Goal: Task Accomplishment & Management: Use online tool/utility

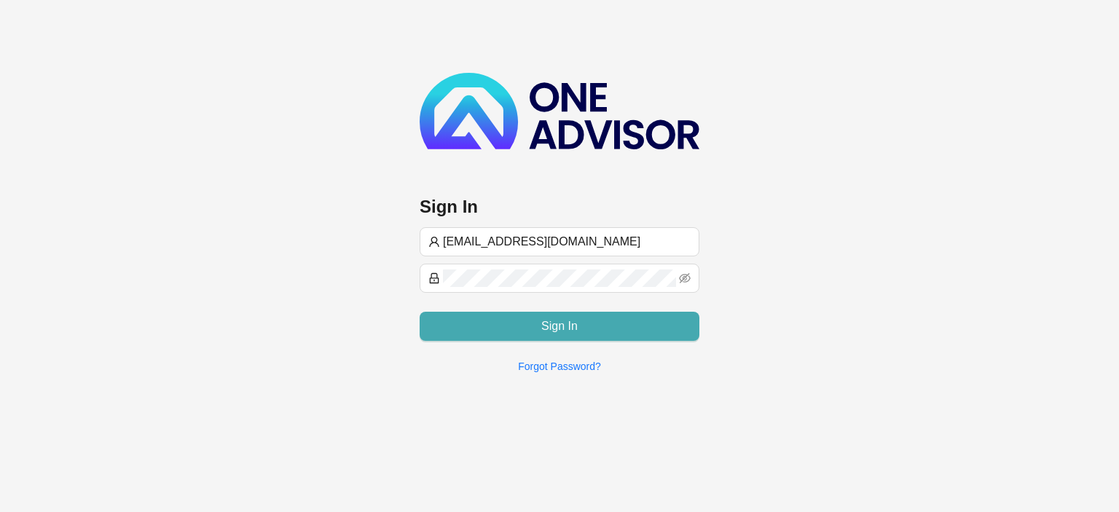
type input "[EMAIL_ADDRESS][DOMAIN_NAME]"
click at [535, 317] on button "Sign In" at bounding box center [560, 326] width 280 height 29
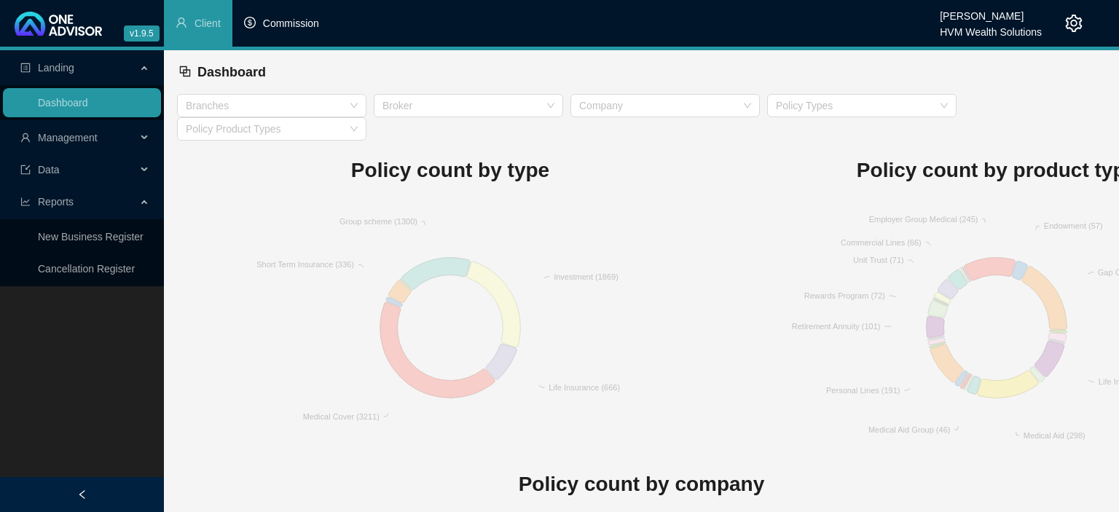
click at [304, 33] on li "Commission" at bounding box center [281, 23] width 98 height 47
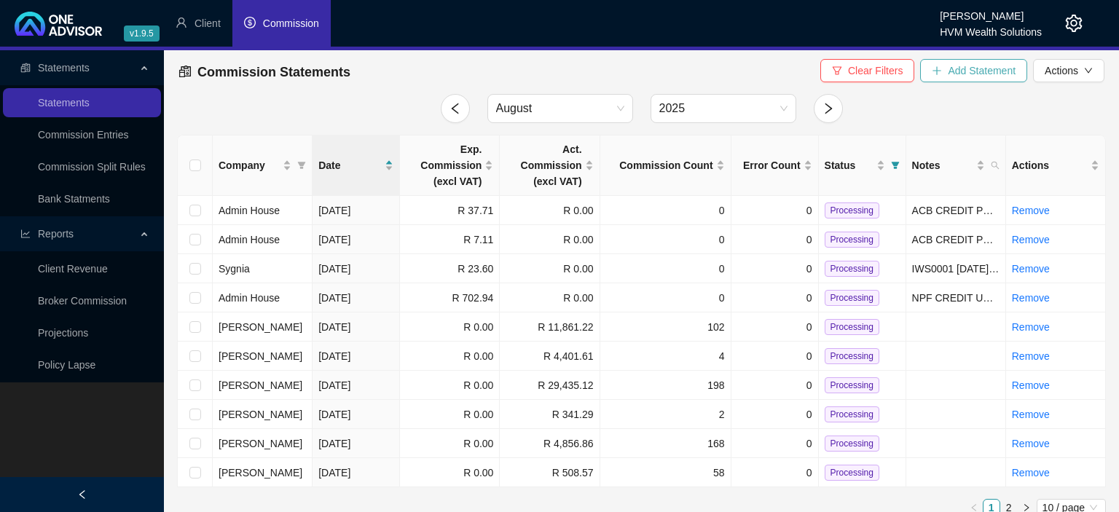
click at [942, 67] on icon "plus" at bounding box center [937, 71] width 10 height 10
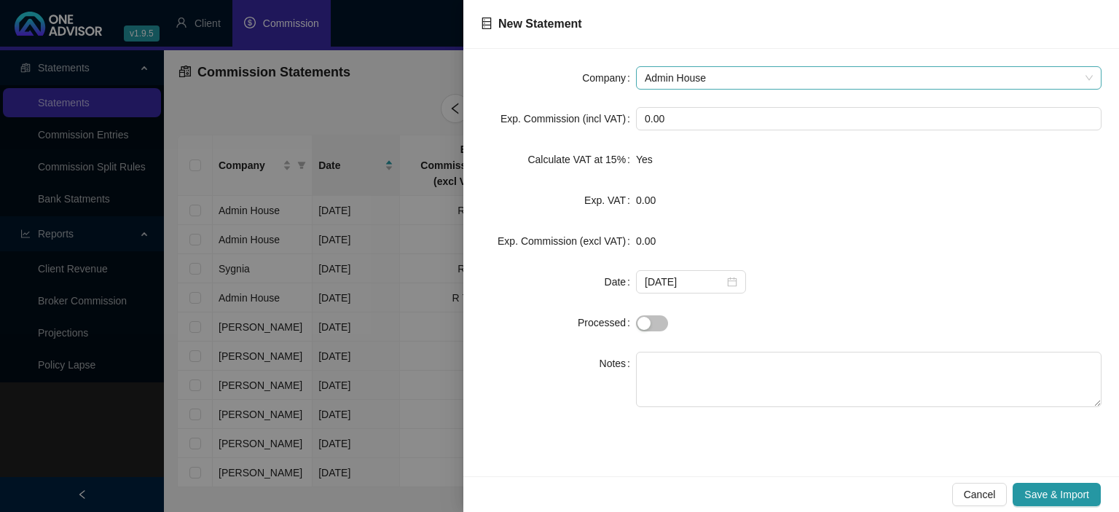
click at [699, 77] on span "Admin House" at bounding box center [869, 78] width 448 height 22
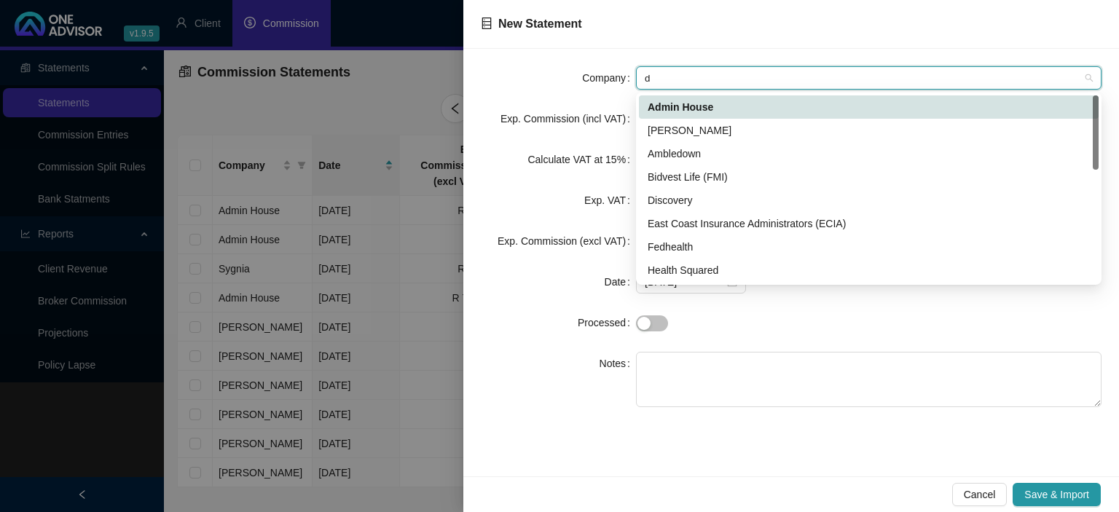
type input "di"
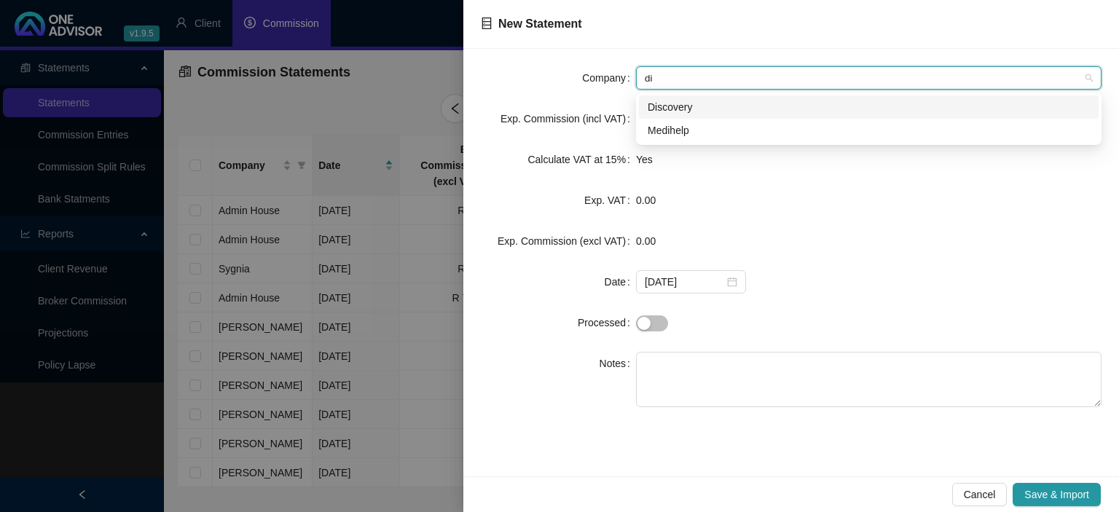
click at [677, 103] on div "Discovery" at bounding box center [869, 107] width 442 height 16
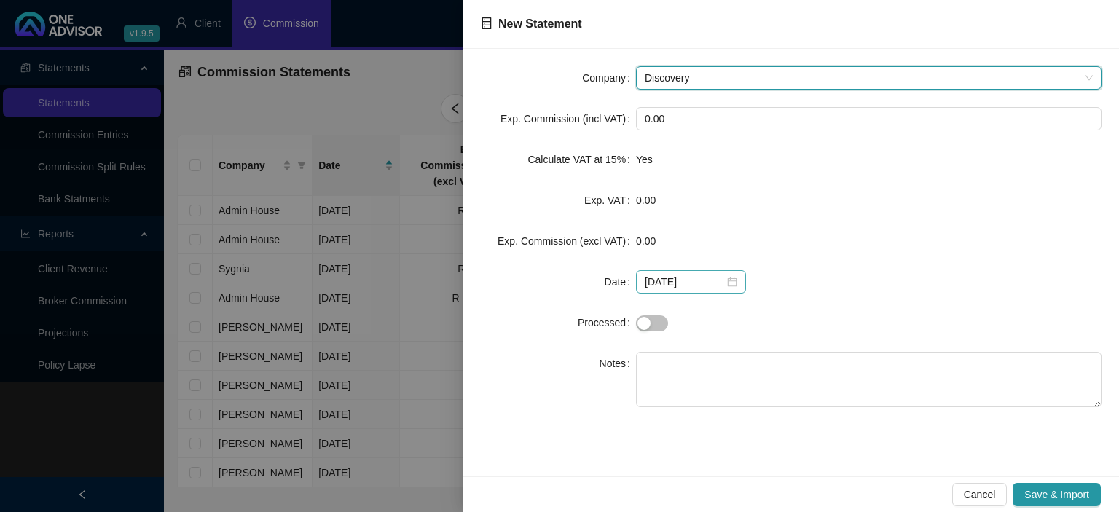
click at [723, 283] on div "[DATE]" at bounding box center [691, 282] width 93 height 16
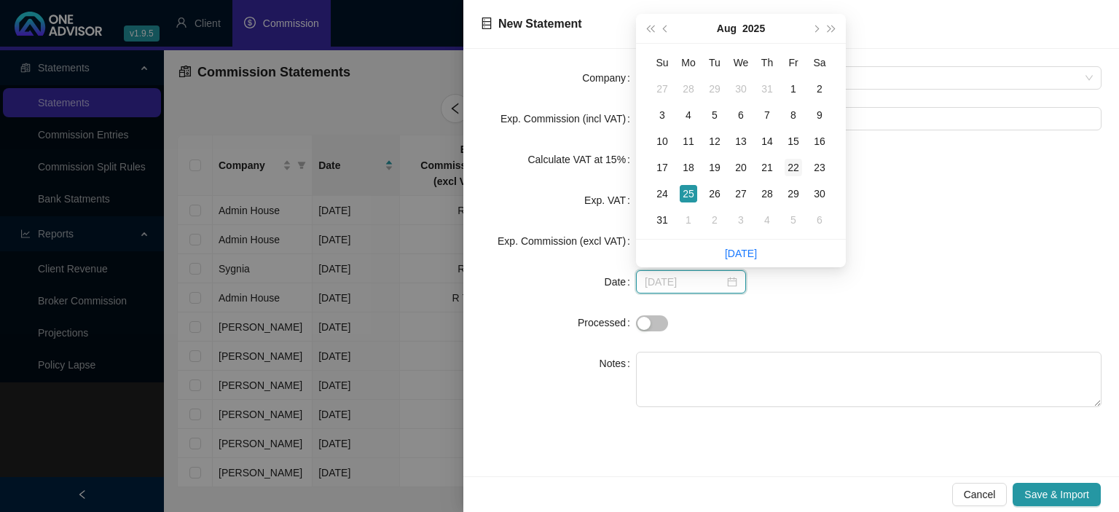
type input "[DATE]"
click at [795, 168] on div "22" at bounding box center [793, 167] width 17 height 17
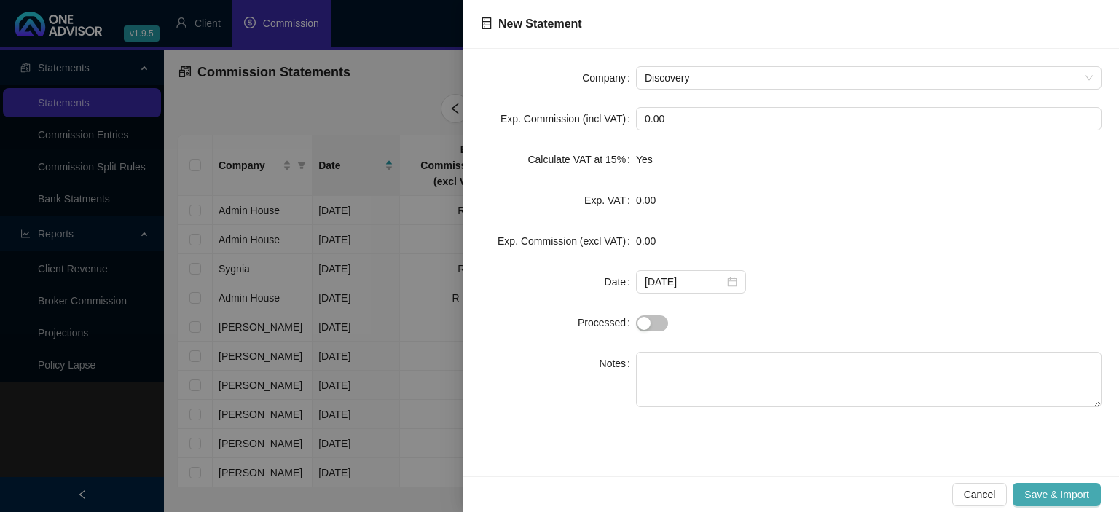
click at [1033, 492] on span "Save & Import" at bounding box center [1056, 495] width 65 height 16
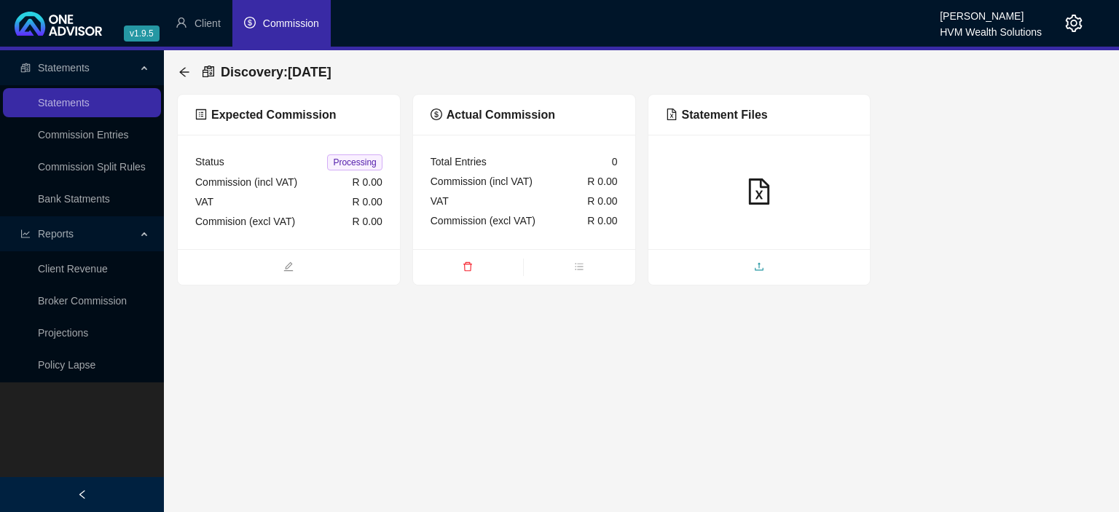
click at [695, 267] on span "upload" at bounding box center [759, 268] width 222 height 16
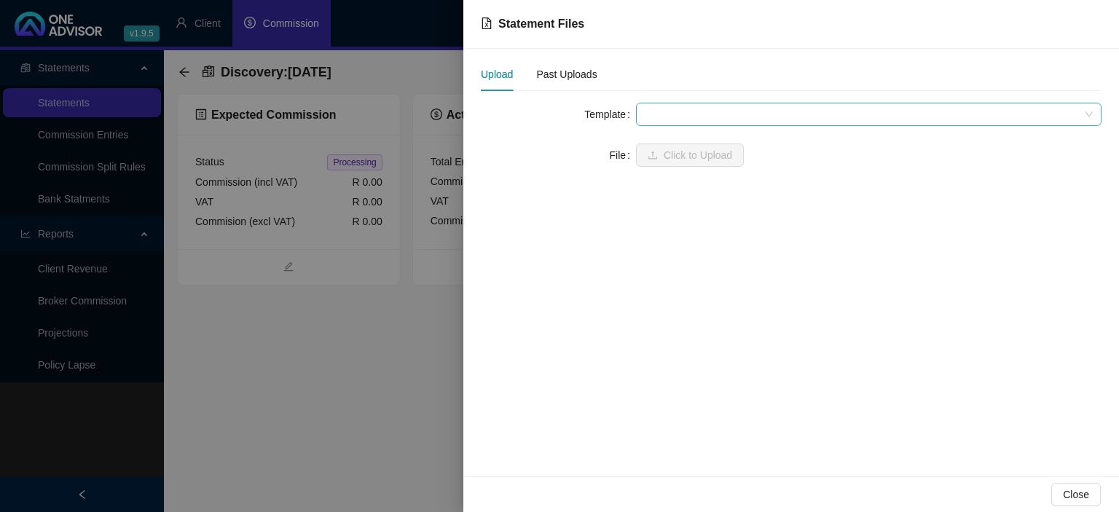
click at [665, 118] on span at bounding box center [869, 114] width 448 height 22
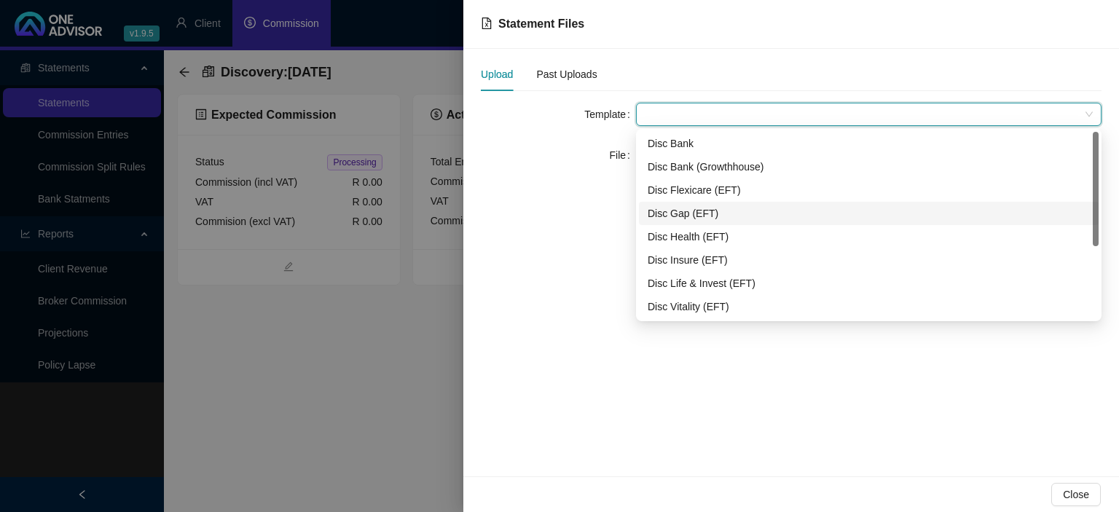
click at [672, 220] on div "Disc Gap (EFT)" at bounding box center [869, 213] width 442 height 16
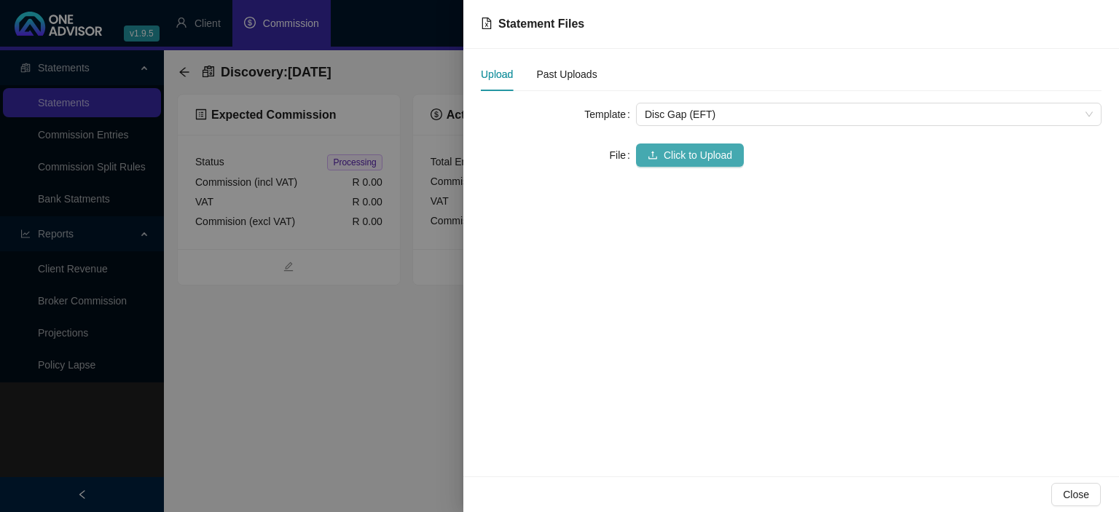
click at [656, 150] on icon "upload" at bounding box center [653, 155] width 10 height 10
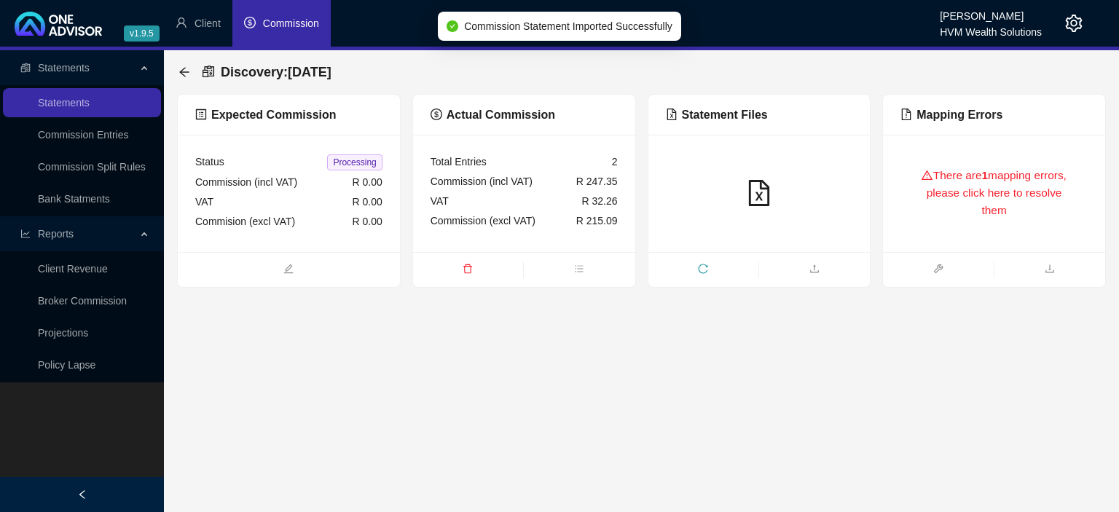
click at [943, 181] on div "There are 1 mapping errors, please click here to resolve them" at bounding box center [993, 193] width 187 height 82
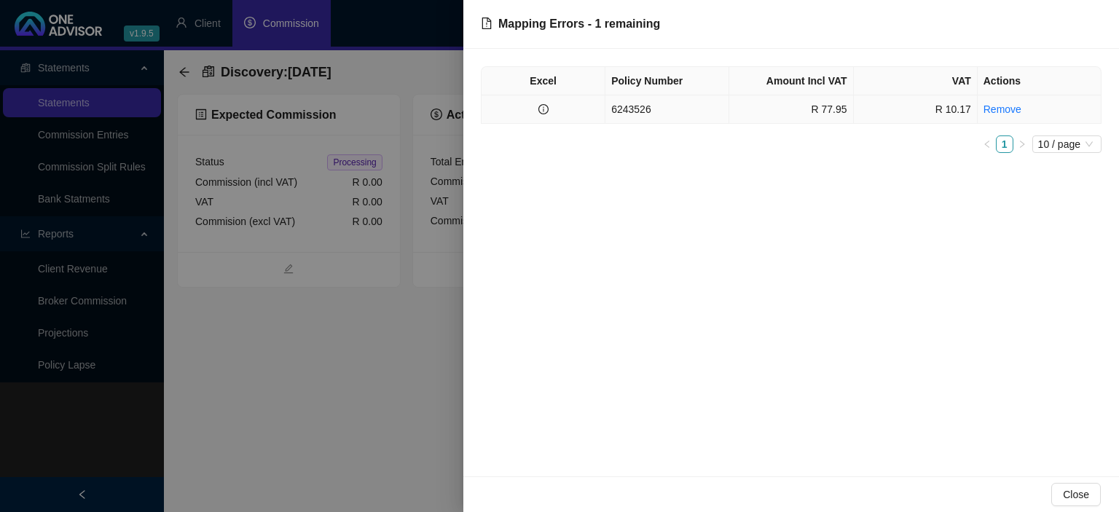
click at [645, 107] on td "6243526" at bounding box center [667, 109] width 124 height 28
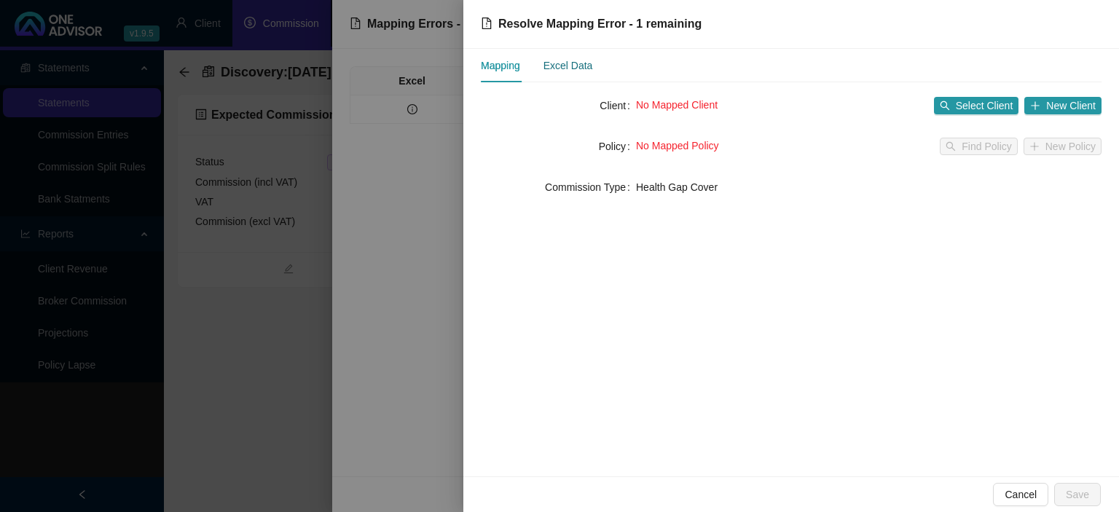
click at [584, 68] on div "Excel Data" at bounding box center [568, 66] width 50 height 16
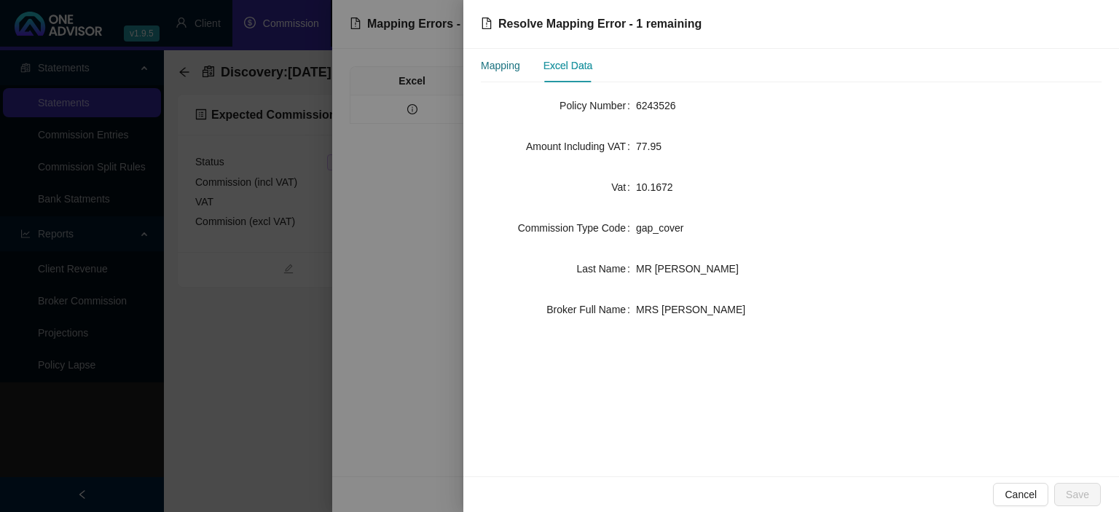
click at [511, 66] on div "Mapping" at bounding box center [500, 66] width 39 height 16
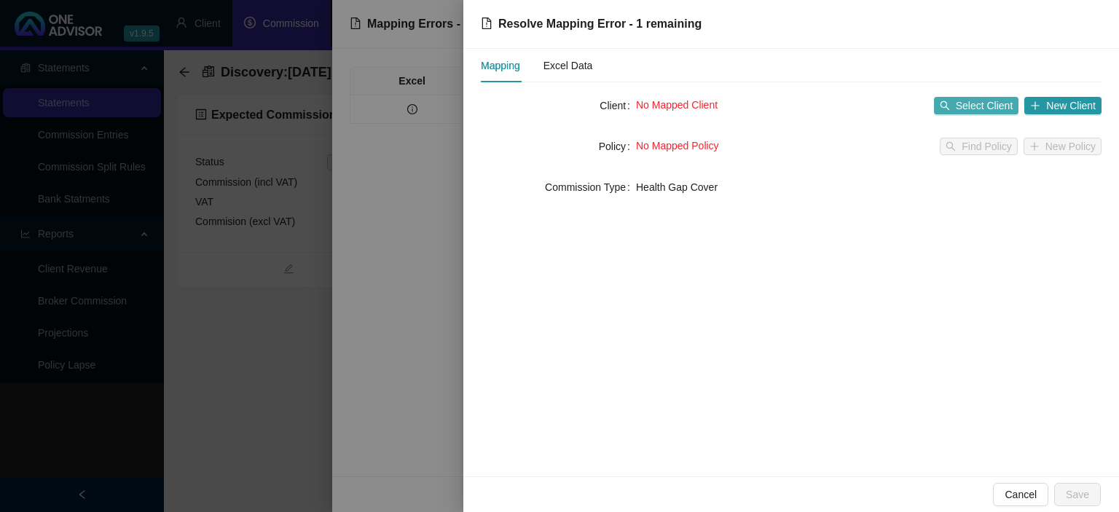
click at [971, 105] on span "Select Client" at bounding box center [985, 106] width 58 height 16
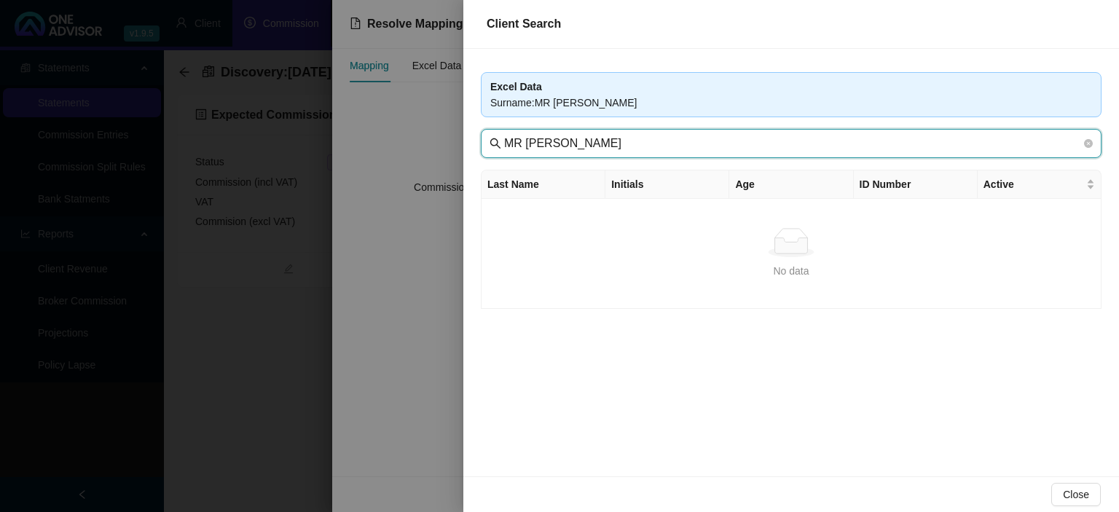
drag, startPoint x: 532, startPoint y: 142, endPoint x: 380, endPoint y: 144, distance: 152.3
click at [504, 144] on input "MR [PERSON_NAME]" at bounding box center [792, 143] width 577 height 17
type input "[PERSON_NAME]"
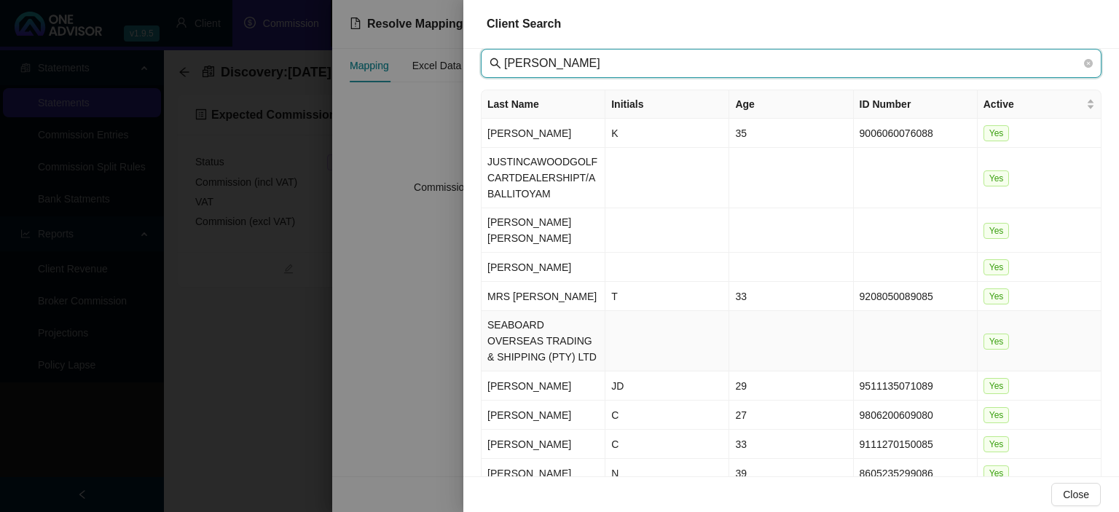
scroll to position [132, 0]
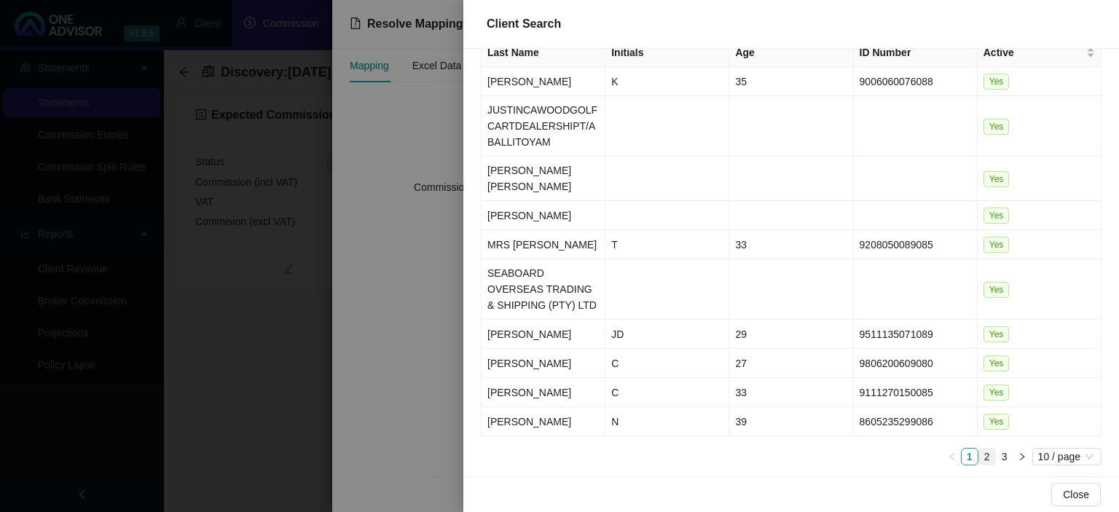
click at [989, 449] on link "2" at bounding box center [987, 457] width 16 height 16
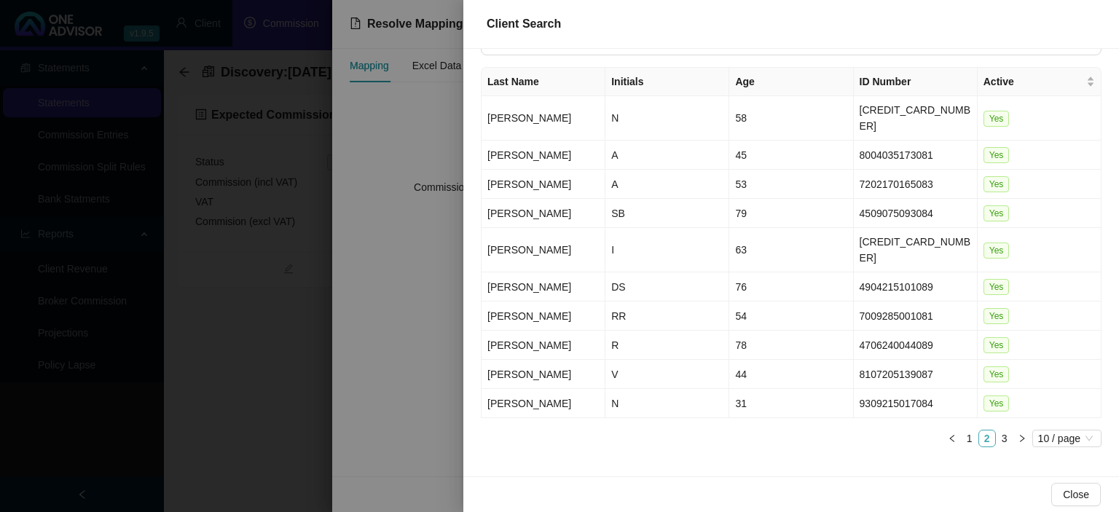
scroll to position [69, 0]
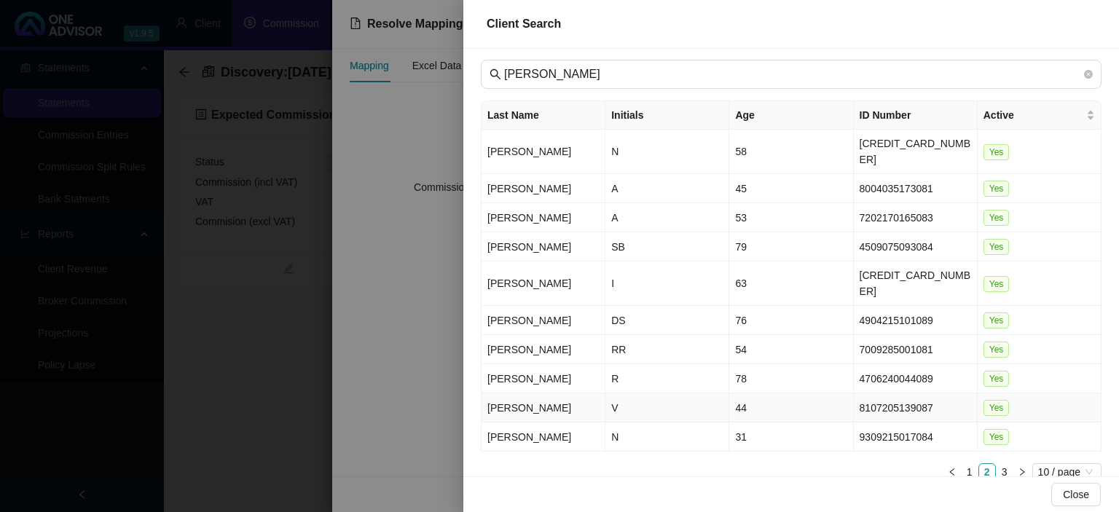
click at [581, 393] on td "[PERSON_NAME]" at bounding box center [544, 407] width 124 height 29
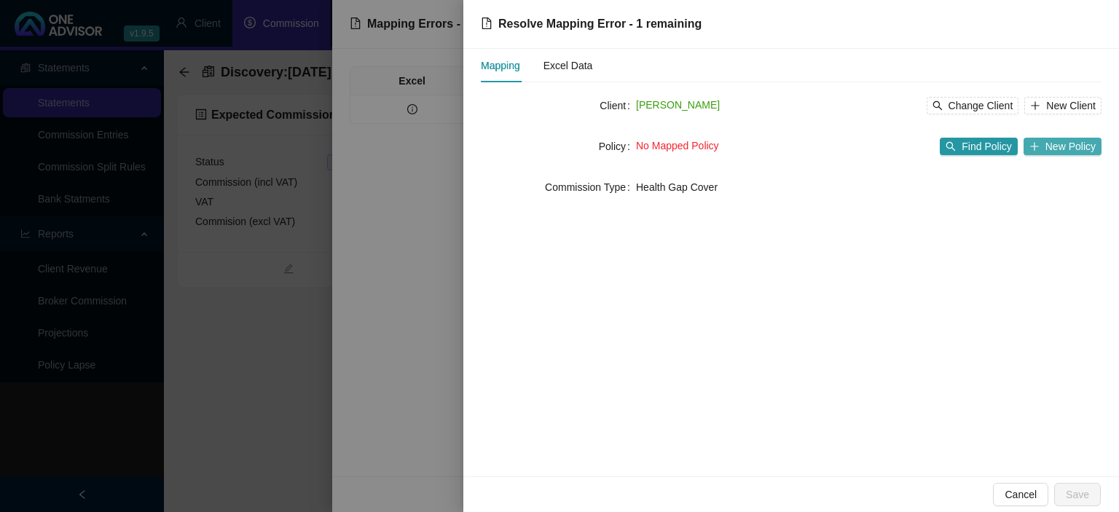
click at [1052, 150] on span "New Policy" at bounding box center [1070, 146] width 50 height 16
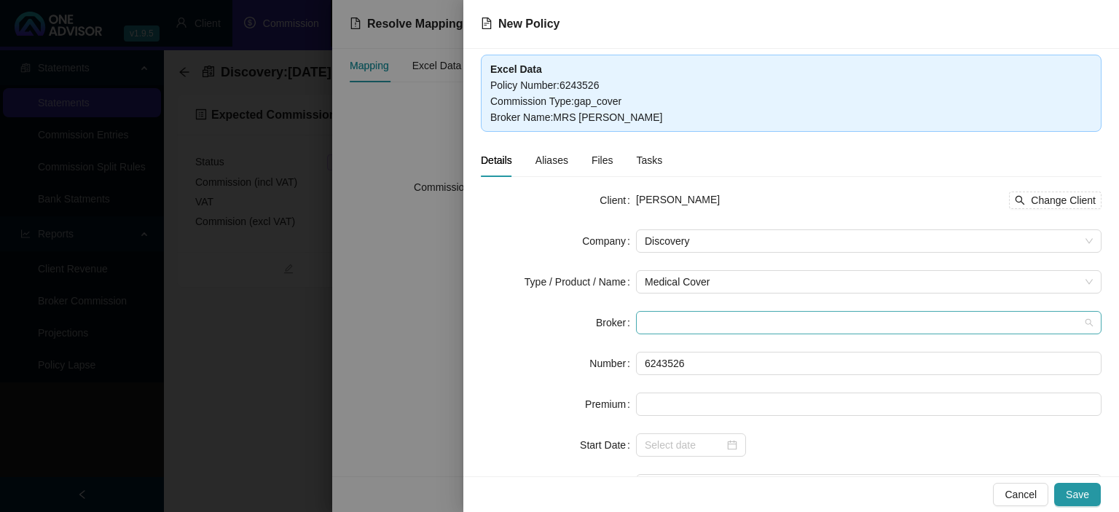
click at [661, 329] on span at bounding box center [869, 323] width 448 height 22
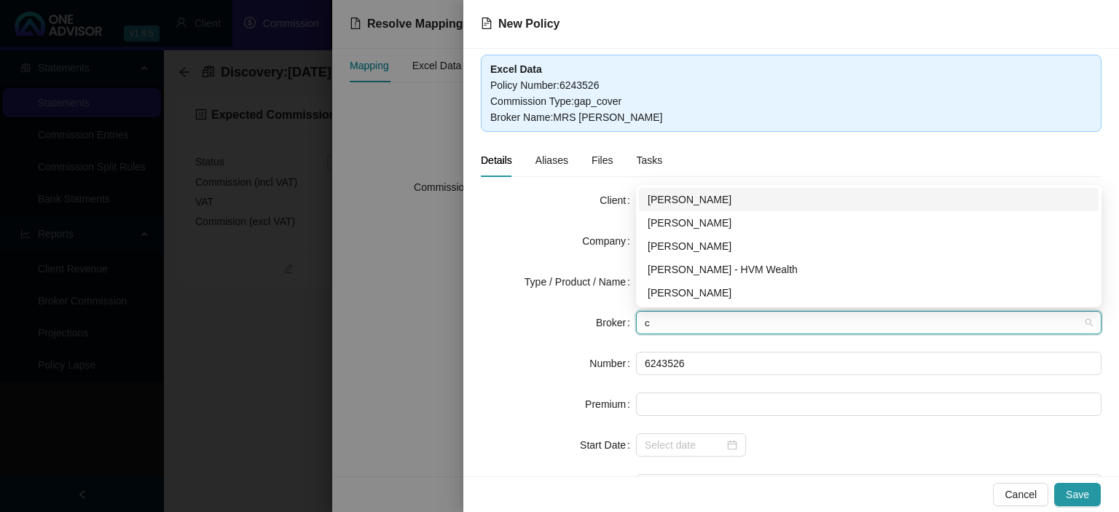
type input "ch"
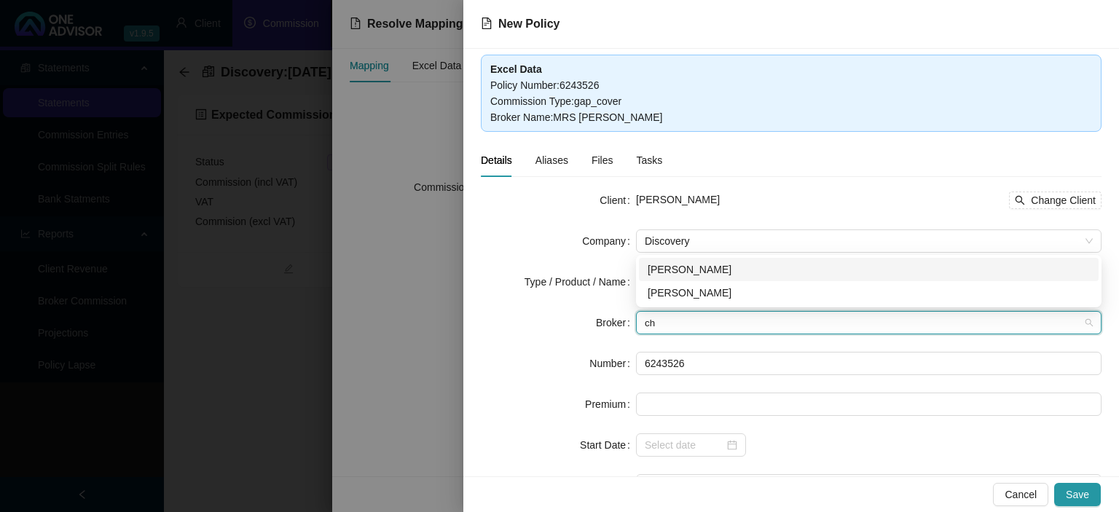
click at [672, 272] on div "[PERSON_NAME]" at bounding box center [869, 270] width 442 height 16
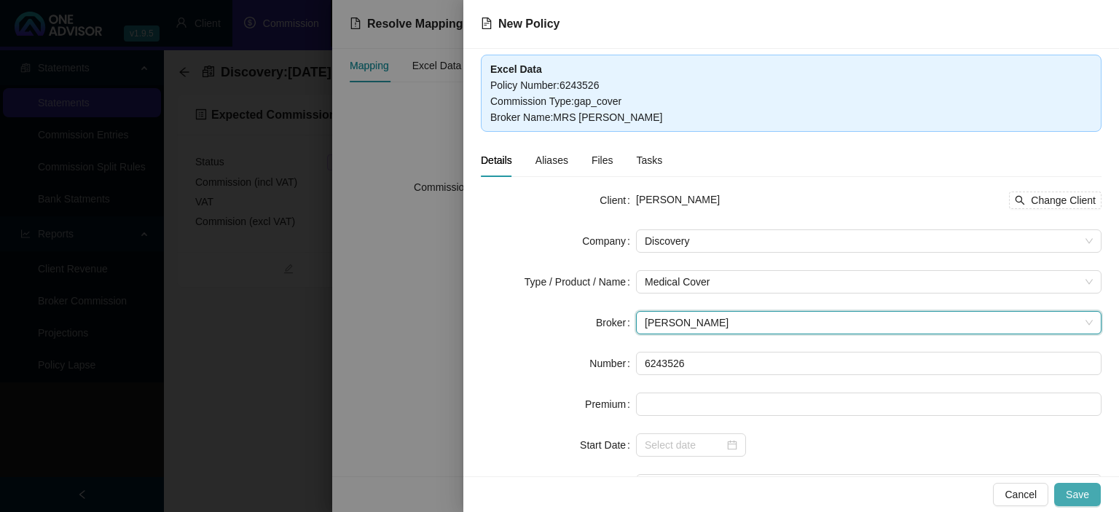
click at [1085, 494] on span "Save" at bounding box center [1077, 495] width 23 height 16
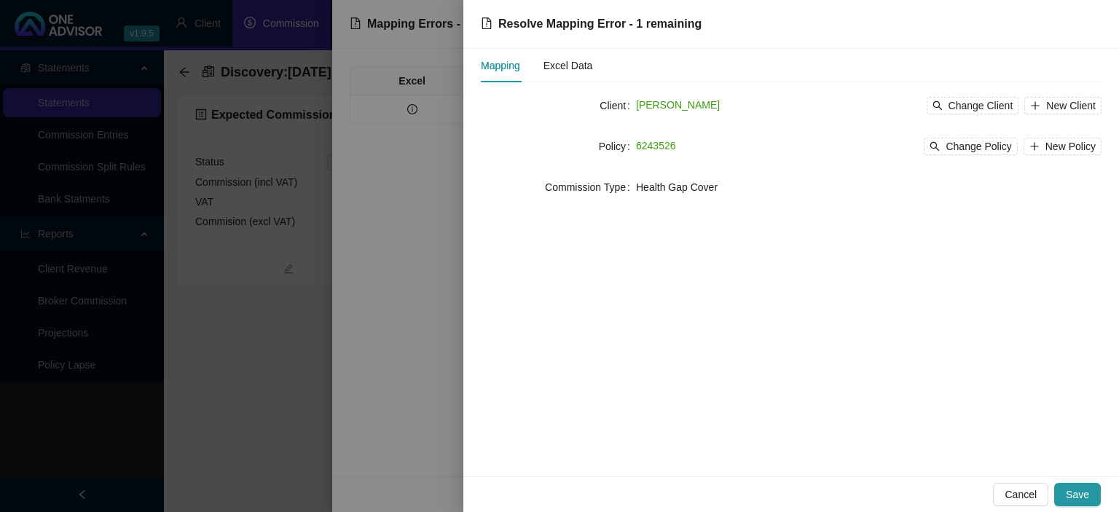
click at [1077, 493] on span "Save" at bounding box center [1077, 495] width 23 height 16
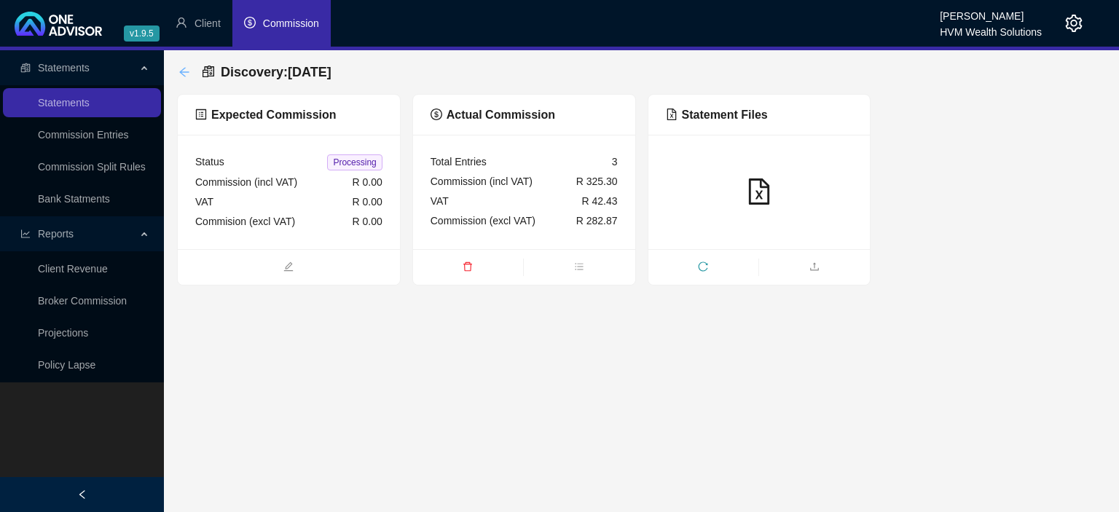
click at [184, 71] on icon "arrow-left" at bounding box center [184, 72] width 12 height 12
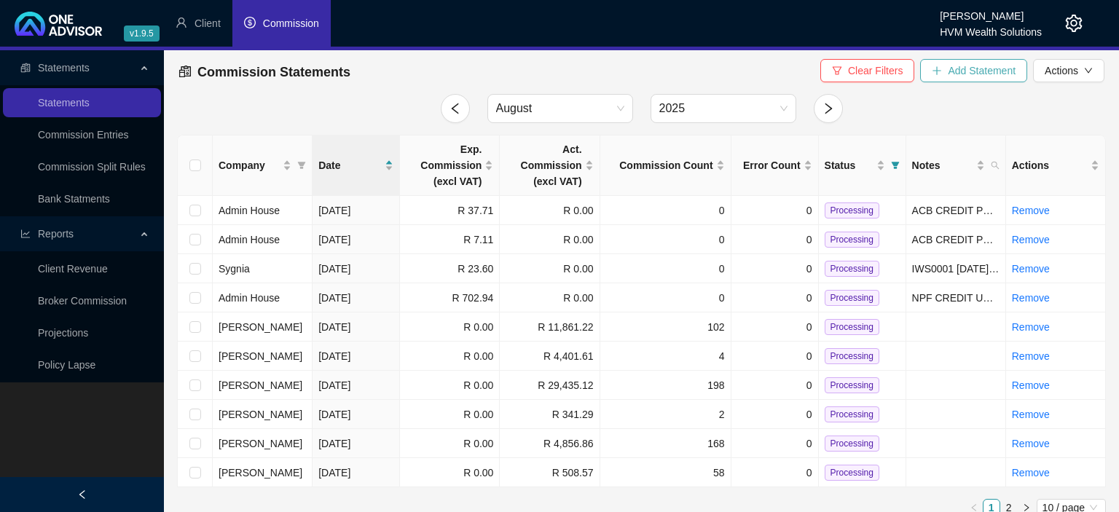
click at [944, 70] on button "Add Statement" at bounding box center [973, 70] width 107 height 23
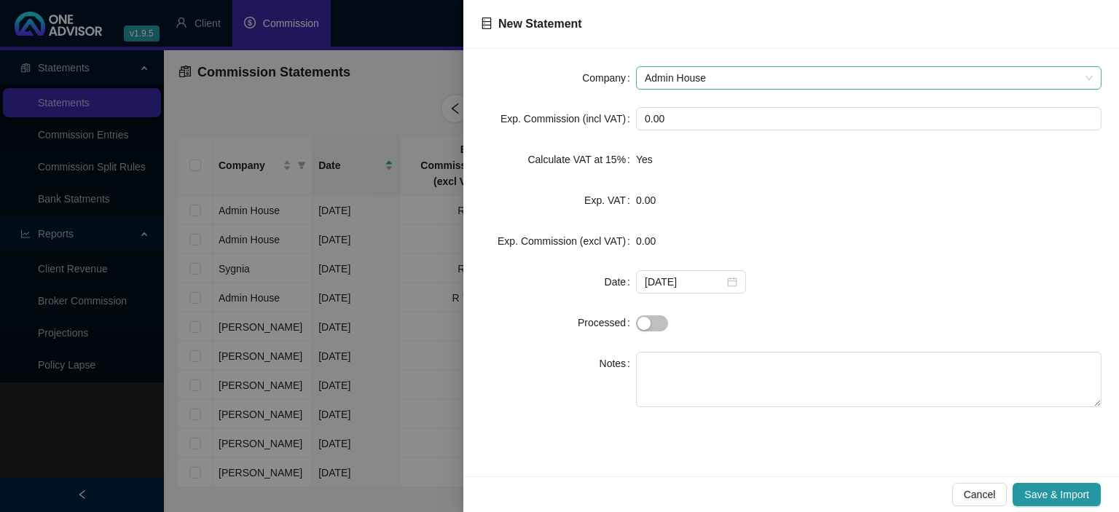
click at [682, 76] on span "Admin House" at bounding box center [869, 78] width 448 height 22
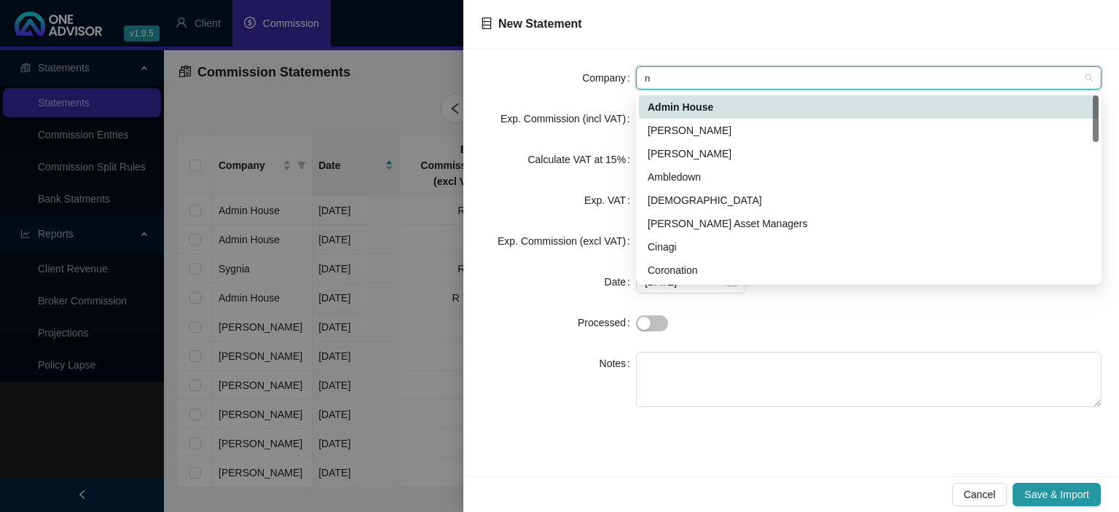
type input "ni"
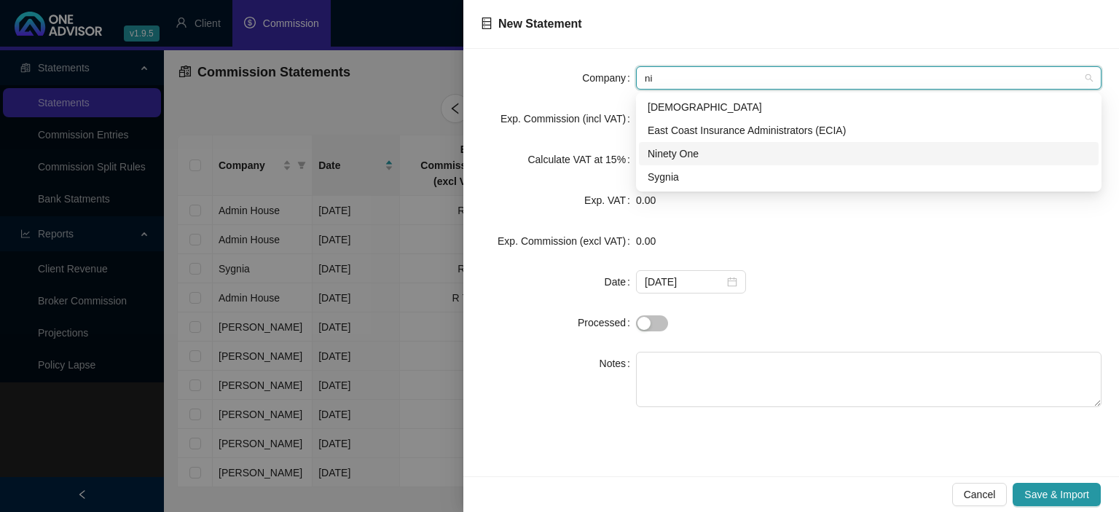
click at [668, 164] on div "Ninety One" at bounding box center [869, 153] width 460 height 23
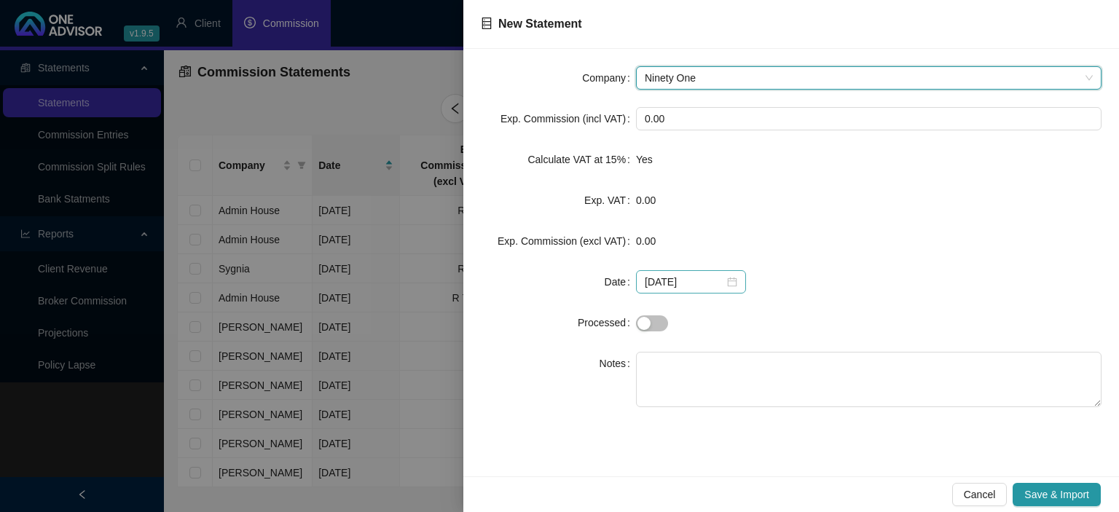
click at [724, 286] on div "[DATE]" at bounding box center [691, 282] width 93 height 16
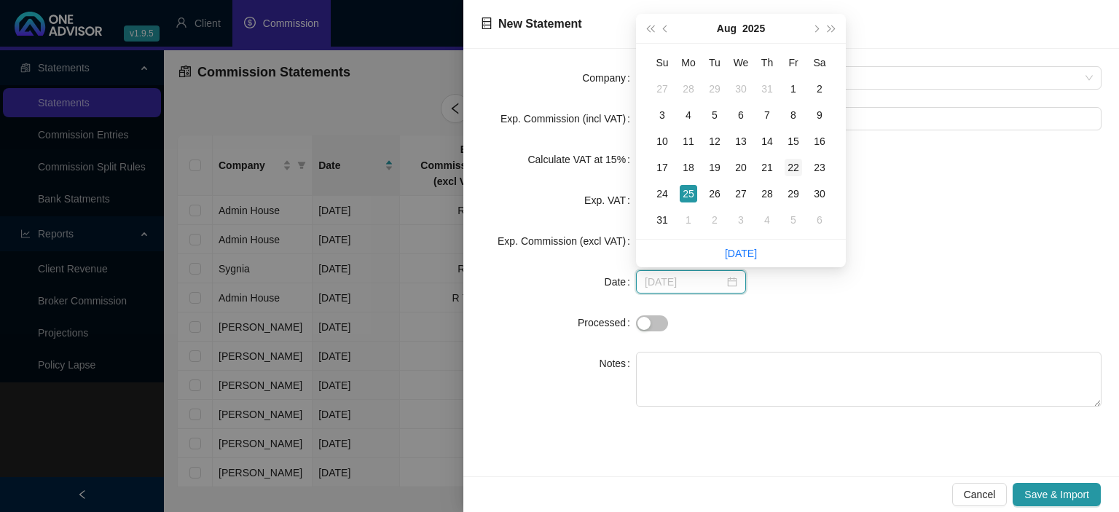
type input "[DATE]"
click at [789, 165] on div "22" at bounding box center [793, 167] width 17 height 17
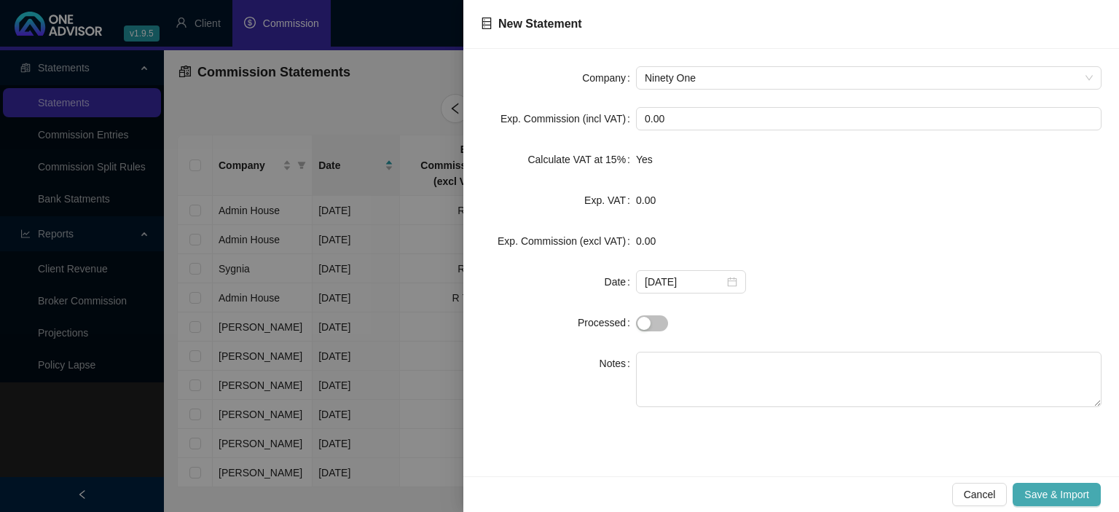
click at [1030, 495] on span "Save & Import" at bounding box center [1056, 495] width 65 height 16
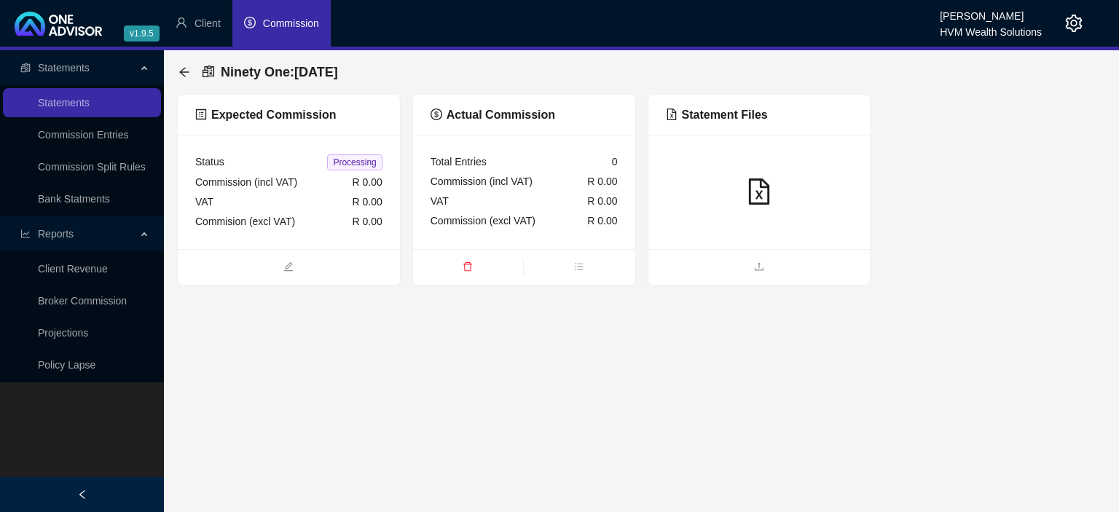
click at [715, 257] on ul at bounding box center [759, 267] width 222 height 36
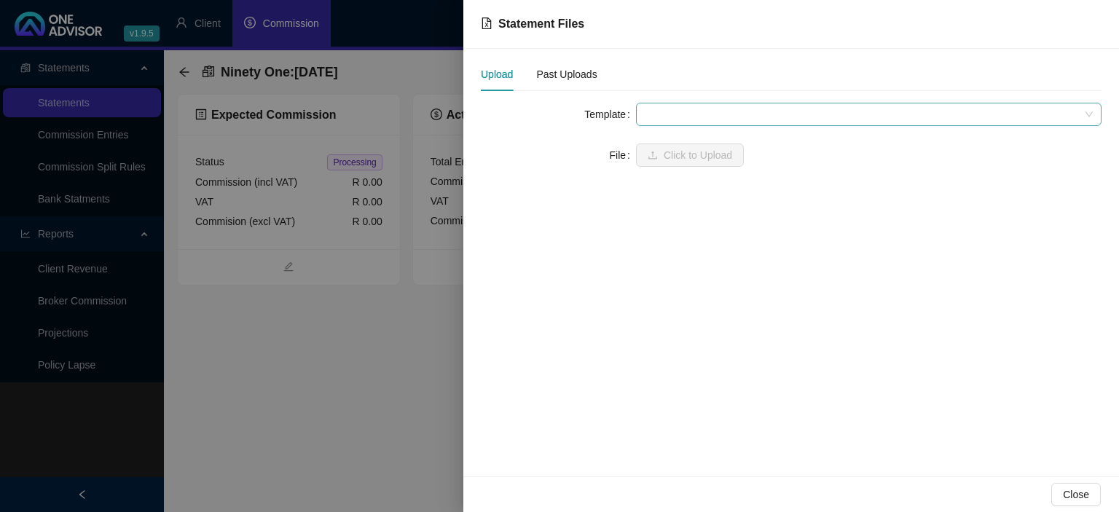
click at [698, 118] on span at bounding box center [869, 114] width 448 height 22
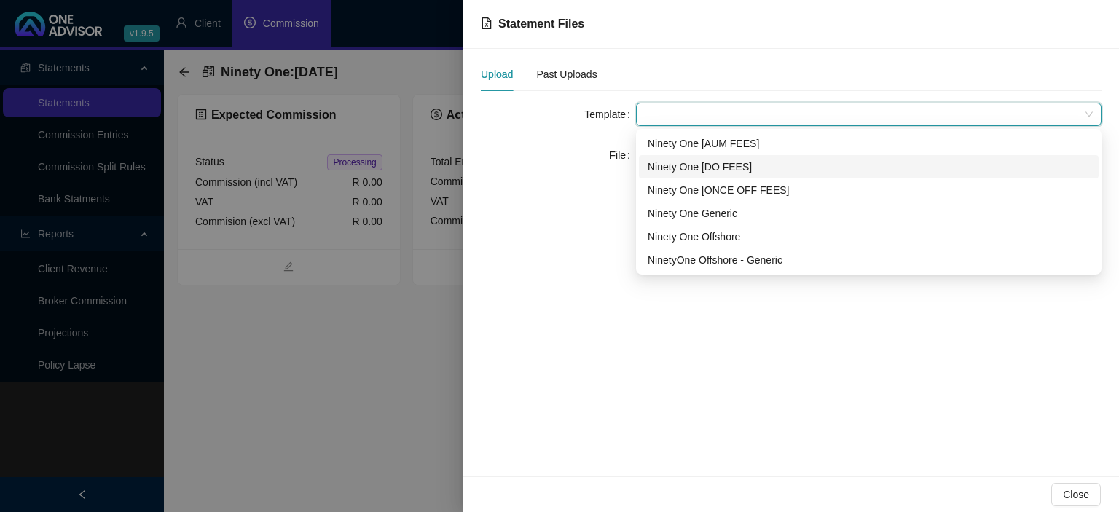
click at [693, 162] on div "Ninety One [DO FEES]" at bounding box center [869, 167] width 442 height 16
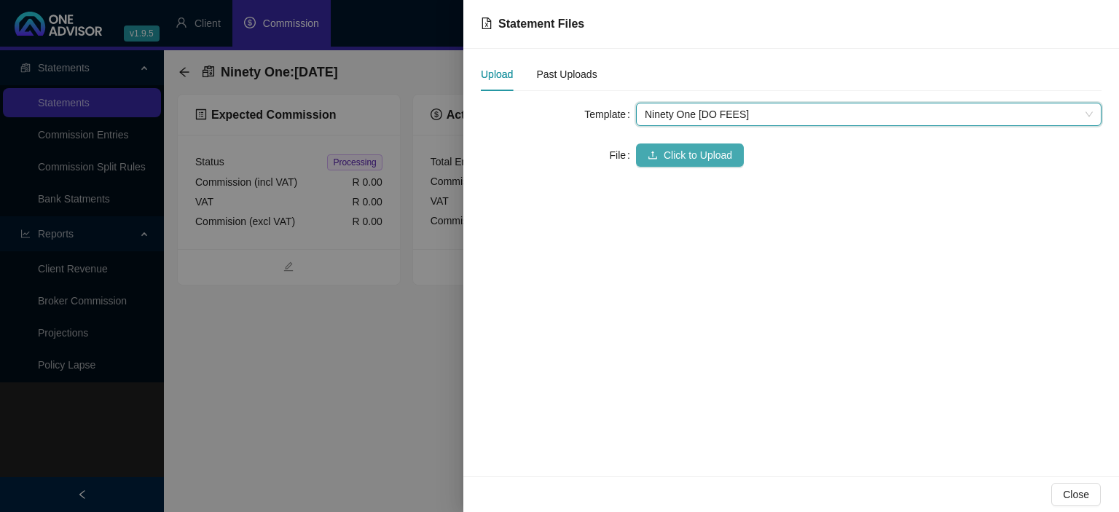
click at [675, 149] on span "Click to Upload" at bounding box center [698, 155] width 68 height 16
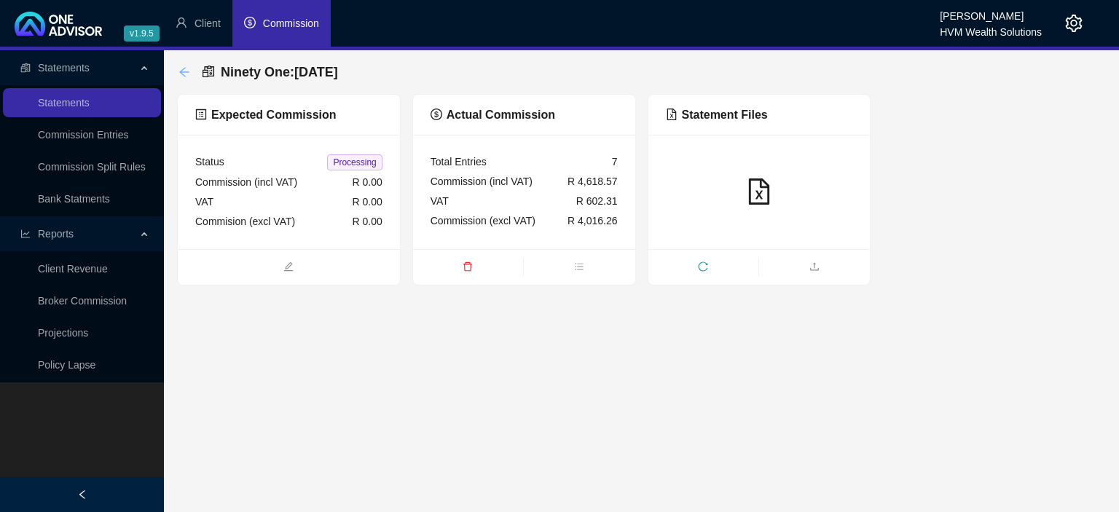
click at [185, 74] on icon "arrow-left" at bounding box center [184, 72] width 12 height 12
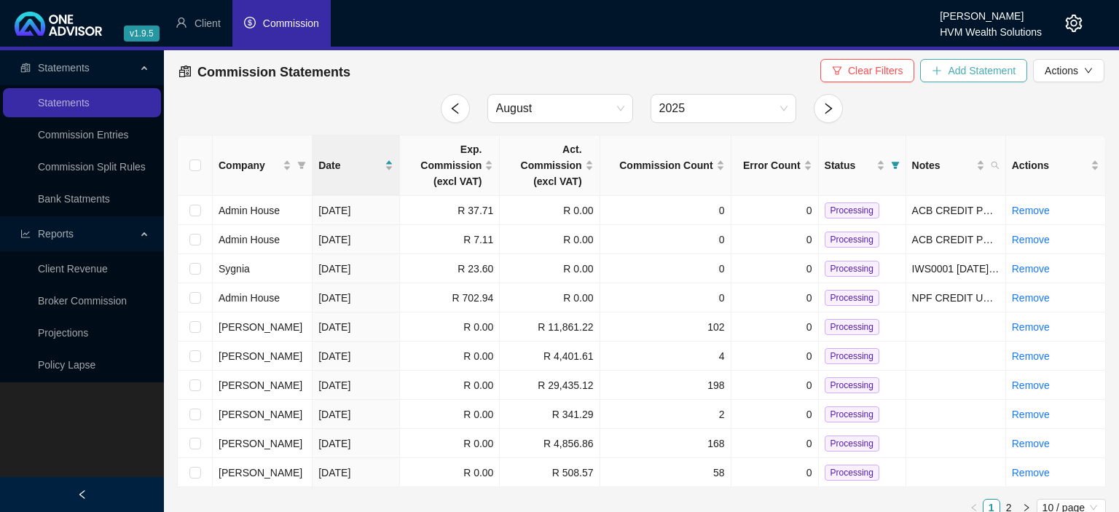
click at [954, 74] on span "Add Statement" at bounding box center [982, 71] width 68 height 16
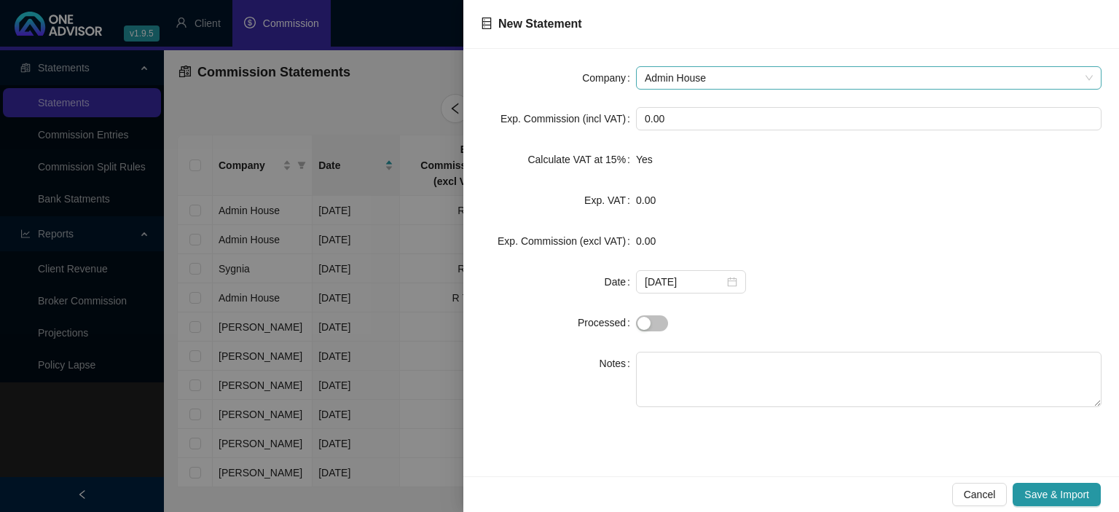
click at [723, 76] on span "Admin House" at bounding box center [869, 78] width 448 height 22
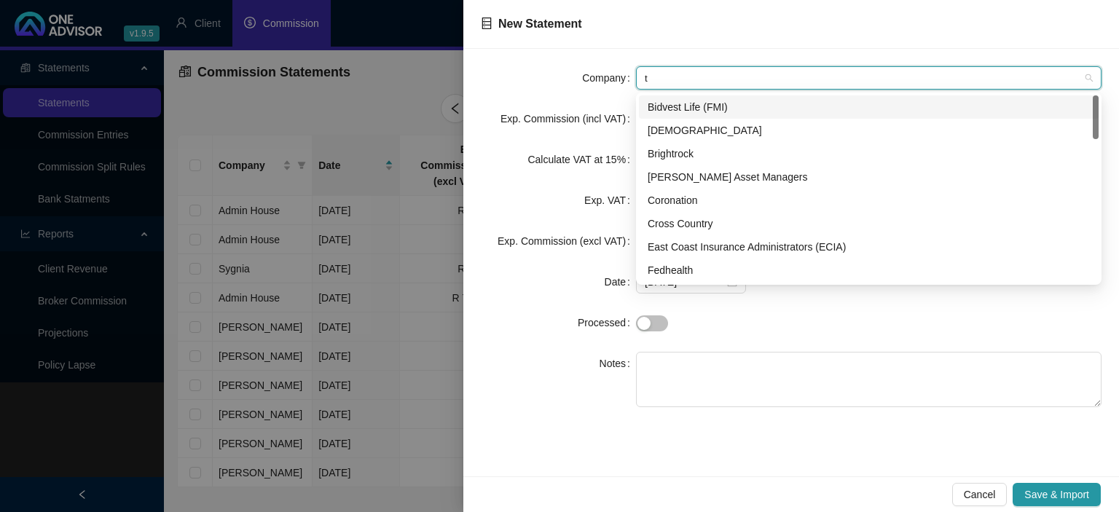
type input "ts"
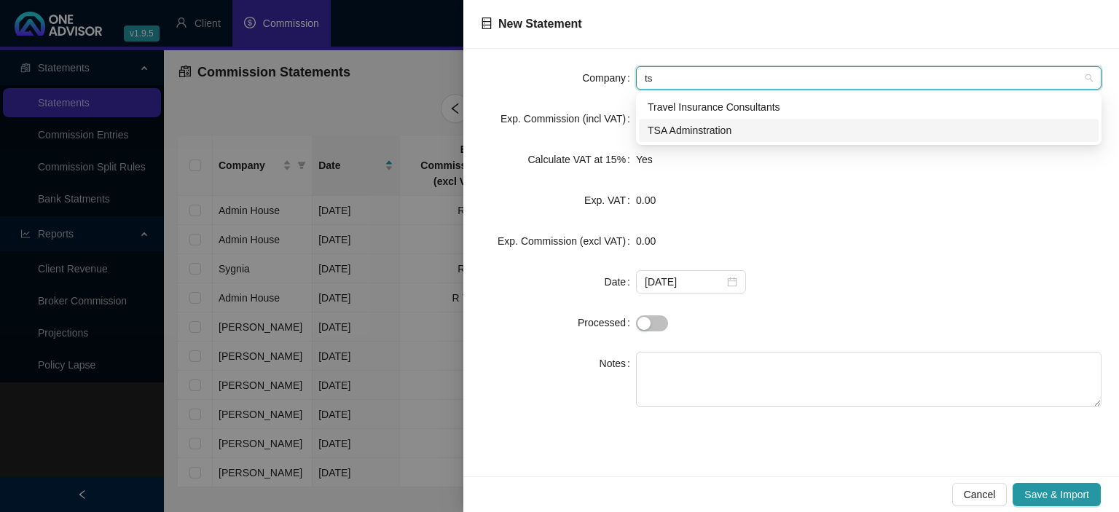
click at [679, 131] on div "TSA Adminstration" at bounding box center [869, 130] width 442 height 16
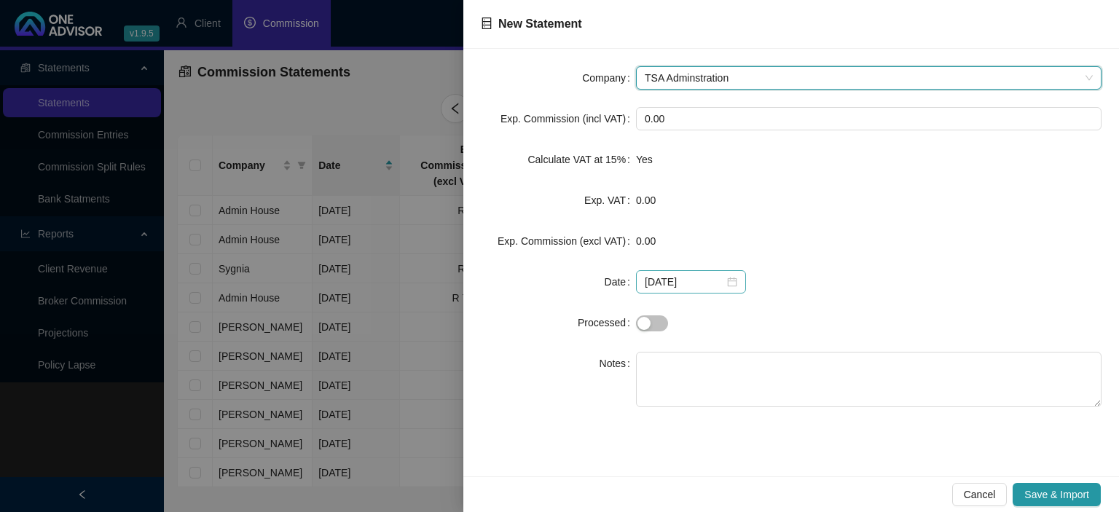
click at [721, 277] on div "[DATE]" at bounding box center [691, 282] width 93 height 16
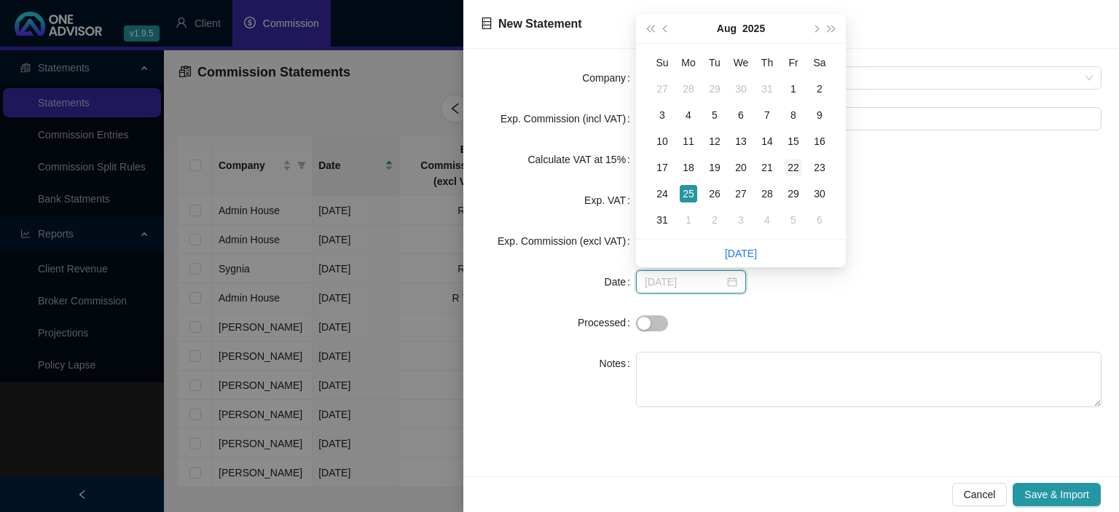
type input "[DATE]"
click at [791, 168] on div "22" at bounding box center [793, 167] width 17 height 17
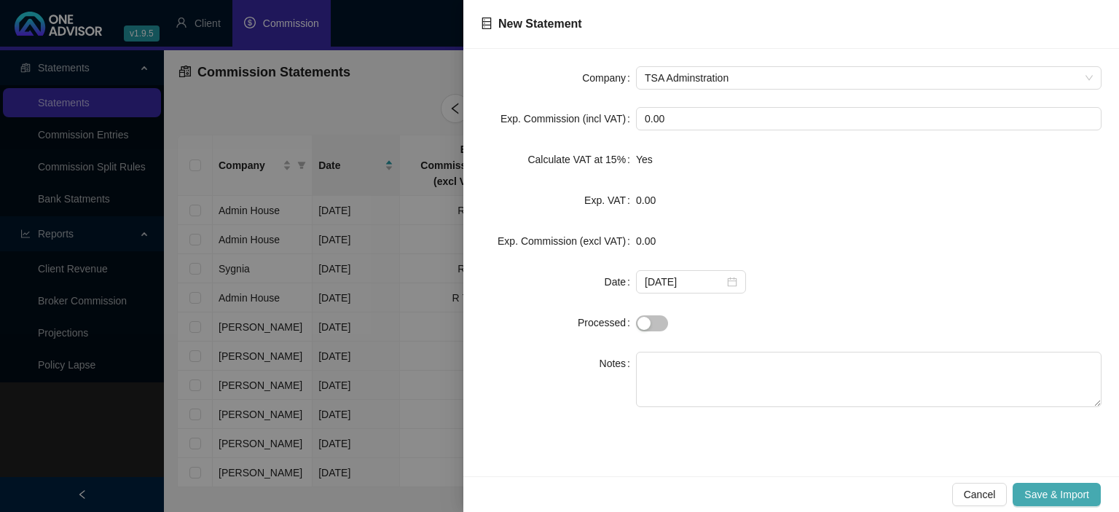
click at [1048, 487] on button "Save & Import" at bounding box center [1057, 494] width 88 height 23
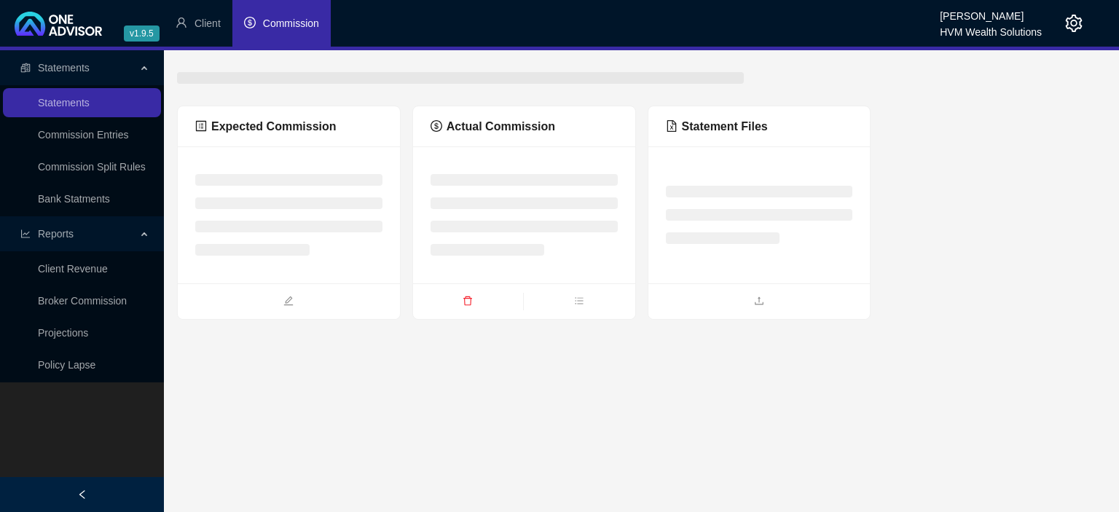
click at [736, 283] on ul at bounding box center [759, 301] width 222 height 36
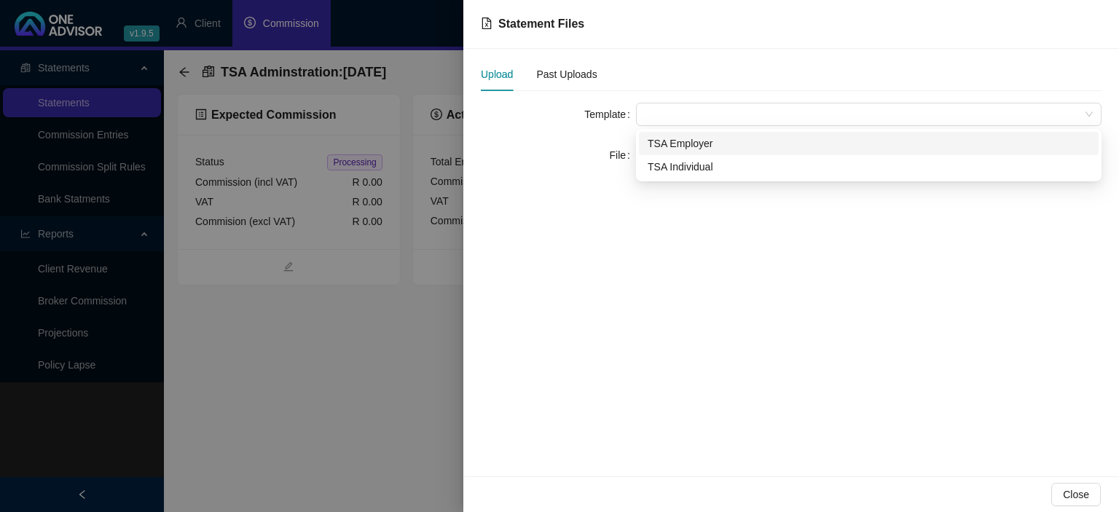
click at [679, 119] on span at bounding box center [869, 114] width 448 height 22
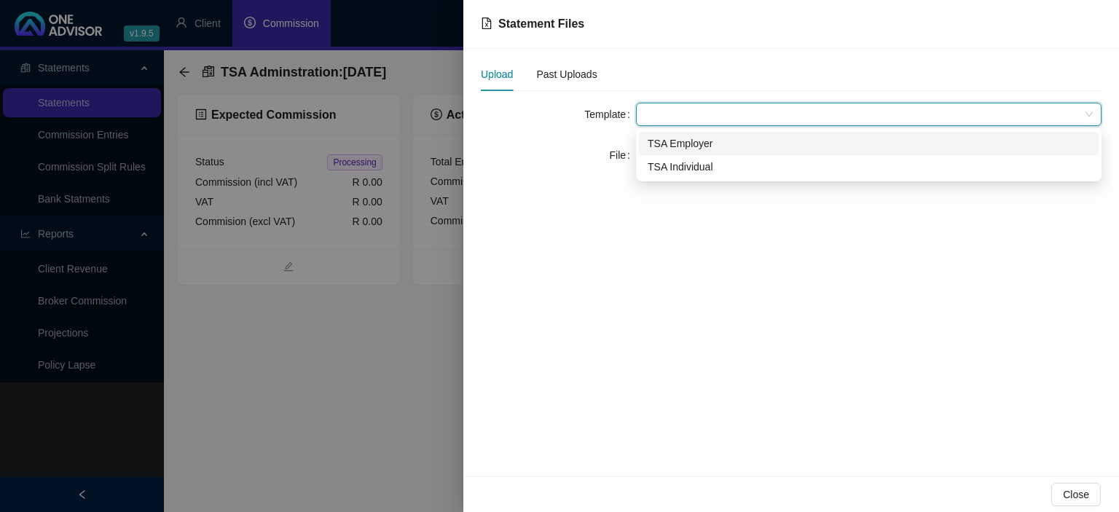
click at [676, 150] on div "TSA Employer" at bounding box center [869, 143] width 442 height 16
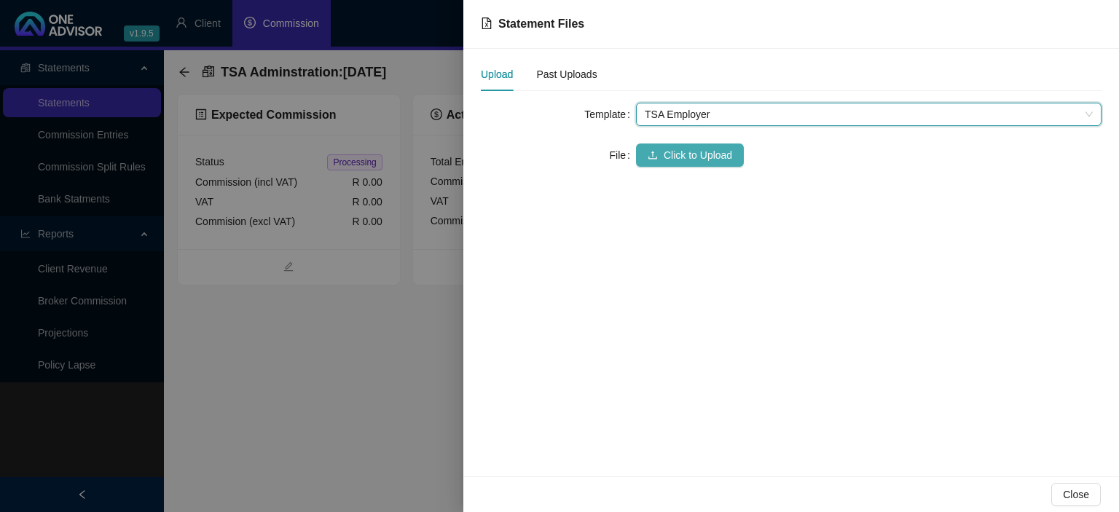
click at [675, 150] on span "Click to Upload" at bounding box center [698, 155] width 68 height 16
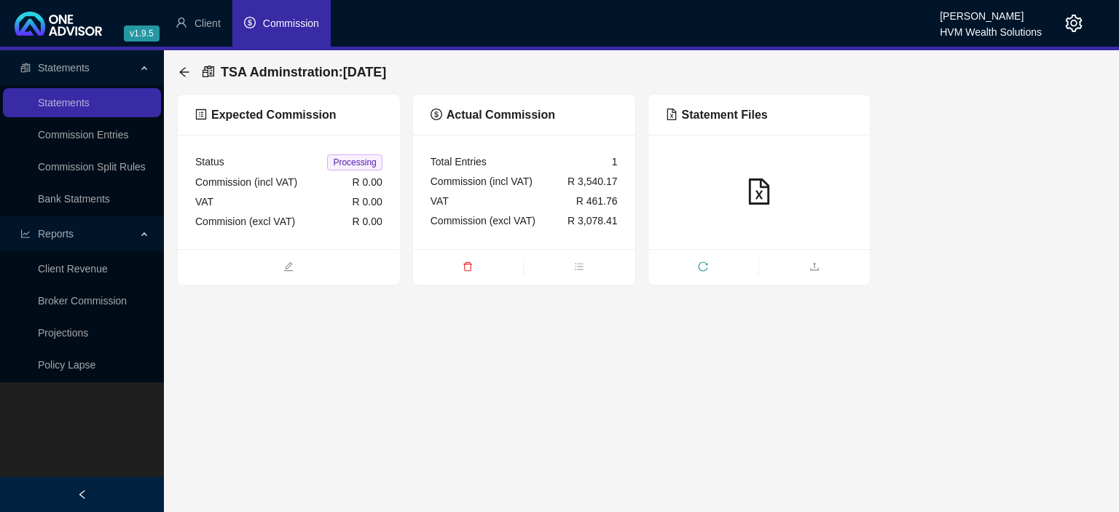
click at [186, 79] on div "TSA Adminstration : [DATE]" at bounding box center [286, 72] width 216 height 26
click at [185, 75] on icon "arrow-left" at bounding box center [184, 72] width 12 height 12
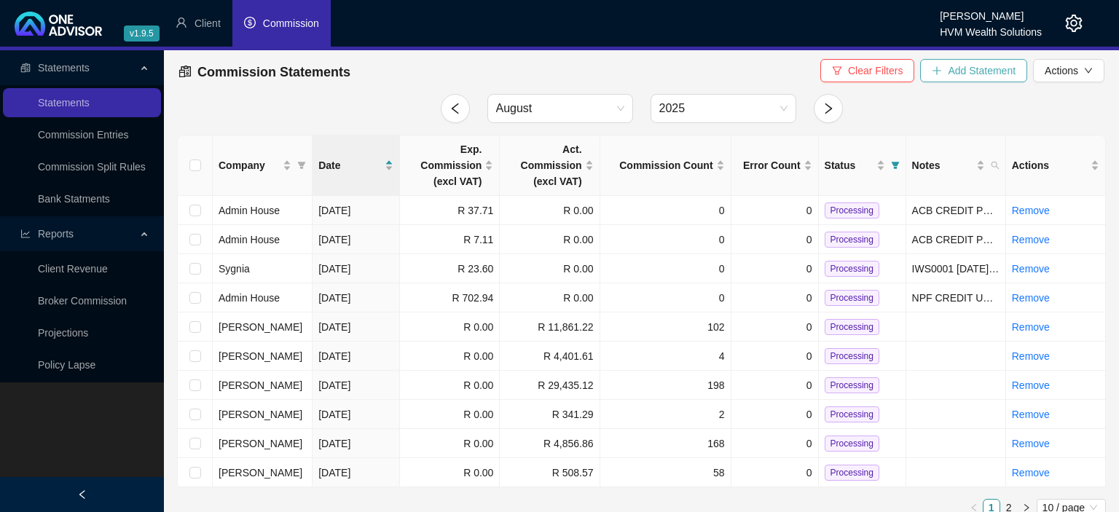
click at [960, 71] on span "Add Statement" at bounding box center [982, 71] width 68 height 16
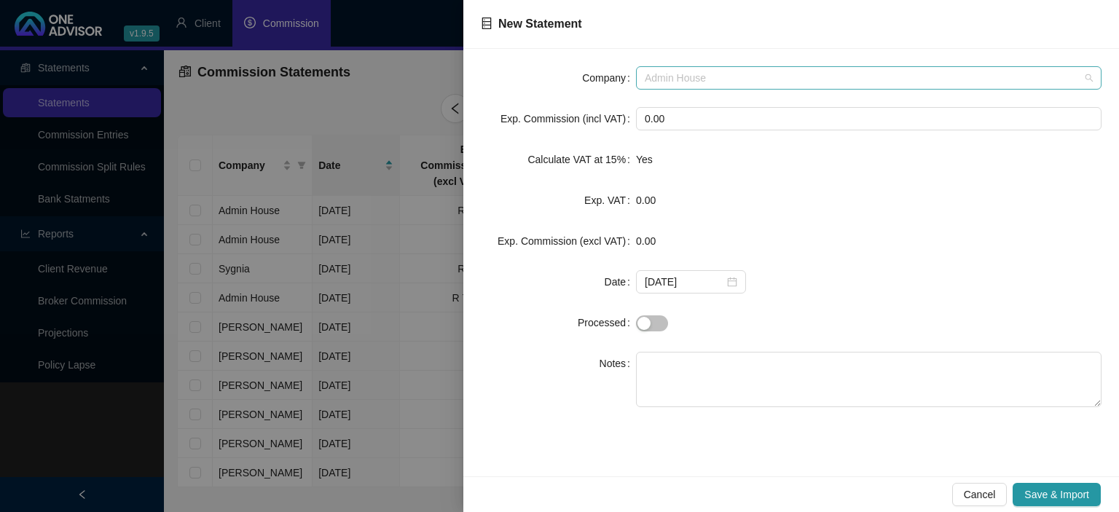
click at [678, 79] on span "Admin House" at bounding box center [869, 78] width 448 height 22
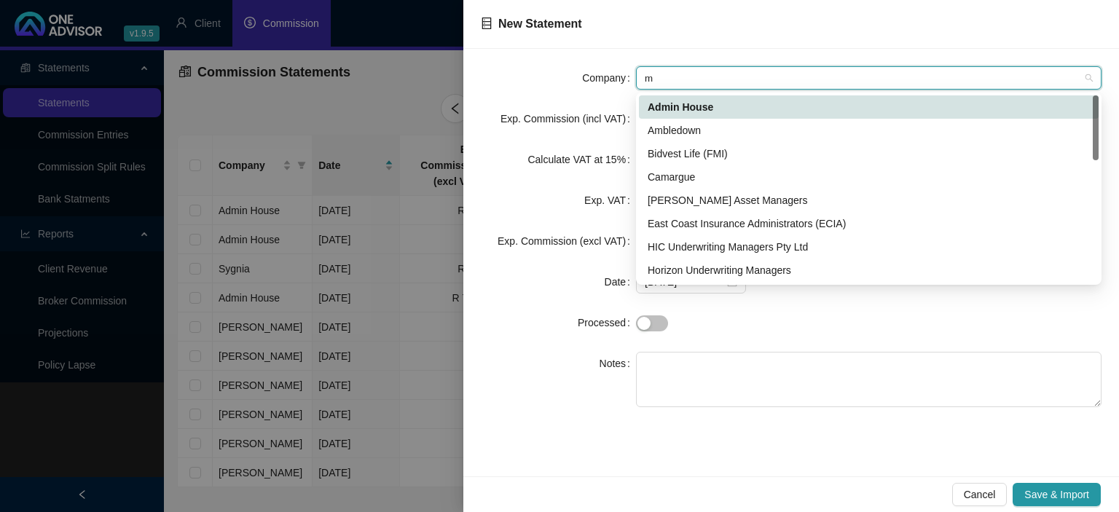
type input "me"
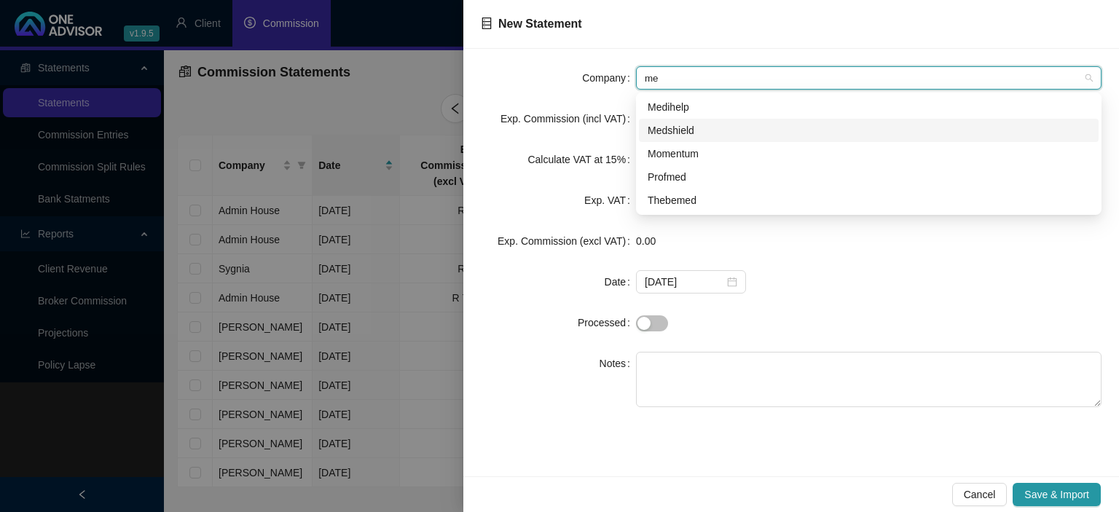
click at [679, 123] on div "Medshield" at bounding box center [869, 130] width 442 height 16
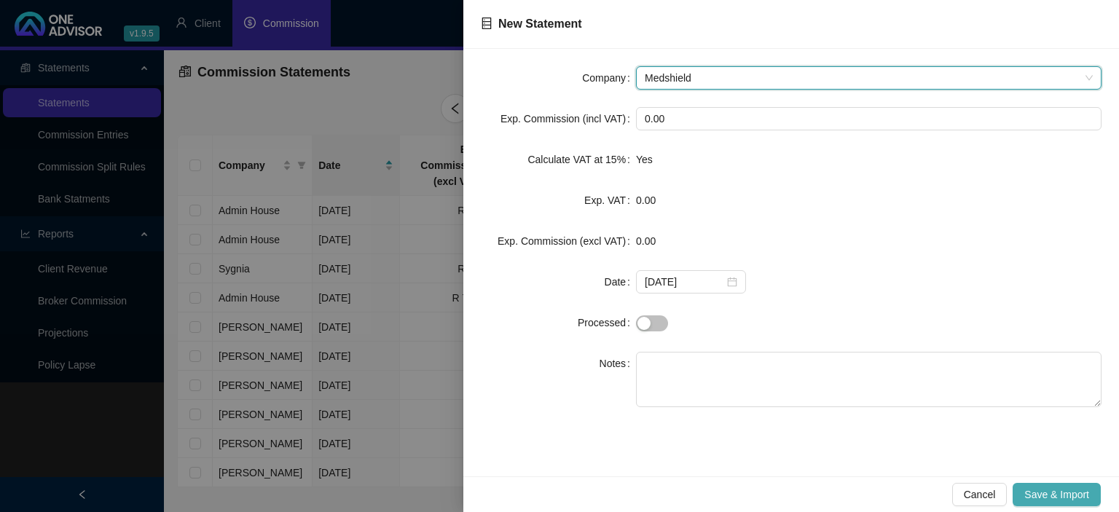
click at [1048, 497] on span "Save & Import" at bounding box center [1056, 495] width 65 height 16
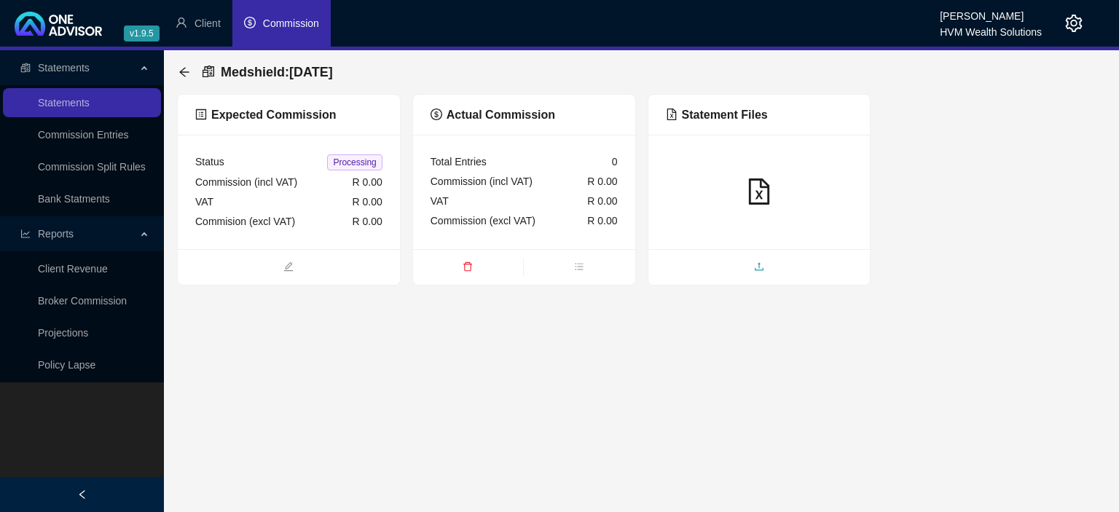
click at [701, 270] on span "upload" at bounding box center [759, 268] width 222 height 16
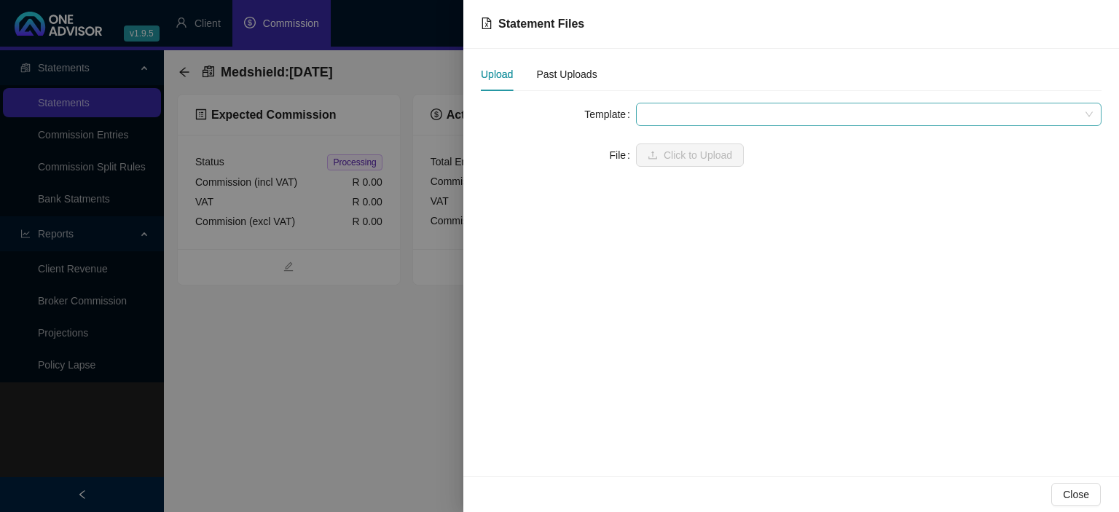
click at [706, 115] on span at bounding box center [869, 114] width 448 height 22
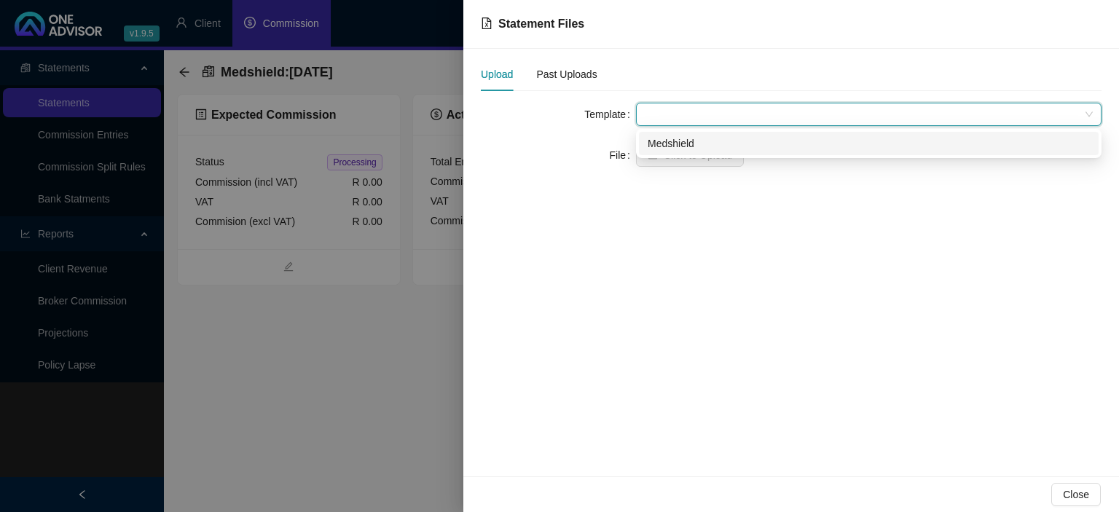
click at [698, 134] on div "Medshield" at bounding box center [869, 143] width 460 height 23
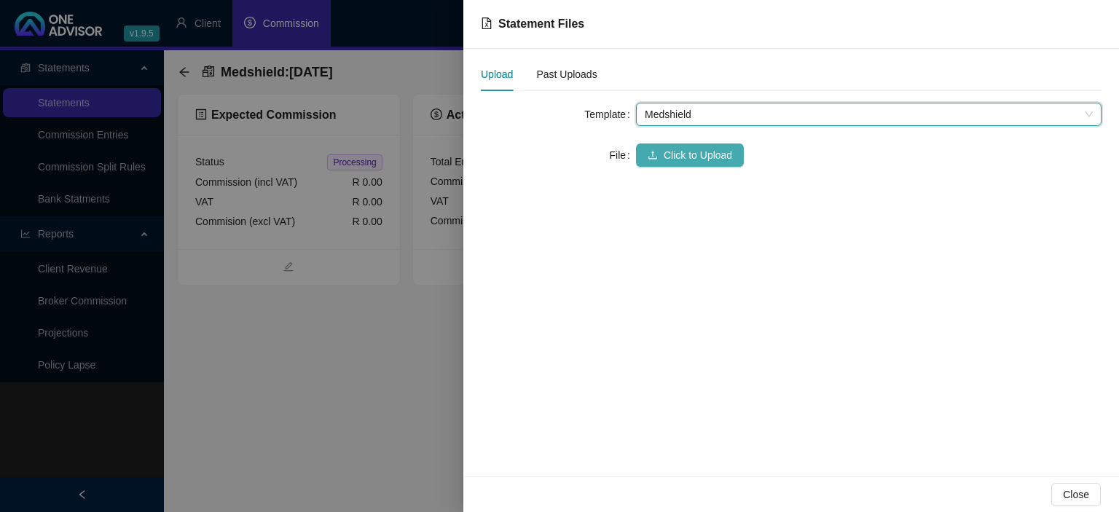
click at [679, 149] on span "Click to Upload" at bounding box center [698, 155] width 68 height 16
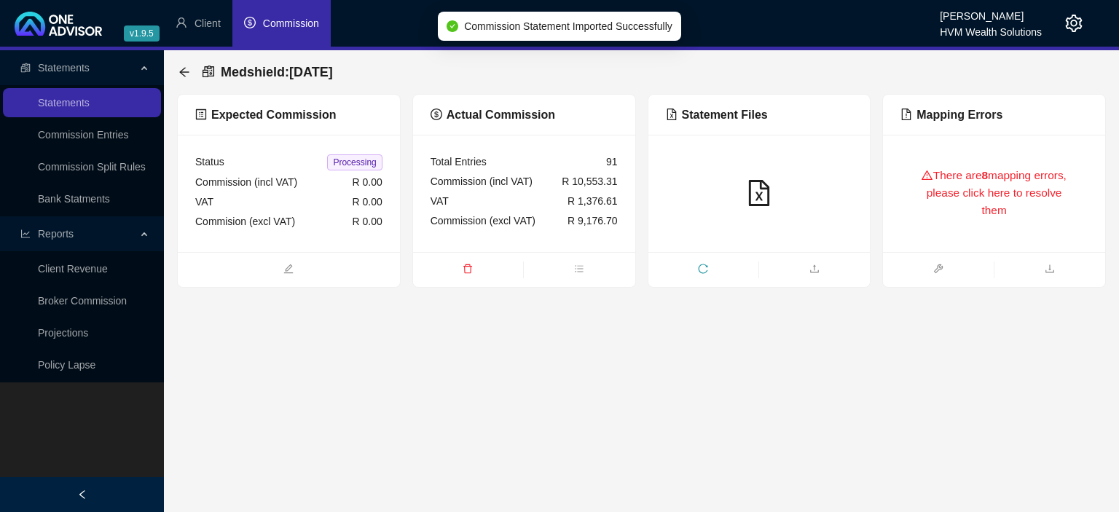
click at [962, 199] on div "There are 8 mapping errors, please click here to resolve them" at bounding box center [993, 193] width 187 height 82
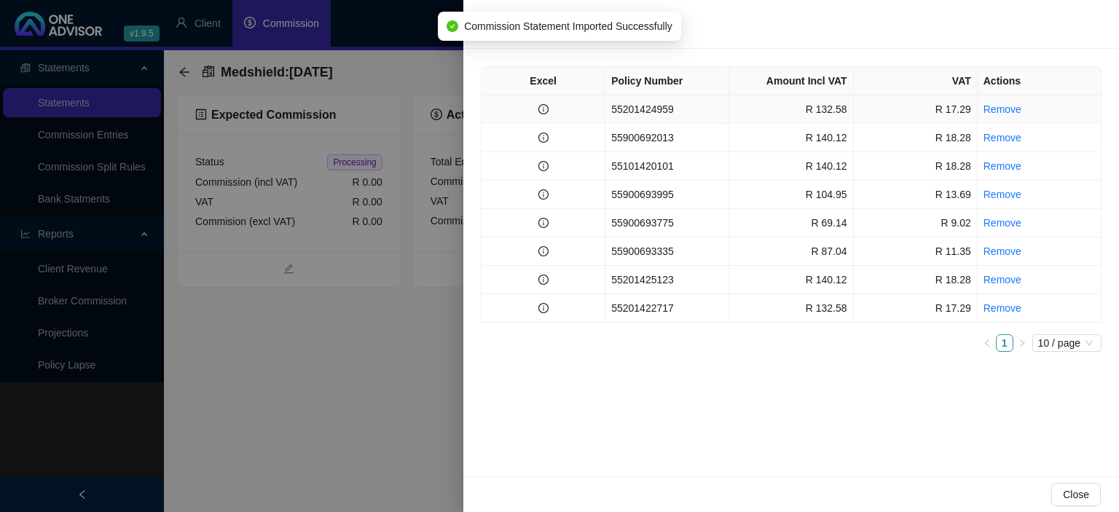
click at [664, 112] on td "55201424959" at bounding box center [667, 109] width 124 height 28
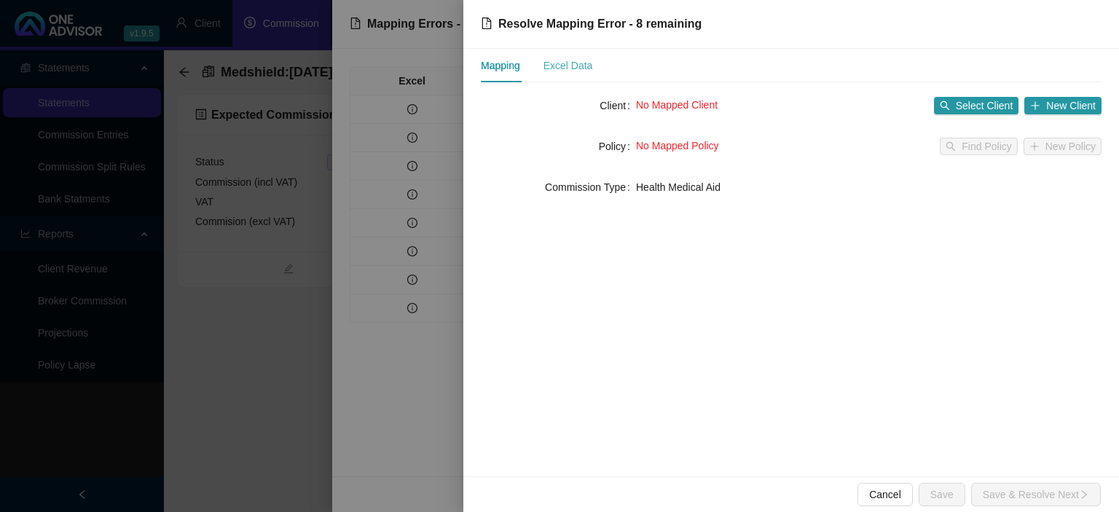
click at [576, 55] on div "Excel Data" at bounding box center [568, 66] width 50 height 34
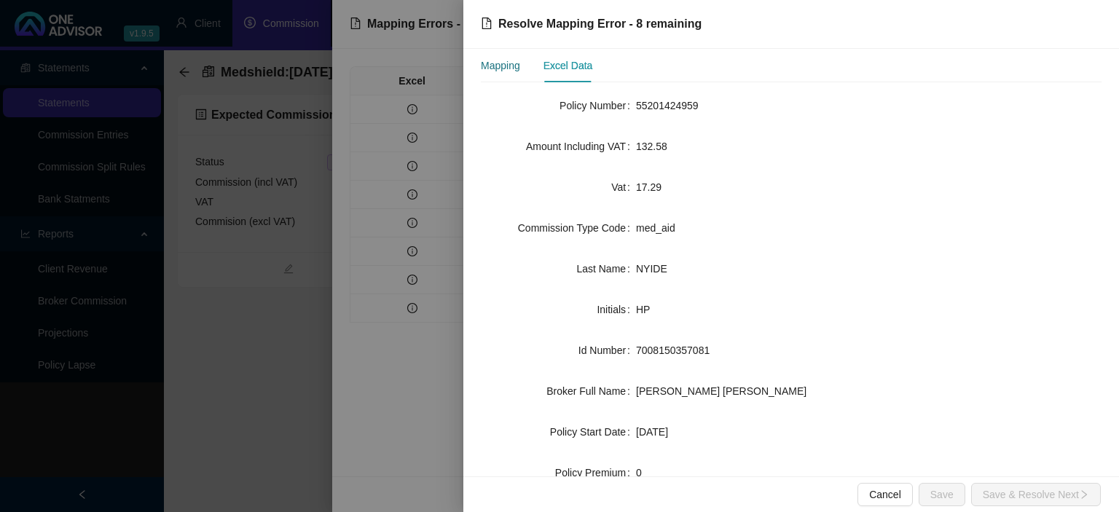
click at [518, 68] on div "Mapping" at bounding box center [500, 66] width 39 height 16
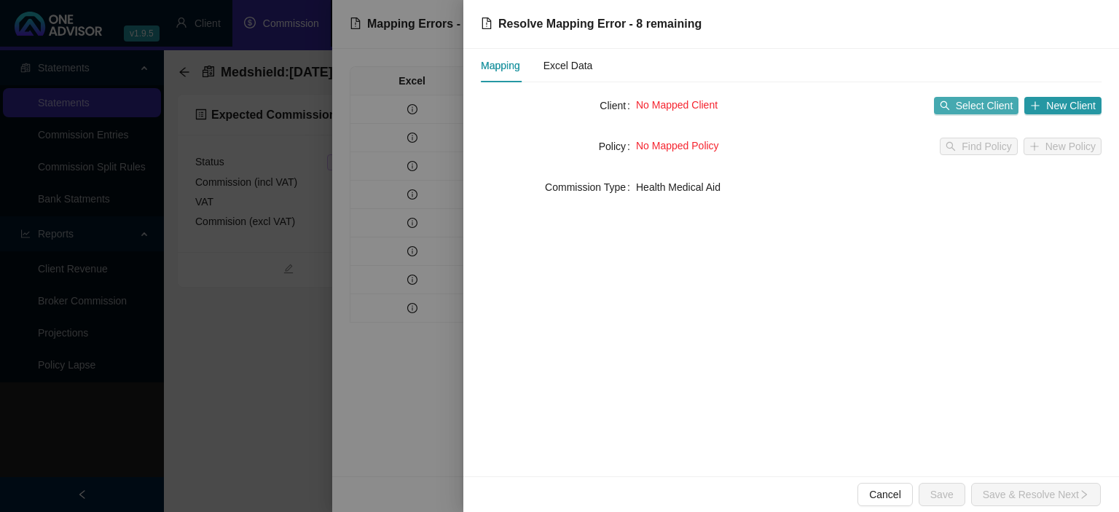
click at [988, 98] on span "Select Client" at bounding box center [985, 106] width 58 height 16
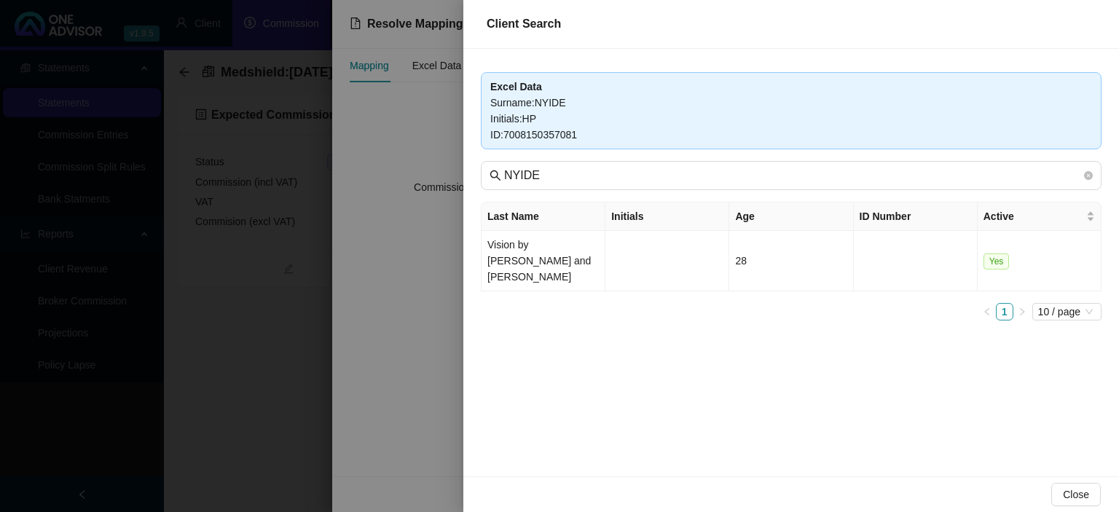
click at [415, 296] on div at bounding box center [559, 256] width 1119 height 512
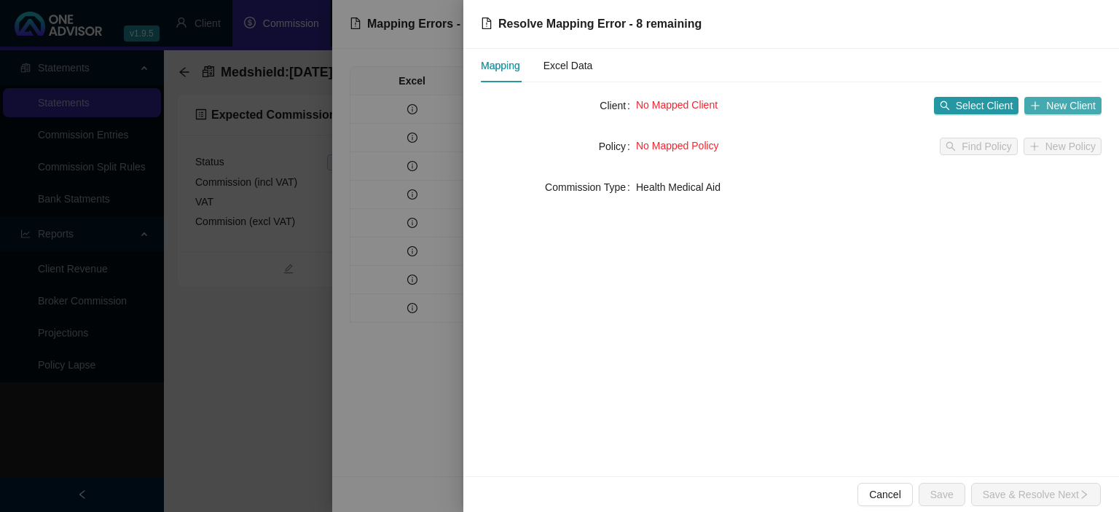
click at [1060, 101] on span "New Client" at bounding box center [1071, 106] width 50 height 16
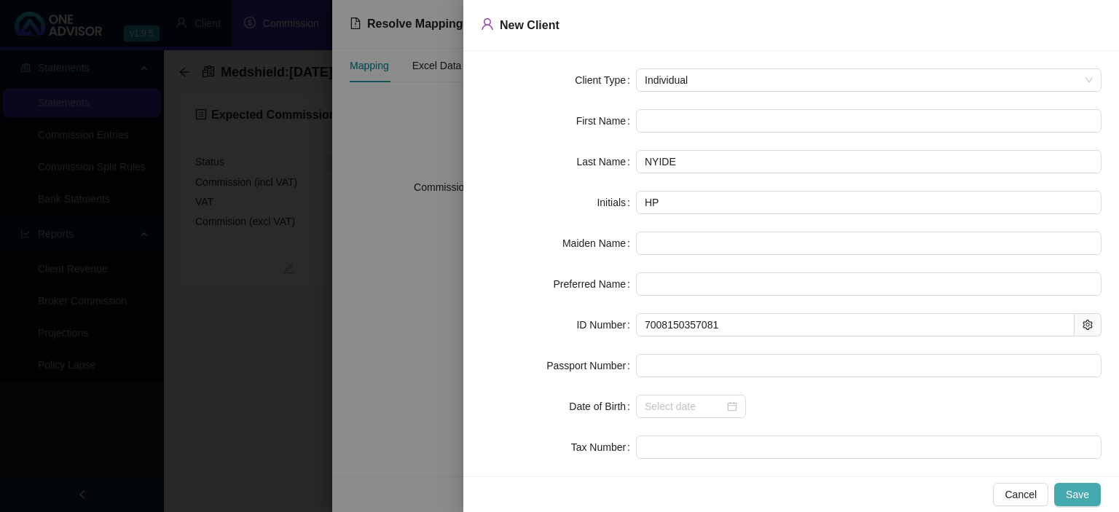
click at [1082, 491] on span "Save" at bounding box center [1077, 495] width 23 height 16
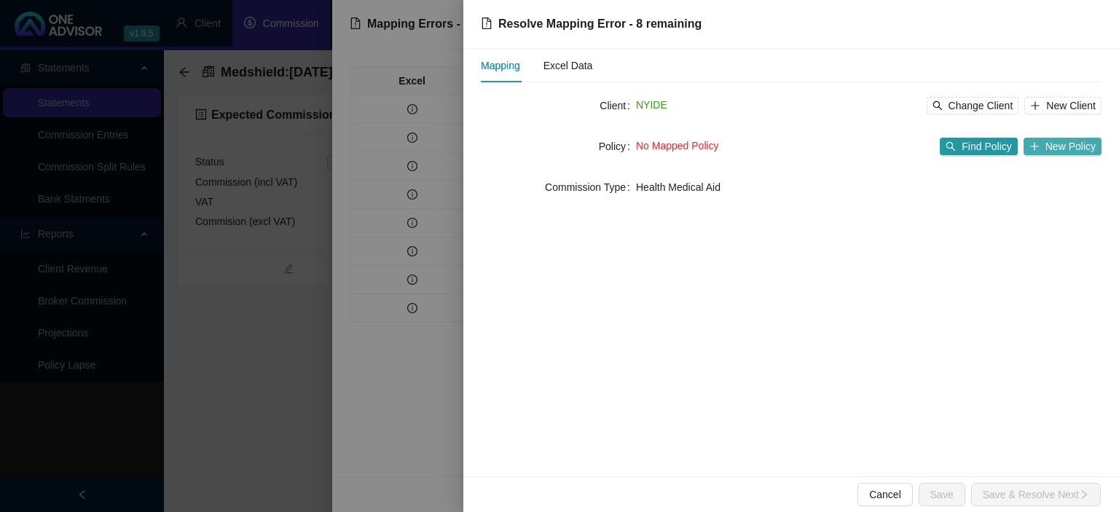
click at [1044, 144] on button "New Policy" at bounding box center [1062, 146] width 78 height 17
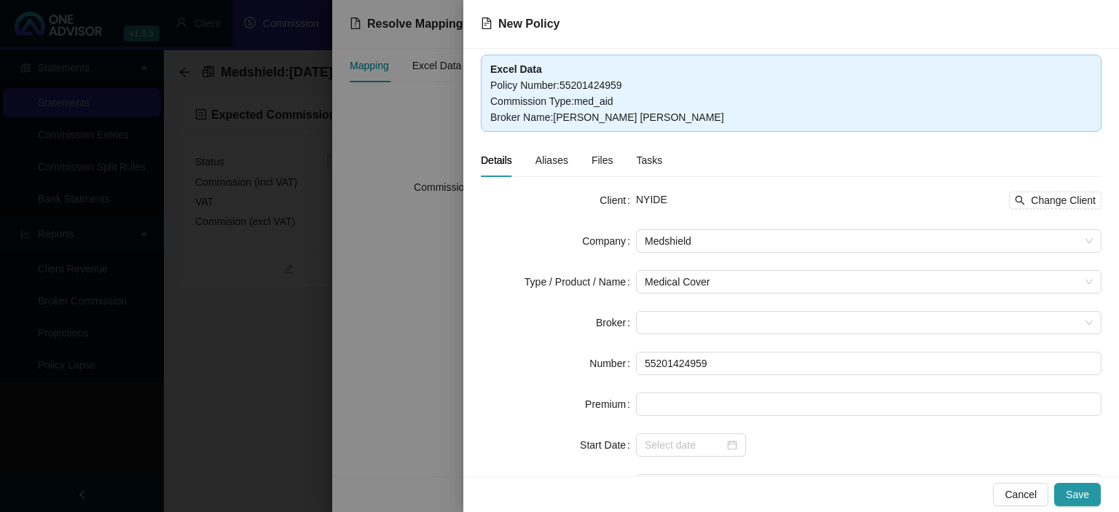
click at [688, 310] on form "Client NYIDE Change Client Company Medshield Type / Product / Name Medical Cove…" at bounding box center [791, 364] width 621 height 350
click at [687, 318] on span at bounding box center [869, 323] width 448 height 22
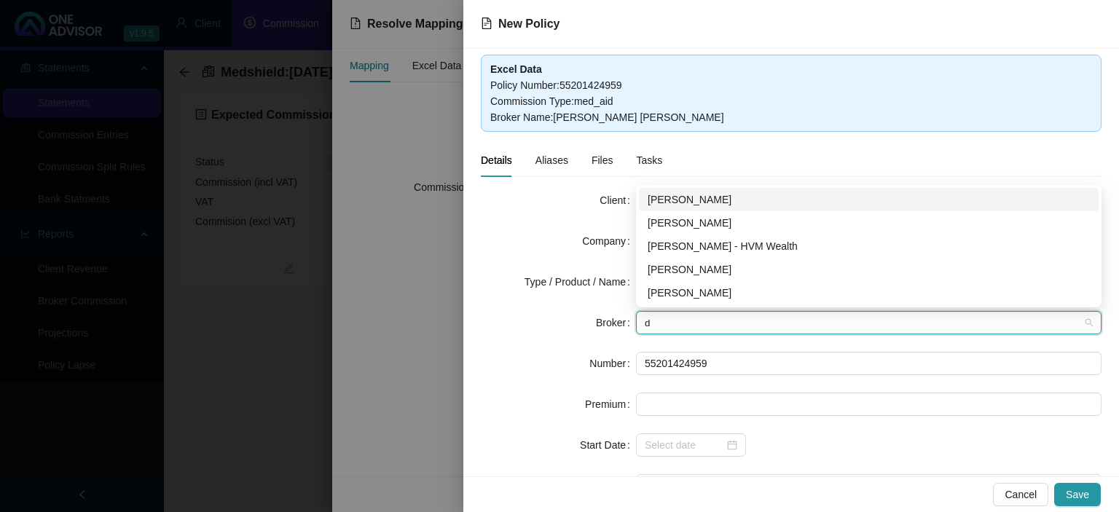
type input "da"
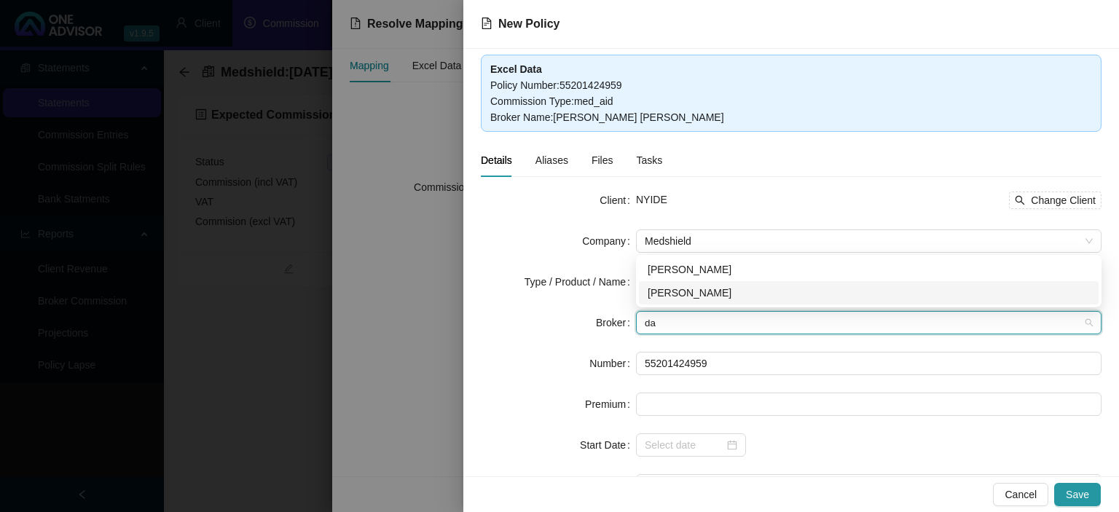
click at [692, 293] on div "[PERSON_NAME]" at bounding box center [869, 293] width 442 height 16
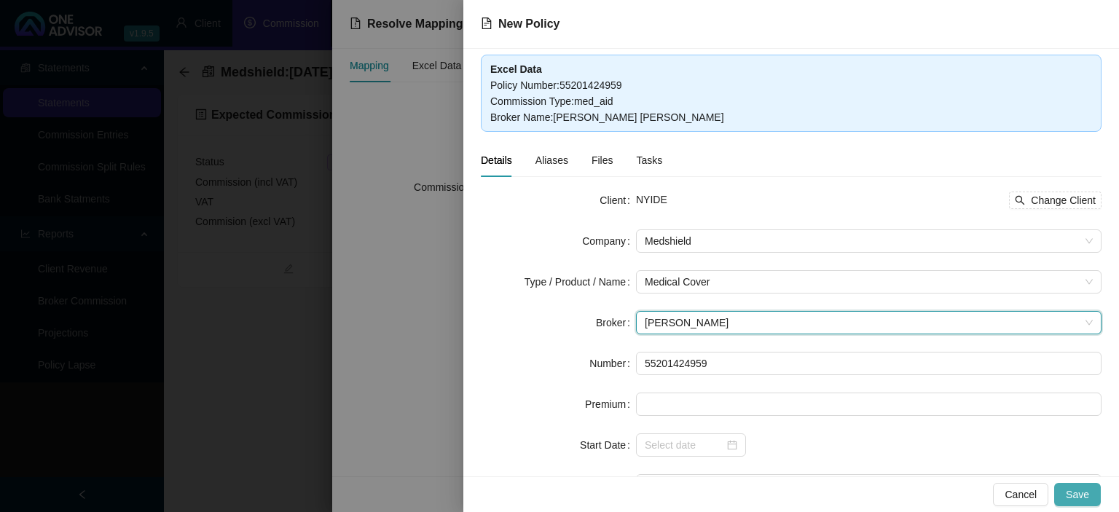
click at [1089, 493] on button "Save" at bounding box center [1077, 494] width 47 height 23
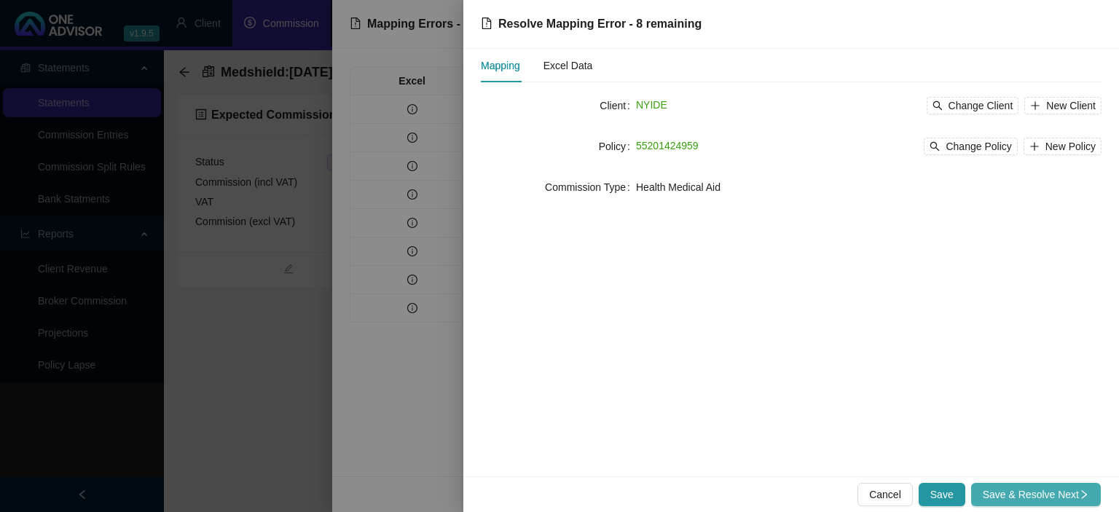
click at [1084, 494] on icon "right" at bounding box center [1084, 495] width 10 height 10
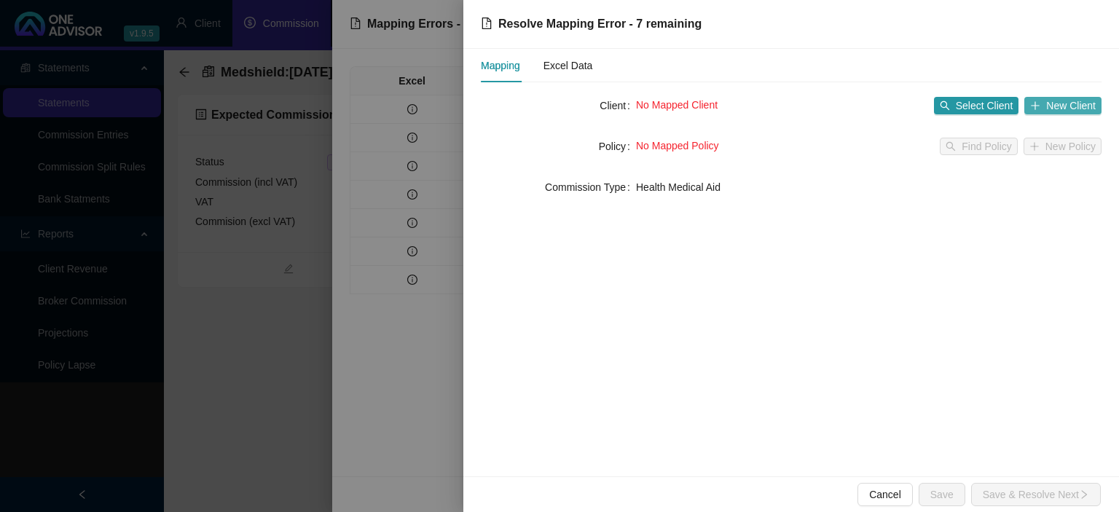
click at [1050, 106] on span "New Client" at bounding box center [1071, 106] width 50 height 16
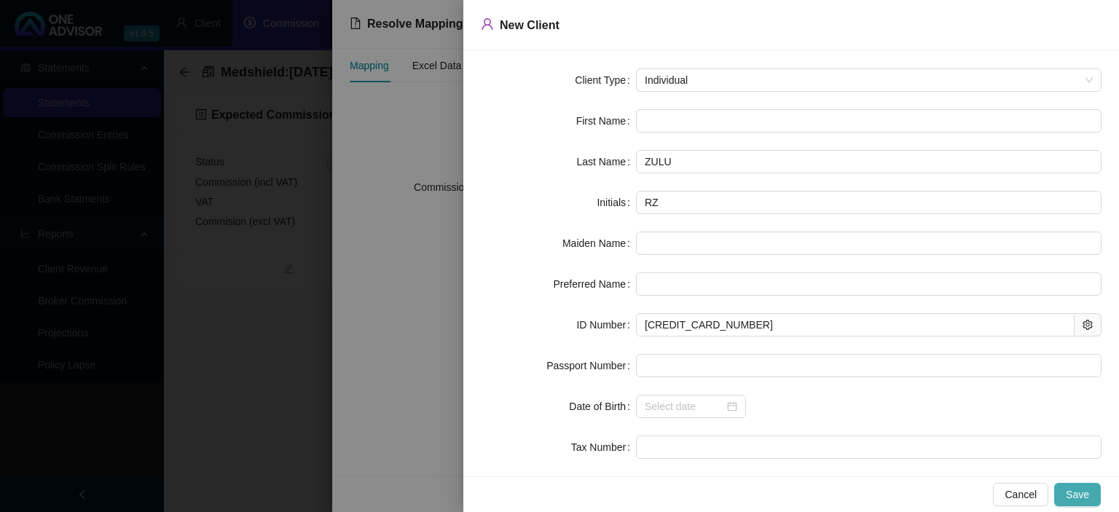
click at [1074, 490] on span "Save" at bounding box center [1077, 495] width 23 height 16
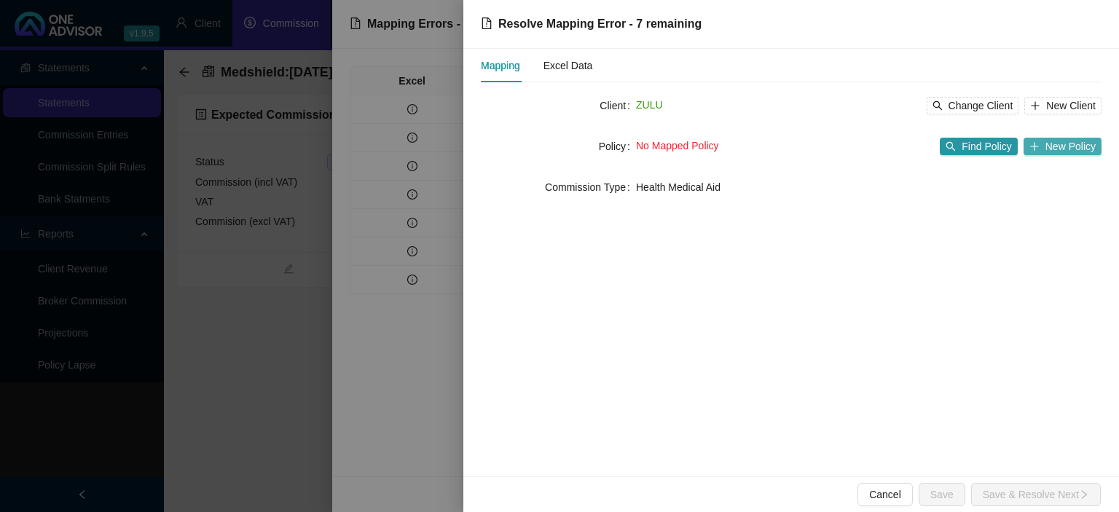
click at [1033, 152] on button "New Policy" at bounding box center [1062, 146] width 78 height 17
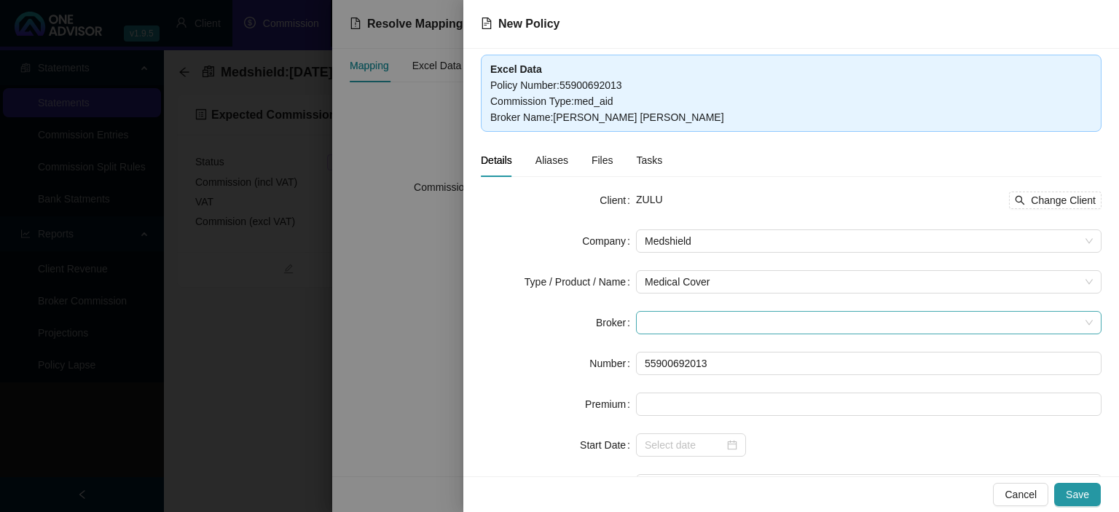
click at [666, 321] on span at bounding box center [869, 323] width 448 height 22
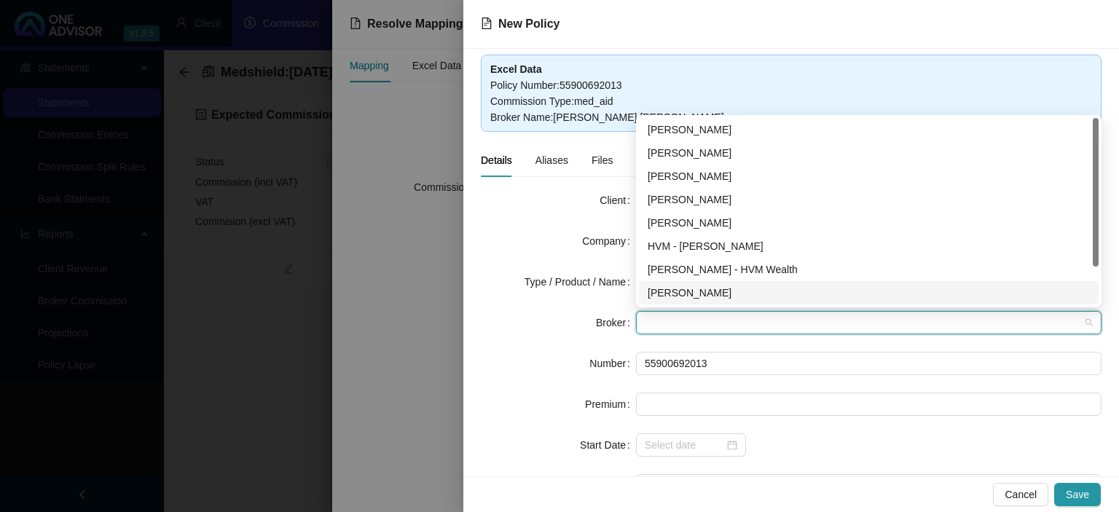
click at [673, 298] on div "[PERSON_NAME]" at bounding box center [869, 293] width 442 height 16
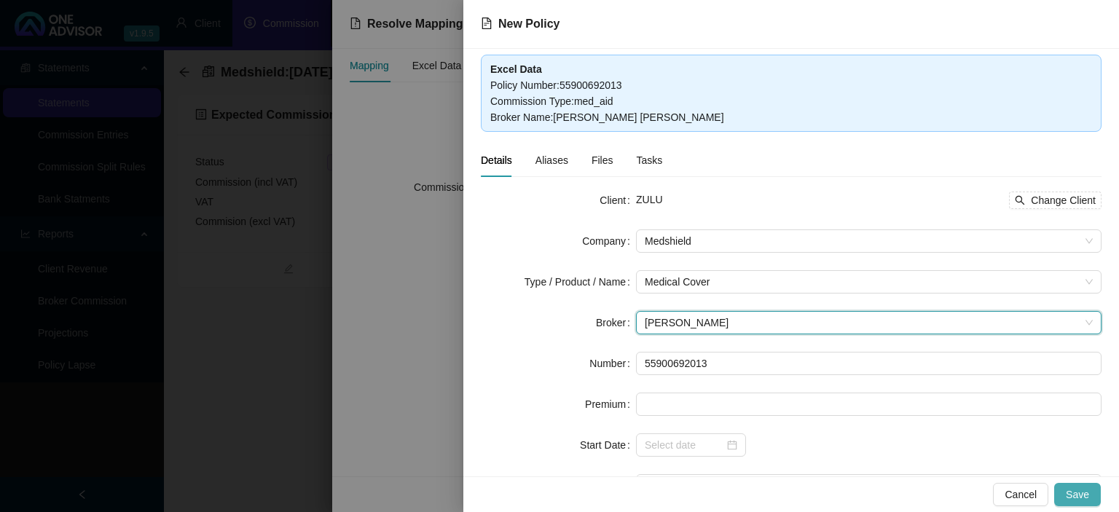
click at [1065, 483] on button "Save" at bounding box center [1077, 494] width 47 height 23
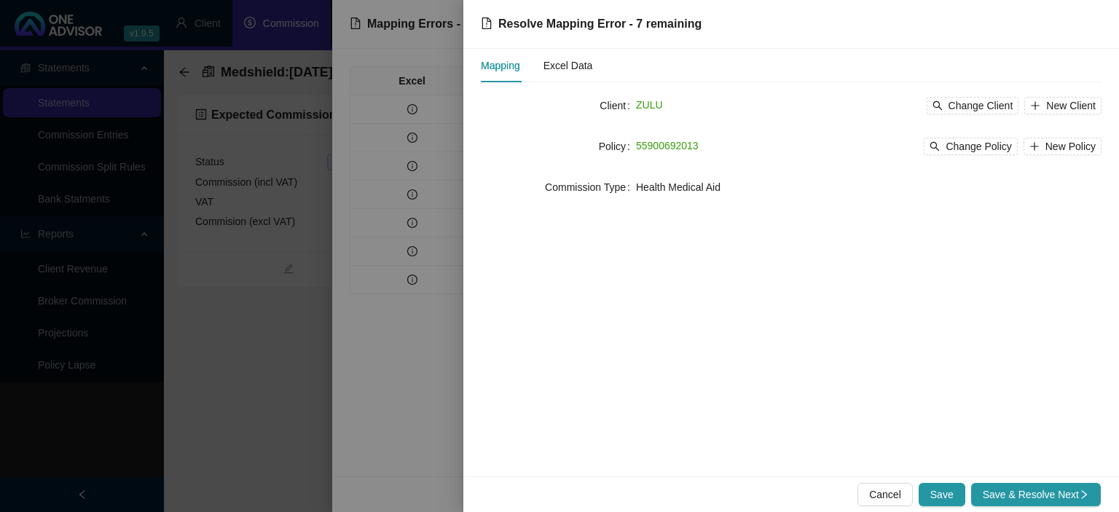
click at [1058, 487] on button "Save & Resolve Next" at bounding box center [1036, 494] width 130 height 23
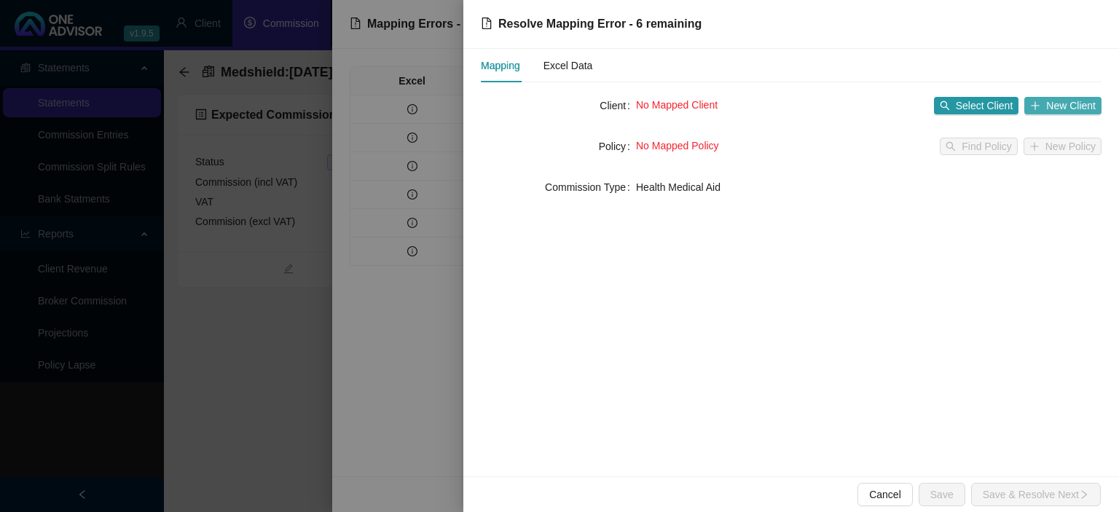
click at [1057, 114] on div "No Mapped Client Select Client New Client" at bounding box center [868, 105] width 465 height 23
click at [1053, 98] on span "New Client" at bounding box center [1071, 106] width 50 height 16
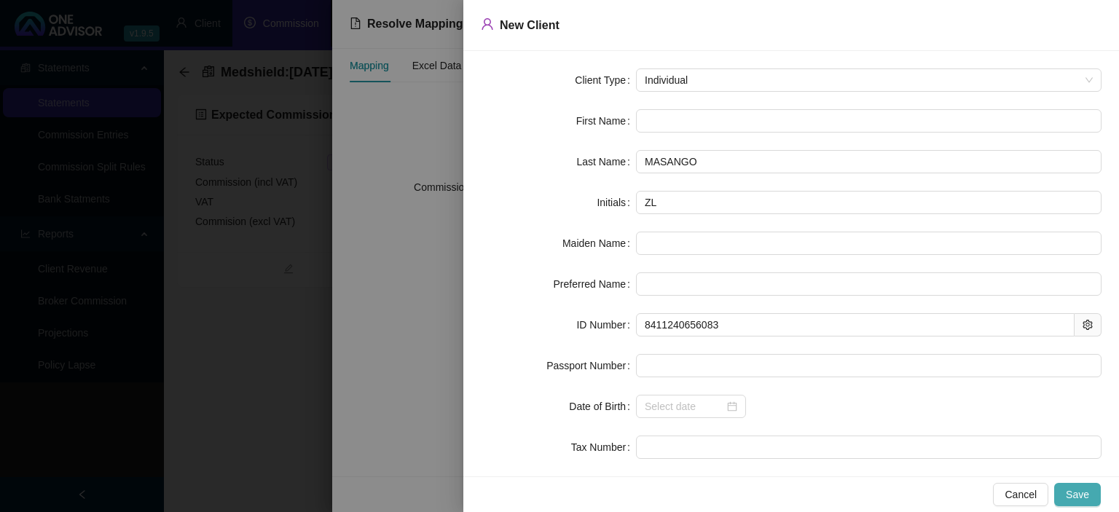
click at [1070, 491] on span "Save" at bounding box center [1077, 495] width 23 height 16
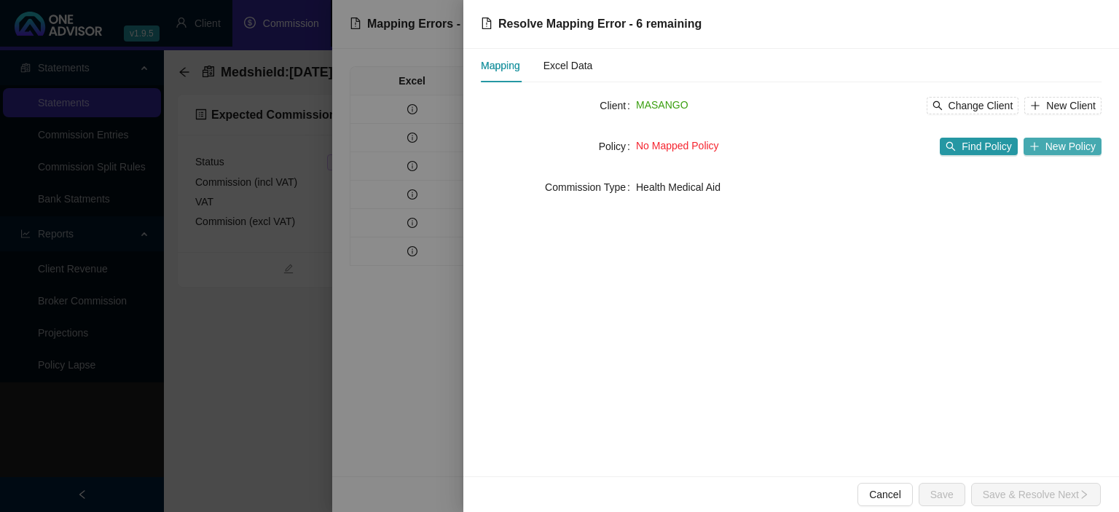
click at [1039, 154] on button "New Policy" at bounding box center [1062, 146] width 78 height 17
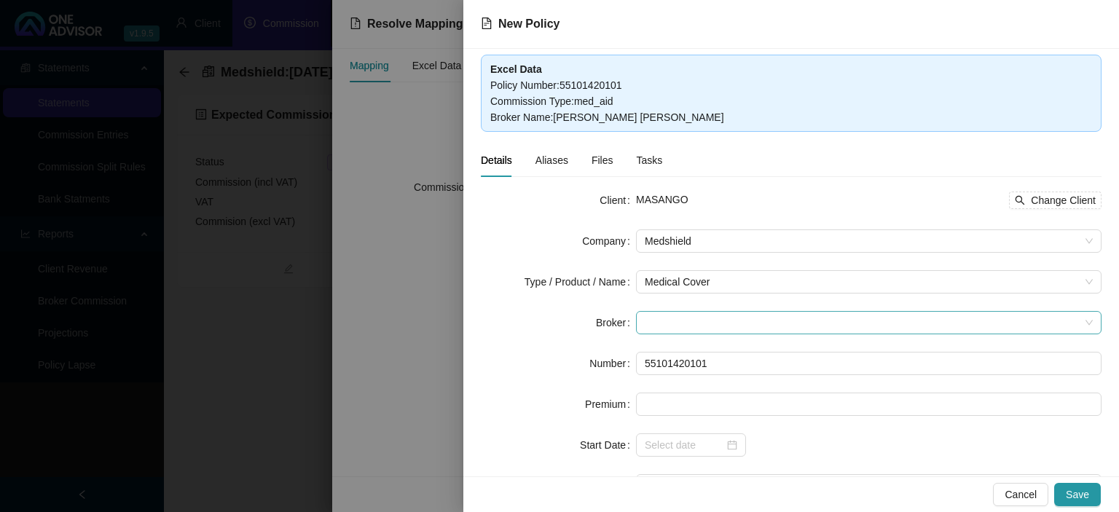
click at [690, 328] on span at bounding box center [869, 323] width 448 height 22
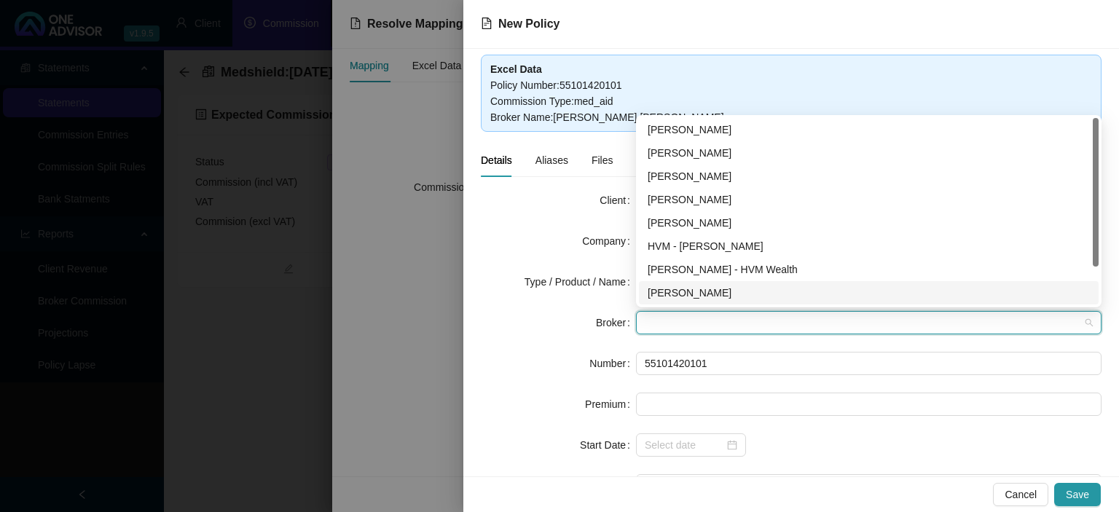
click at [689, 299] on div "[PERSON_NAME]" at bounding box center [869, 293] width 442 height 16
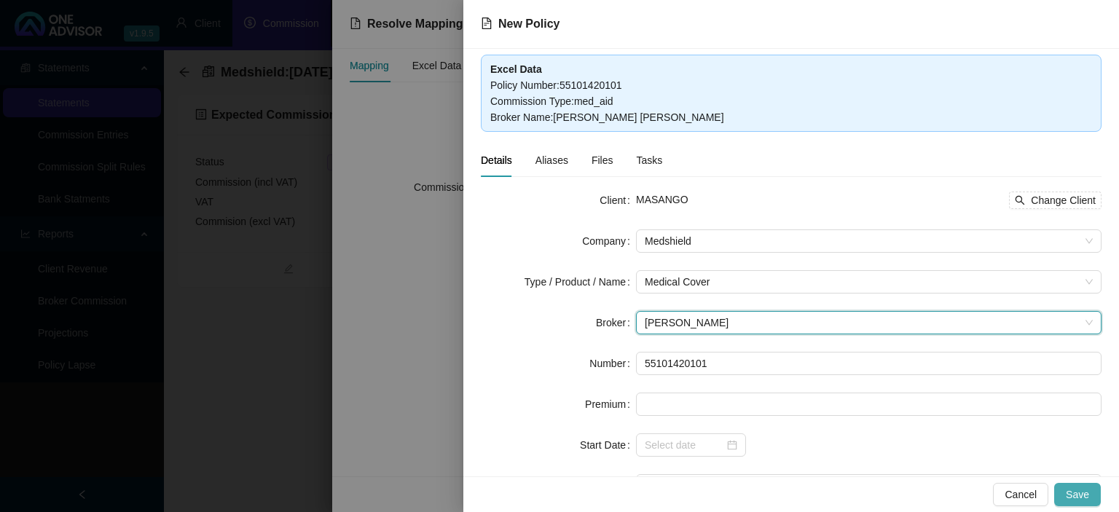
click at [1080, 500] on span "Save" at bounding box center [1077, 495] width 23 height 16
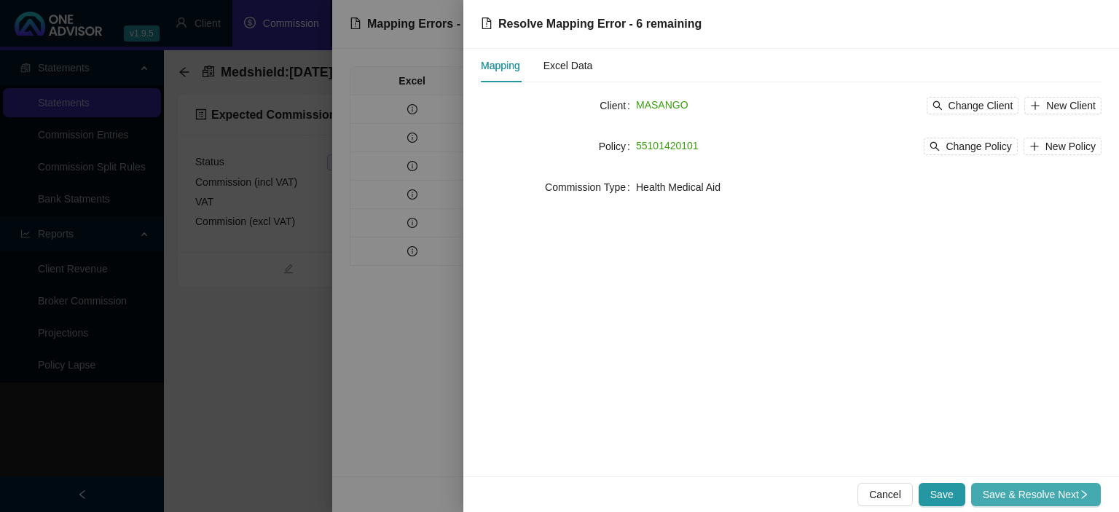
click at [1077, 500] on span "Save & Resolve Next" at bounding box center [1036, 495] width 106 height 16
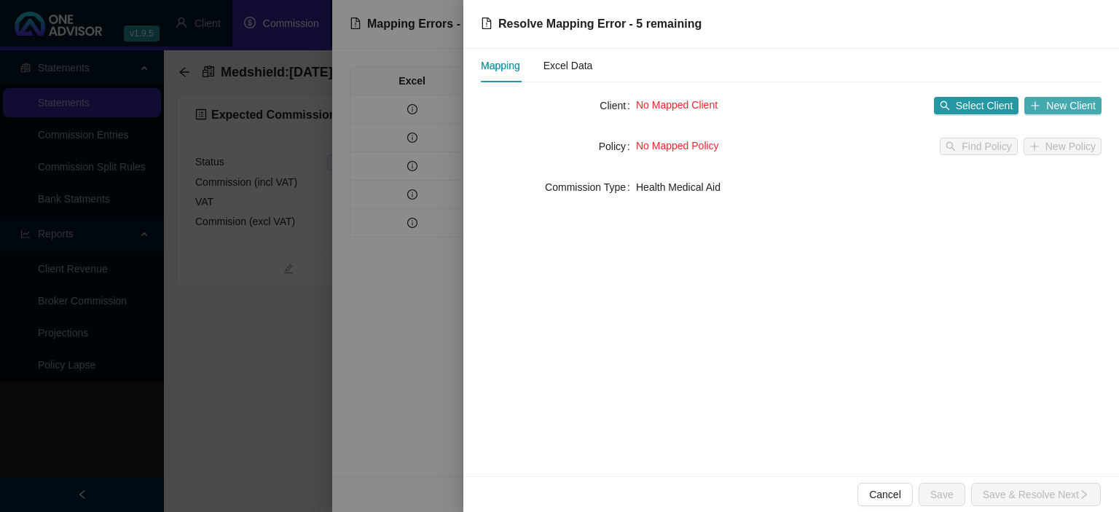
click at [1053, 109] on span "New Client" at bounding box center [1071, 106] width 50 height 16
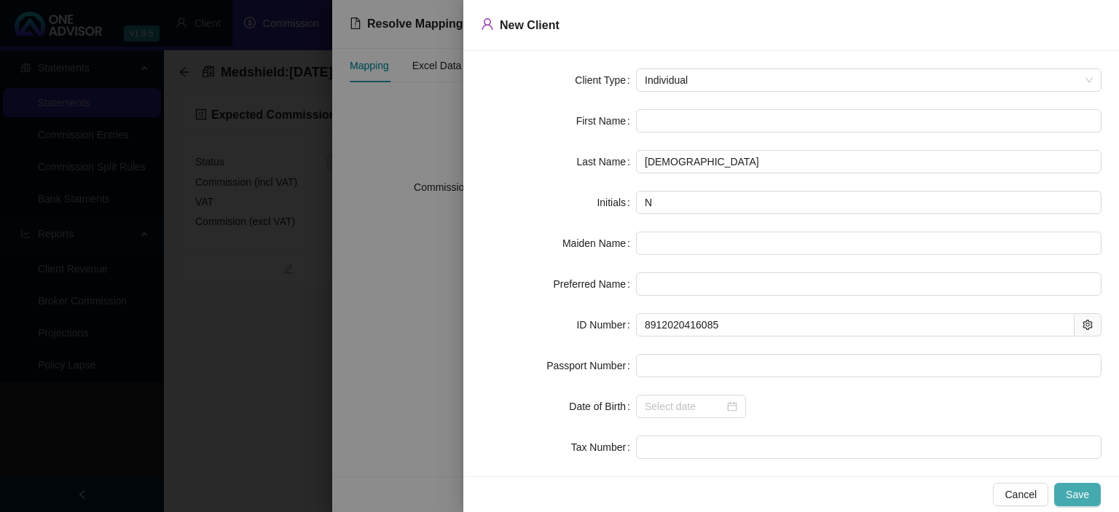
click at [1074, 487] on button "Save" at bounding box center [1077, 494] width 47 height 23
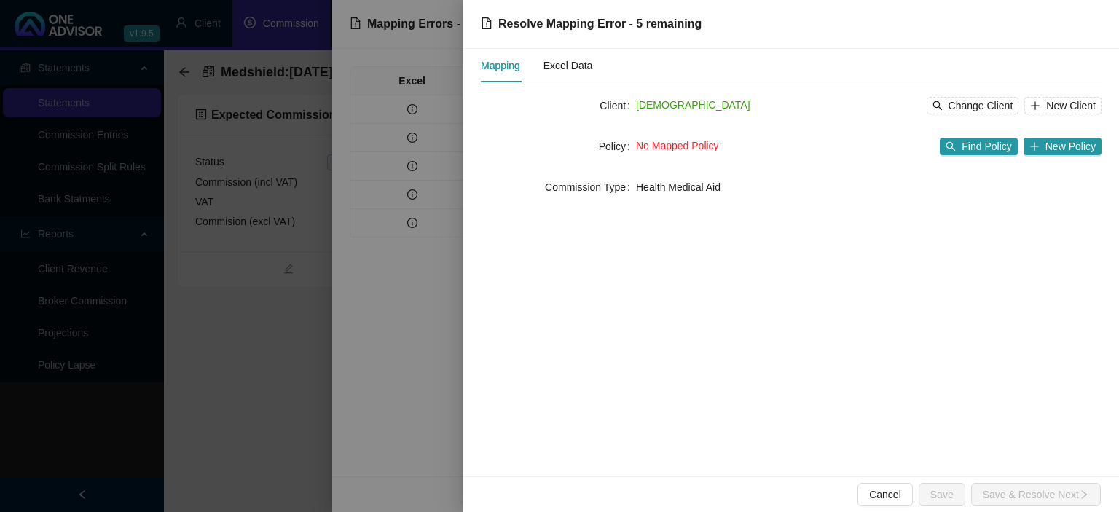
click at [1079, 155] on div "No Mapped Policy Find Policy New Policy" at bounding box center [868, 146] width 465 height 23
click at [1061, 144] on span "New Policy" at bounding box center [1070, 146] width 50 height 16
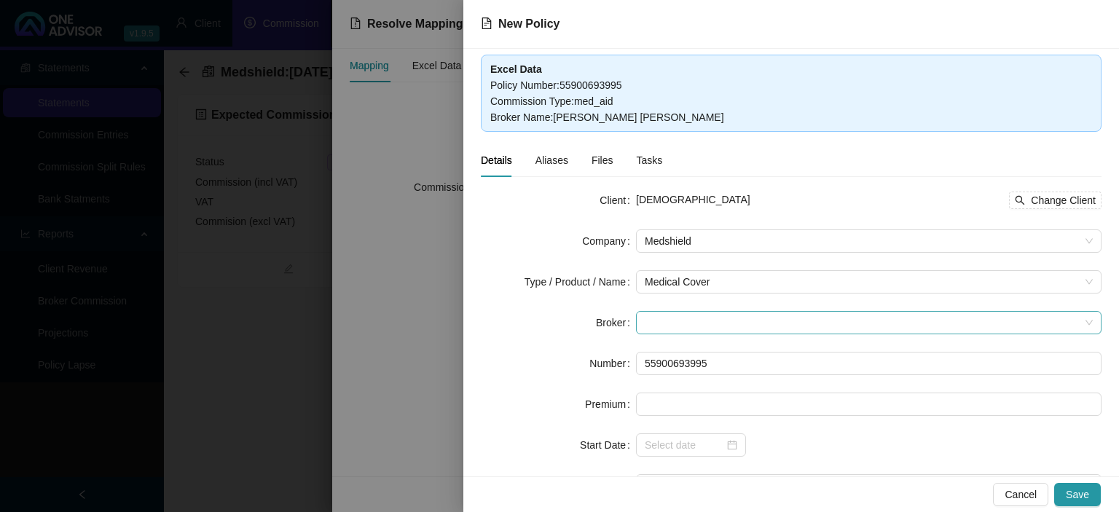
click at [660, 323] on span at bounding box center [869, 323] width 448 height 22
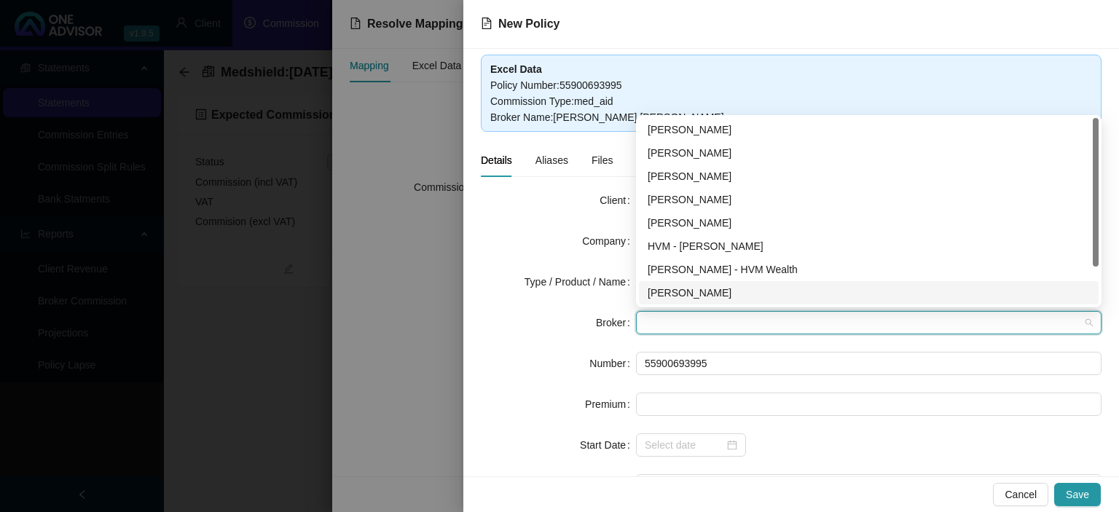
click at [666, 297] on div "[PERSON_NAME]" at bounding box center [869, 293] width 442 height 16
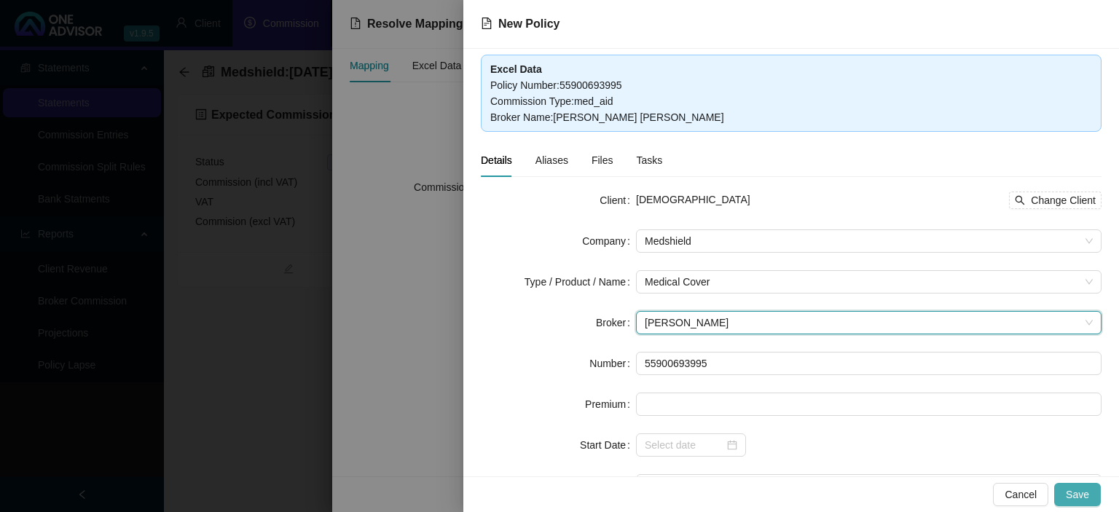
click at [1070, 491] on span "Save" at bounding box center [1077, 495] width 23 height 16
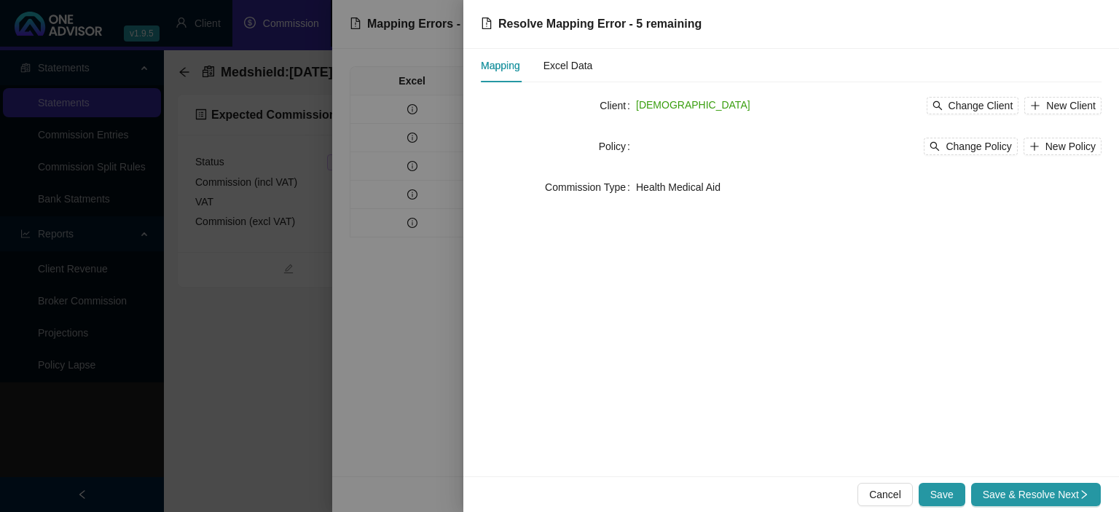
click at [1070, 491] on span "Save & Resolve Next" at bounding box center [1036, 495] width 106 height 16
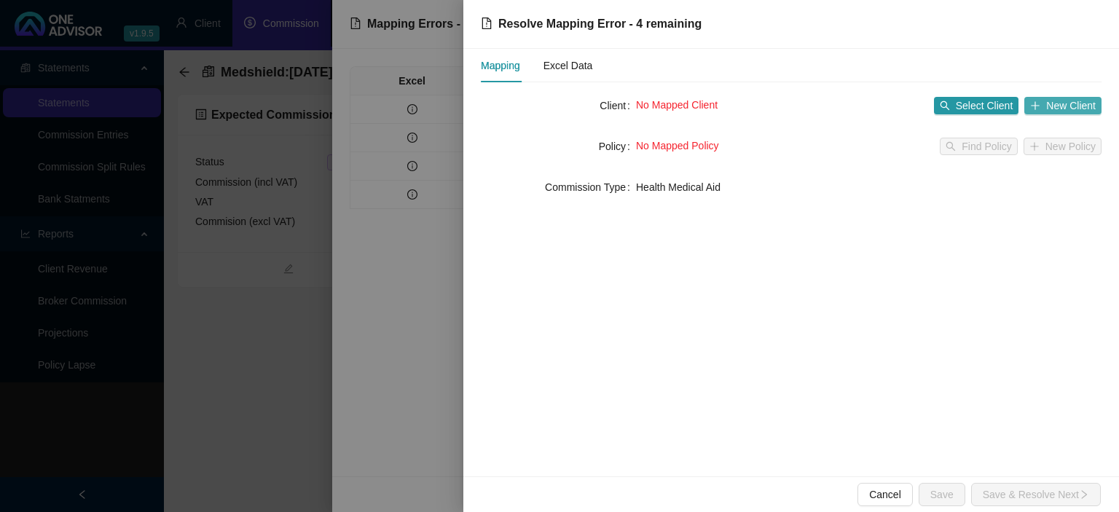
click at [1053, 109] on span "New Client" at bounding box center [1071, 106] width 50 height 16
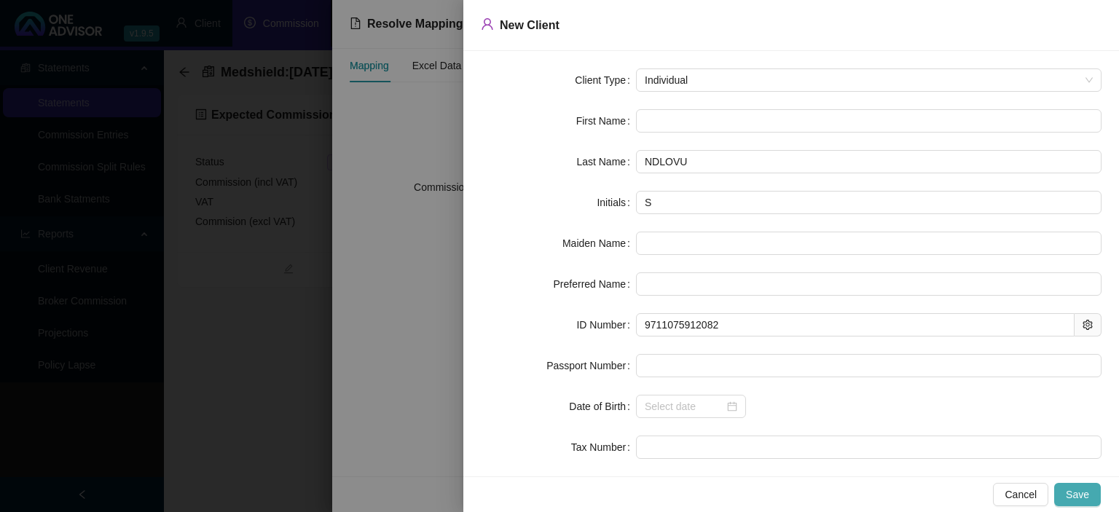
click at [1077, 493] on span "Save" at bounding box center [1077, 495] width 23 height 16
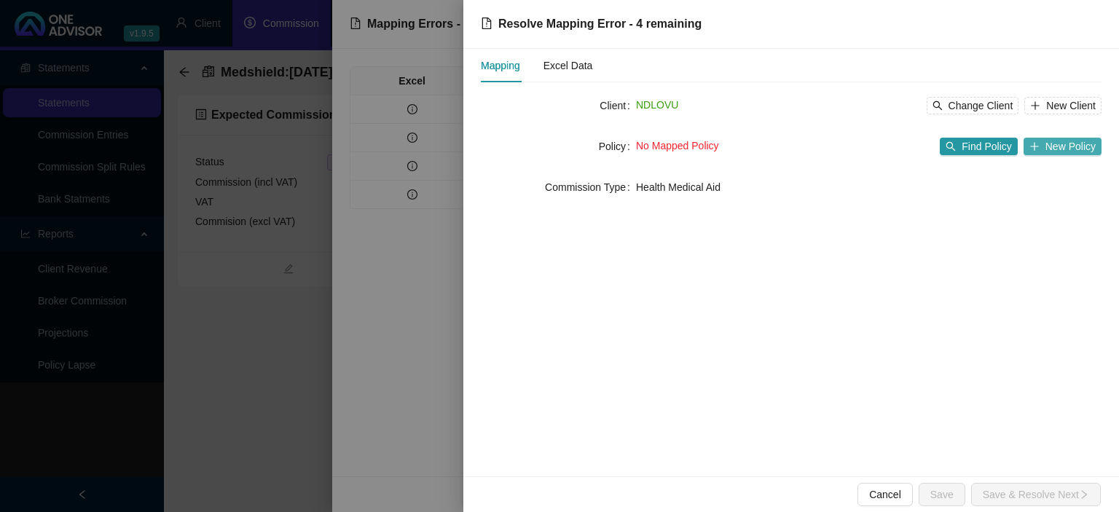
click at [1046, 149] on button "New Policy" at bounding box center [1062, 146] width 78 height 17
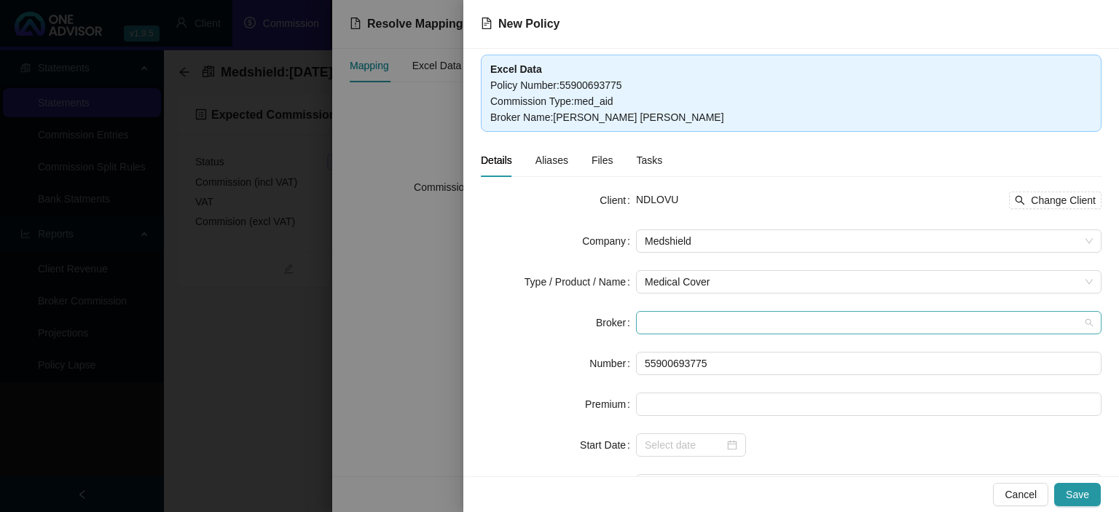
click at [689, 316] on span at bounding box center [869, 323] width 448 height 22
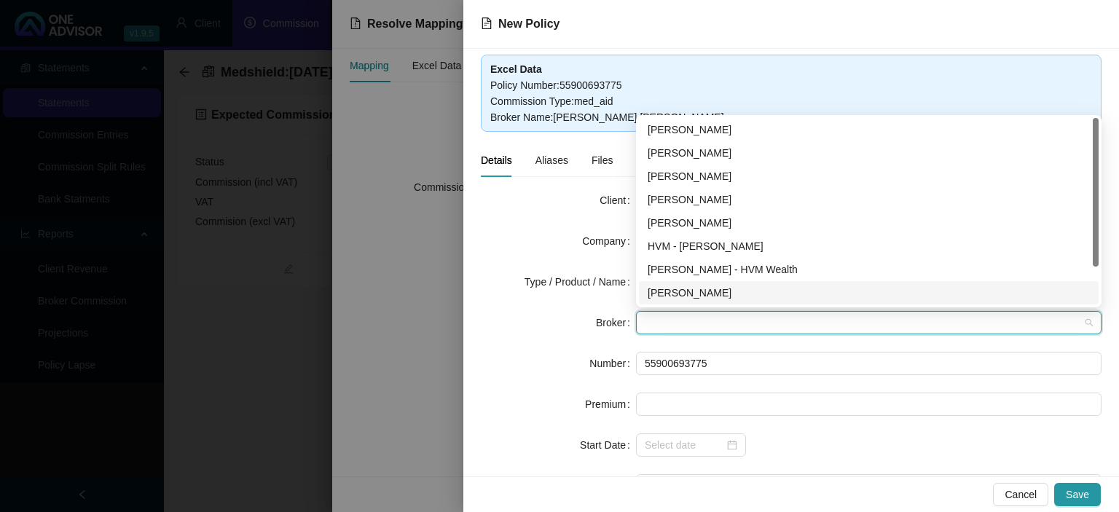
click at [685, 294] on div "[PERSON_NAME]" at bounding box center [869, 293] width 442 height 16
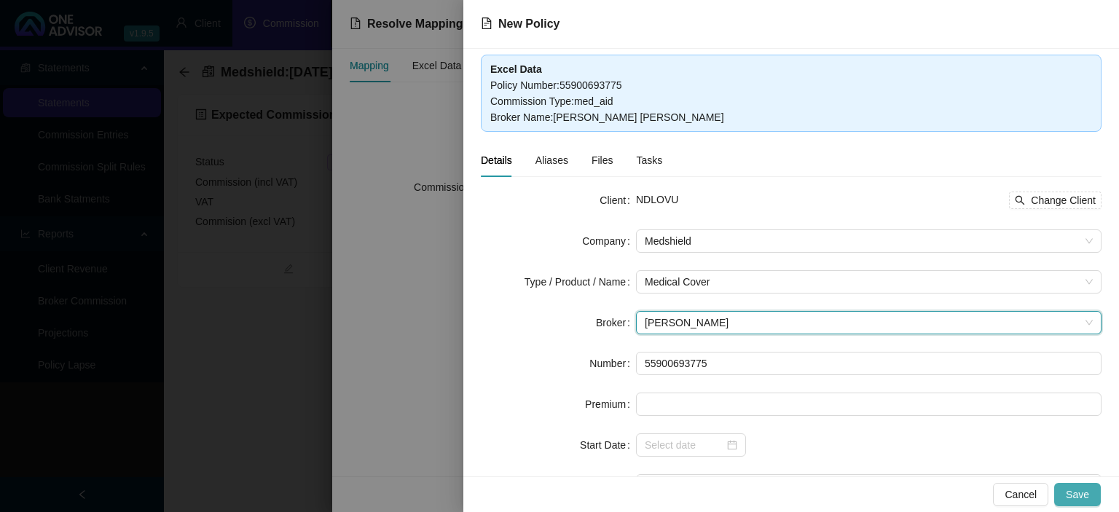
click at [1077, 488] on span "Save" at bounding box center [1077, 495] width 23 height 16
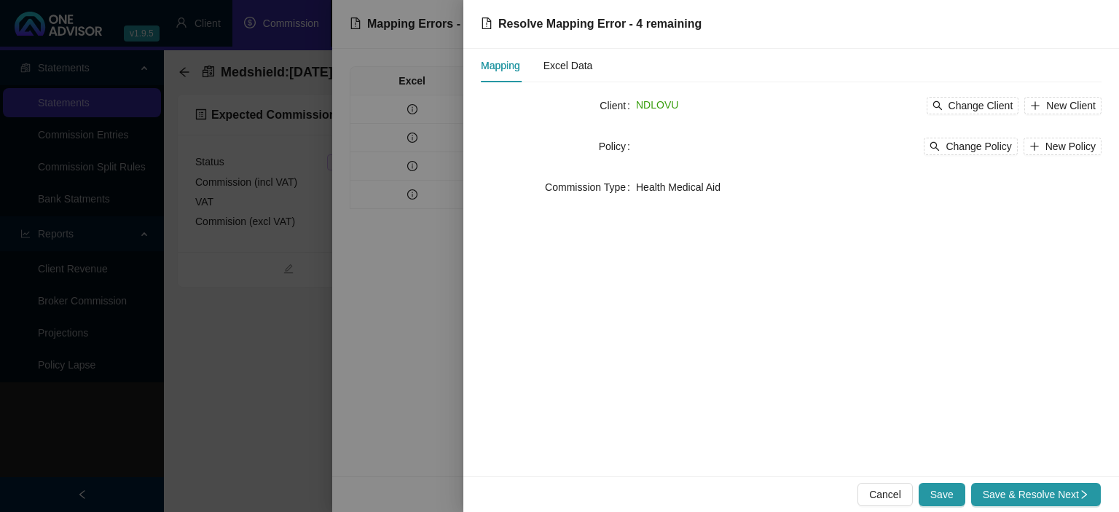
click at [1076, 488] on span "Save & Resolve Next" at bounding box center [1036, 495] width 106 height 16
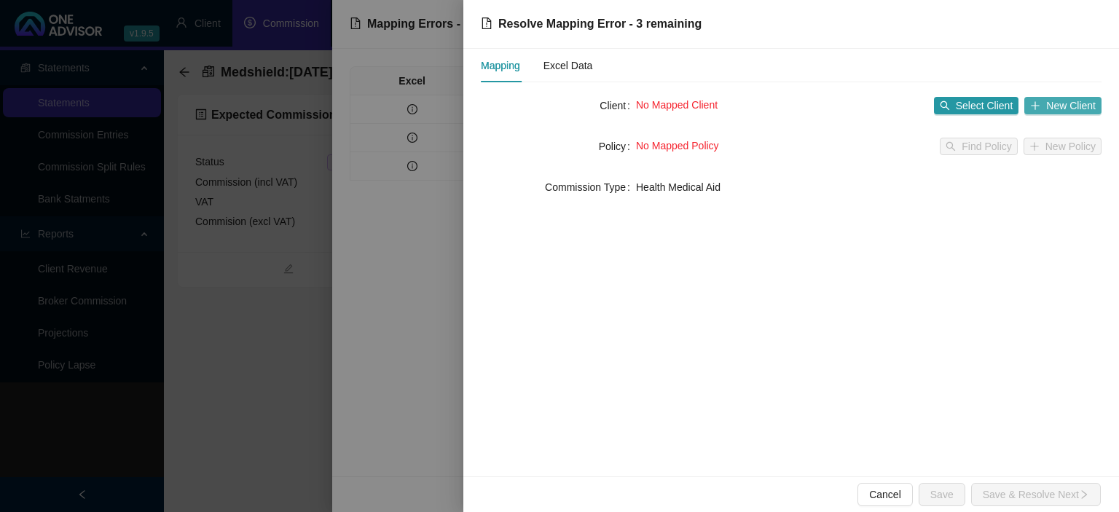
click at [1072, 108] on span "New Client" at bounding box center [1071, 106] width 50 height 16
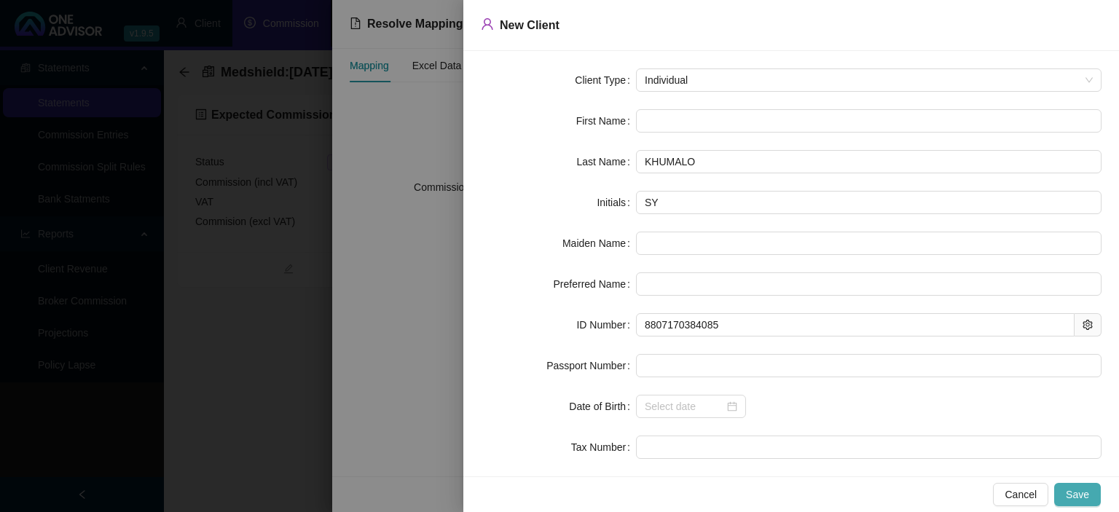
click at [1069, 492] on span "Save" at bounding box center [1077, 495] width 23 height 16
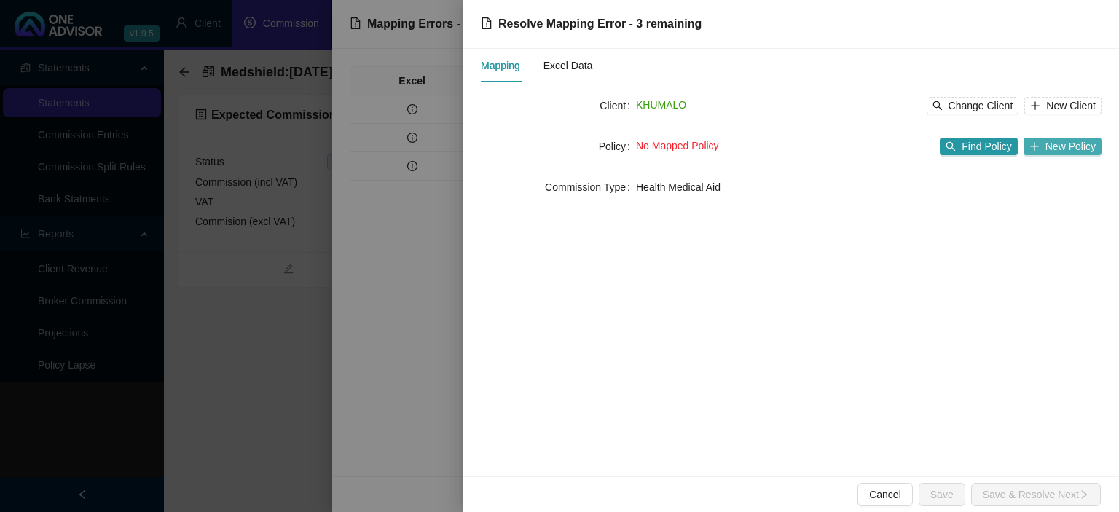
click at [1044, 144] on button "New Policy" at bounding box center [1062, 146] width 78 height 17
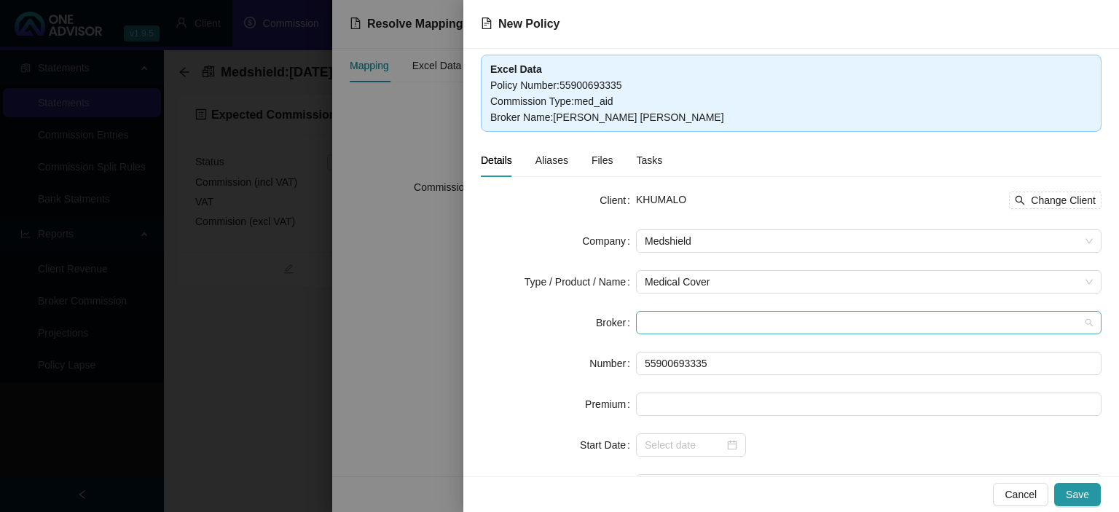
click at [665, 323] on span at bounding box center [869, 323] width 448 height 22
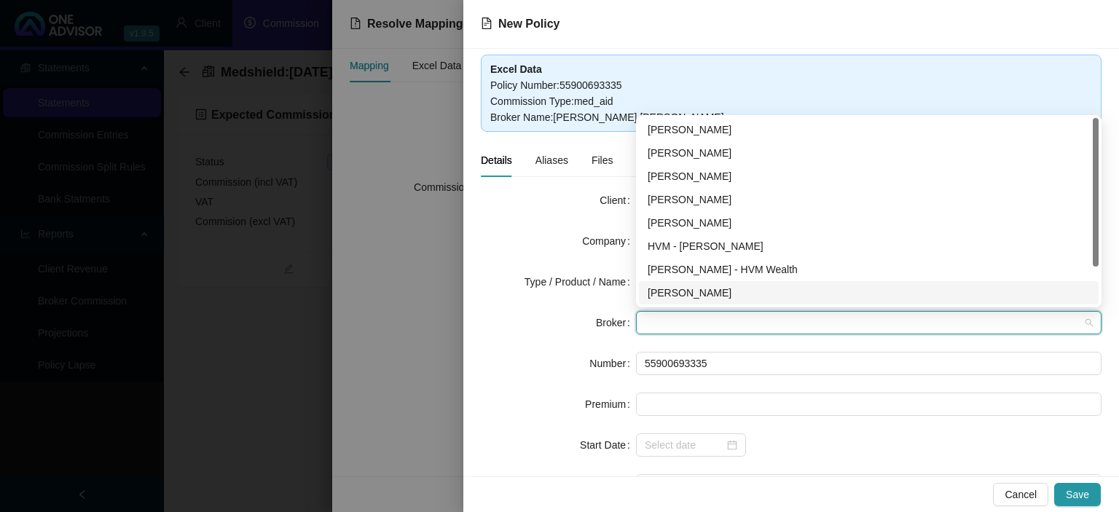
click at [670, 294] on div "[PERSON_NAME]" at bounding box center [869, 293] width 442 height 16
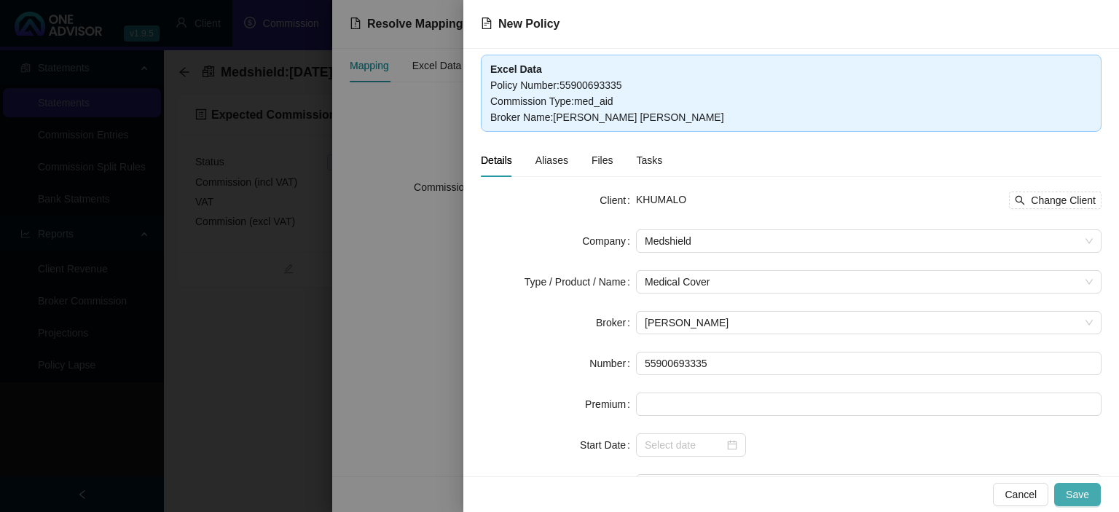
click at [1080, 494] on span "Save" at bounding box center [1077, 495] width 23 height 16
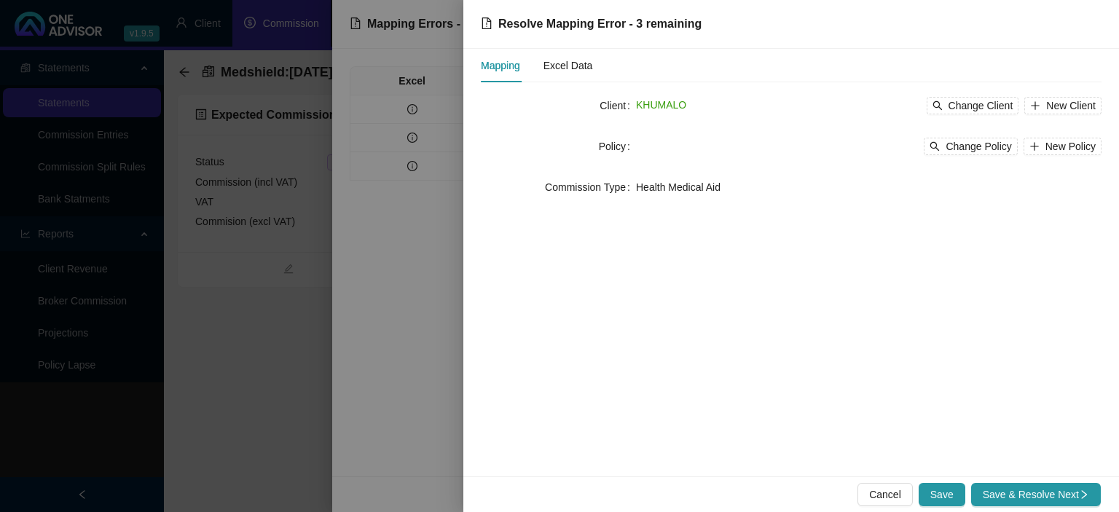
click at [1080, 494] on icon "right" at bounding box center [1084, 495] width 10 height 10
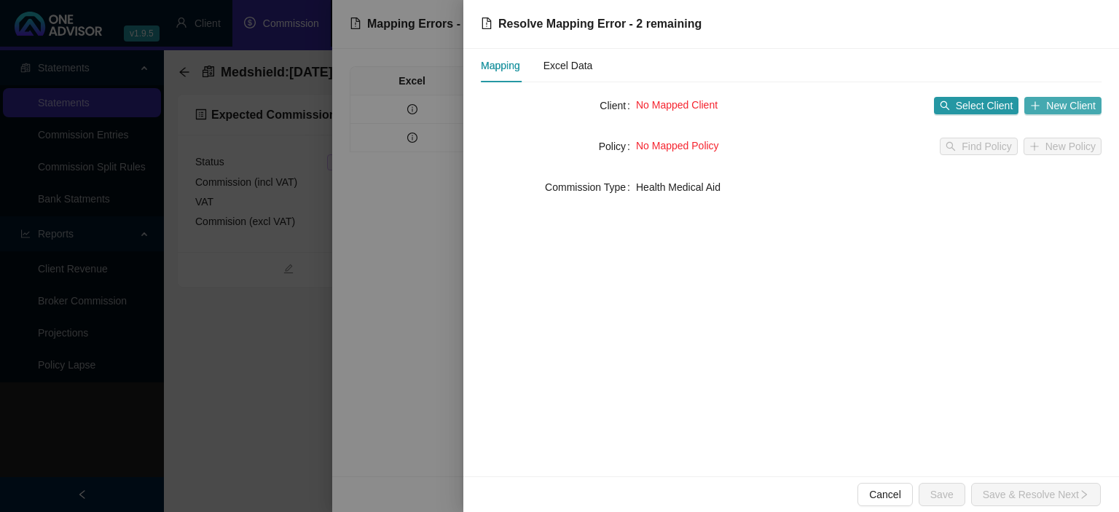
click at [1043, 104] on button "New Client" at bounding box center [1062, 105] width 77 height 17
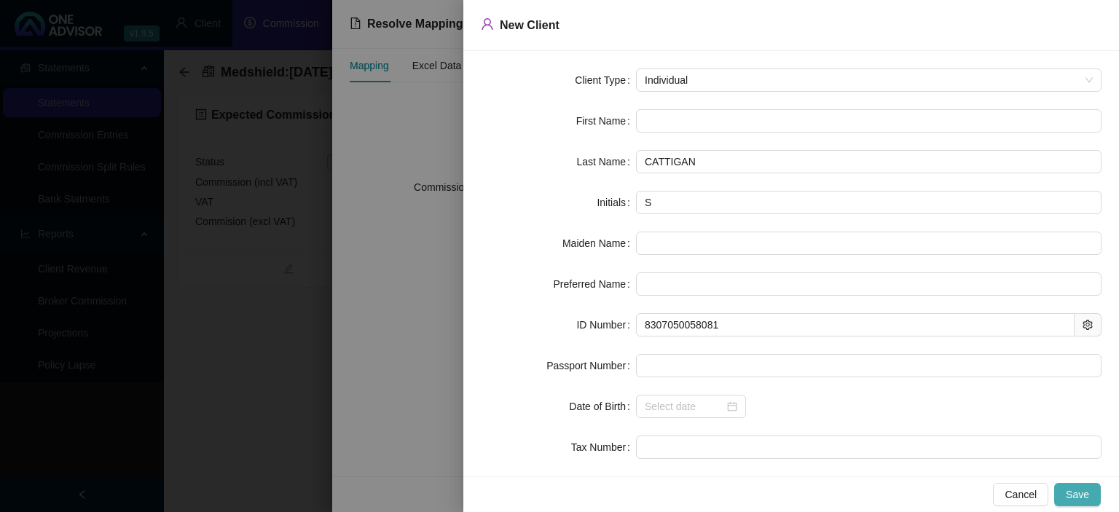
click at [1072, 493] on span "Save" at bounding box center [1077, 495] width 23 height 16
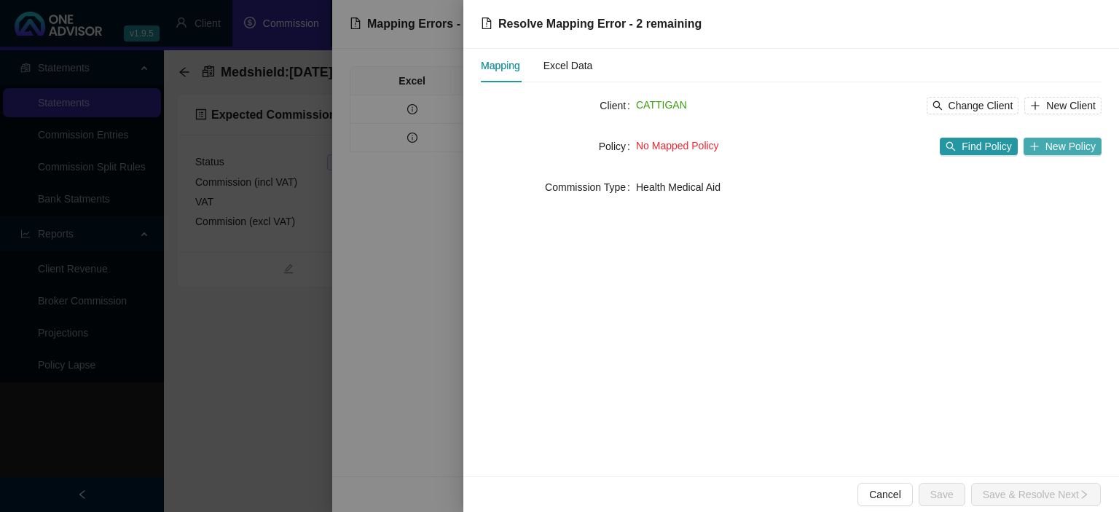
click at [1042, 149] on button "New Policy" at bounding box center [1062, 146] width 78 height 17
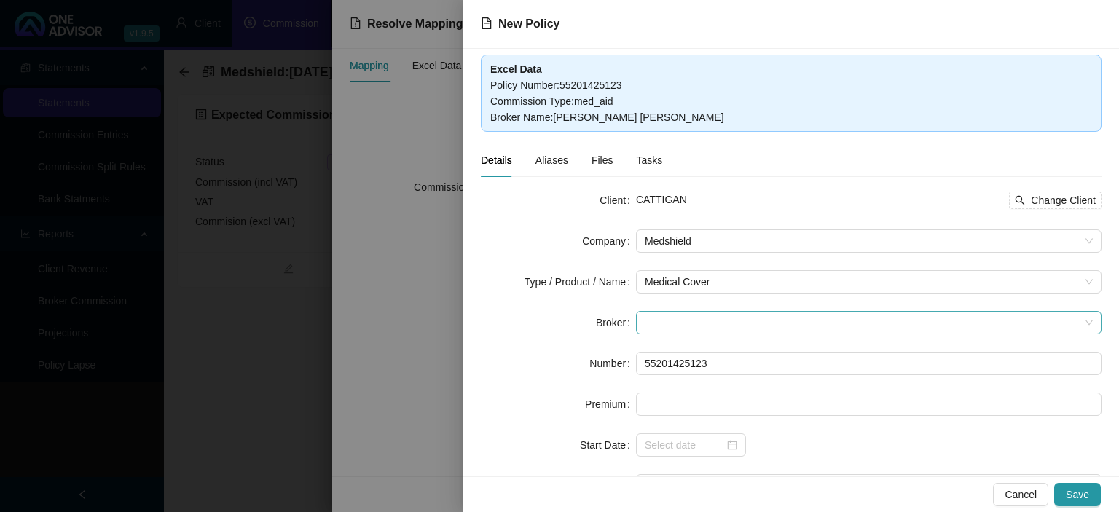
click at [691, 322] on span at bounding box center [869, 323] width 448 height 22
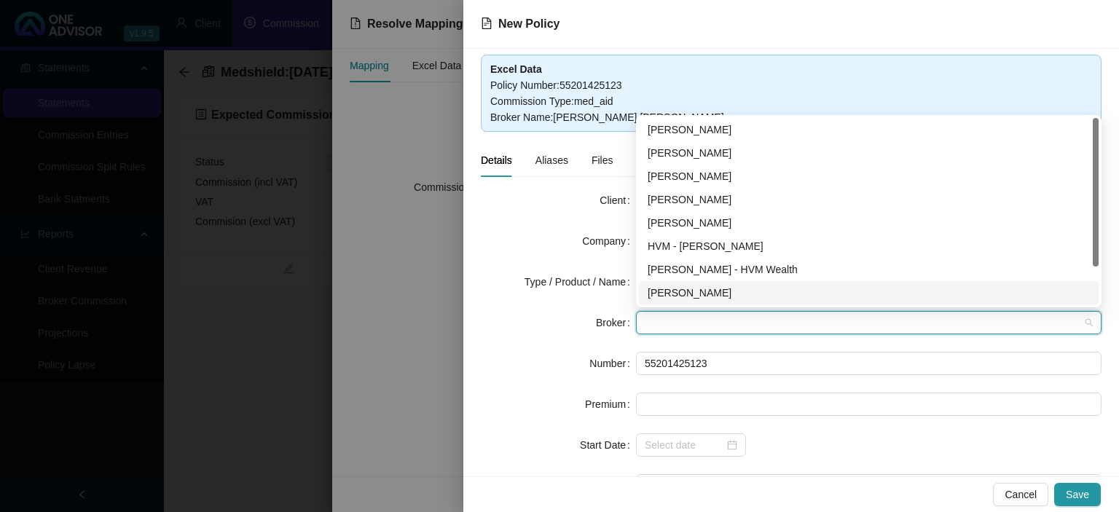
click at [693, 290] on div "[PERSON_NAME]" at bounding box center [869, 293] width 442 height 16
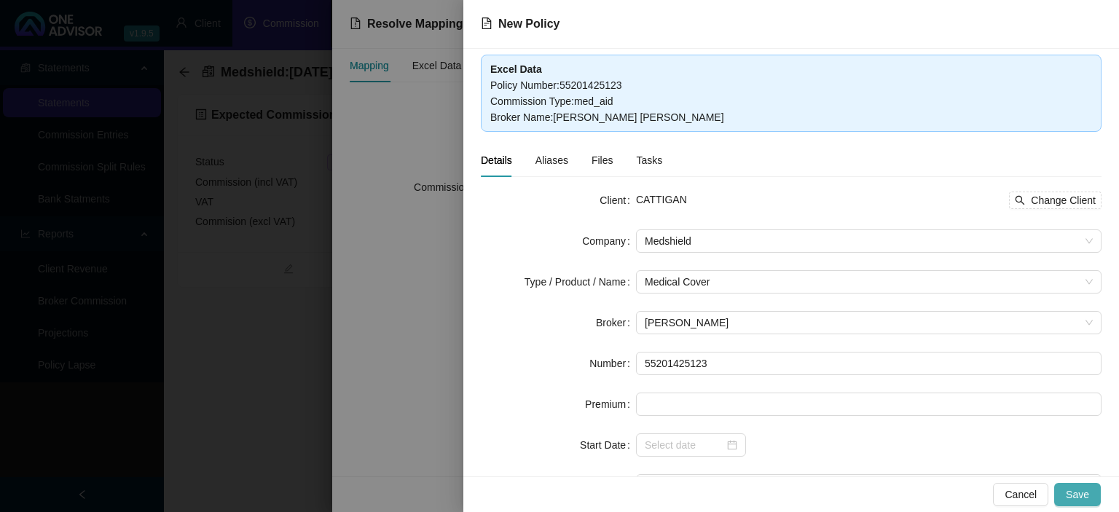
click at [1073, 493] on span "Save" at bounding box center [1077, 495] width 23 height 16
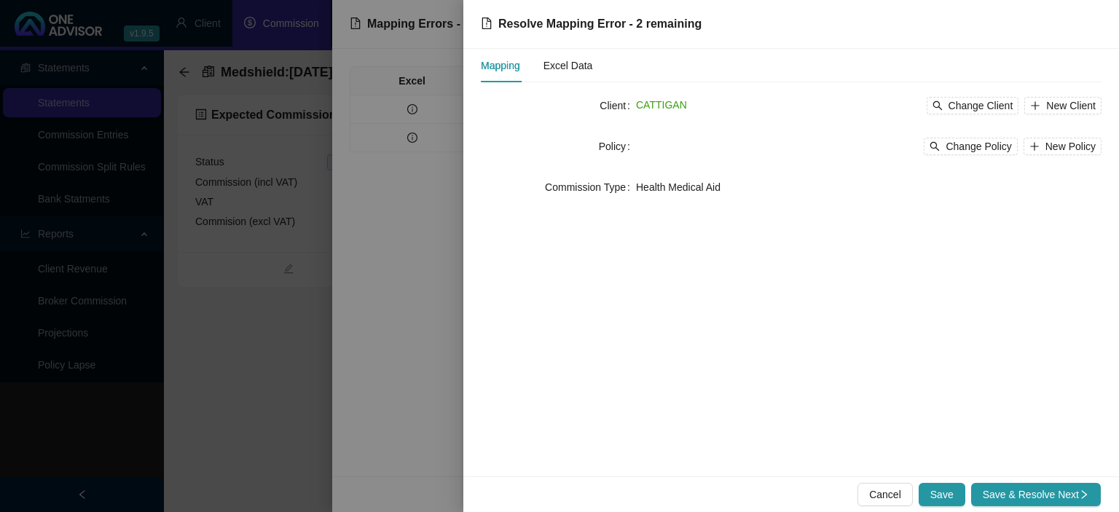
click at [1070, 493] on span "Save & Resolve Next" at bounding box center [1036, 495] width 106 height 16
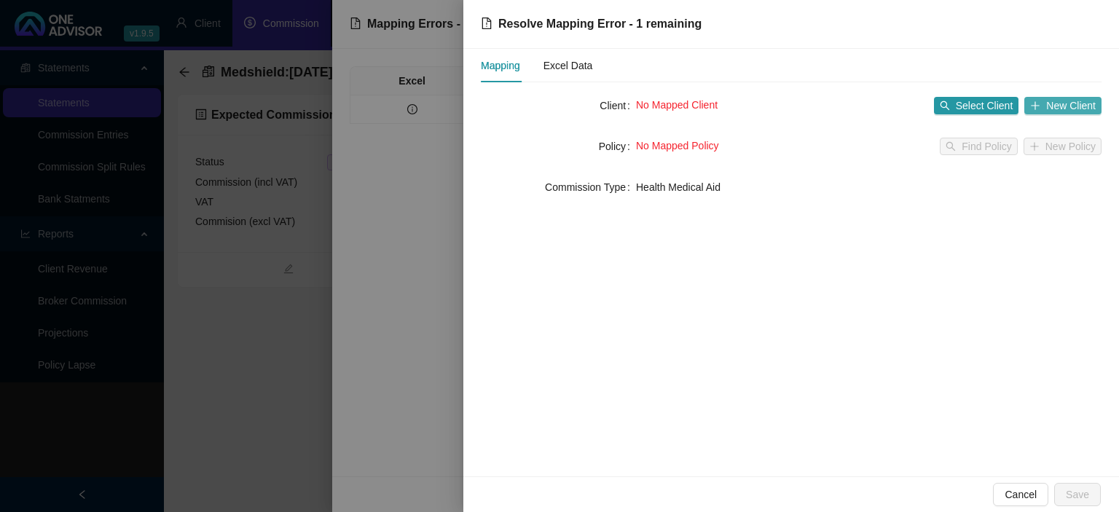
click at [1042, 109] on button "New Client" at bounding box center [1062, 105] width 77 height 17
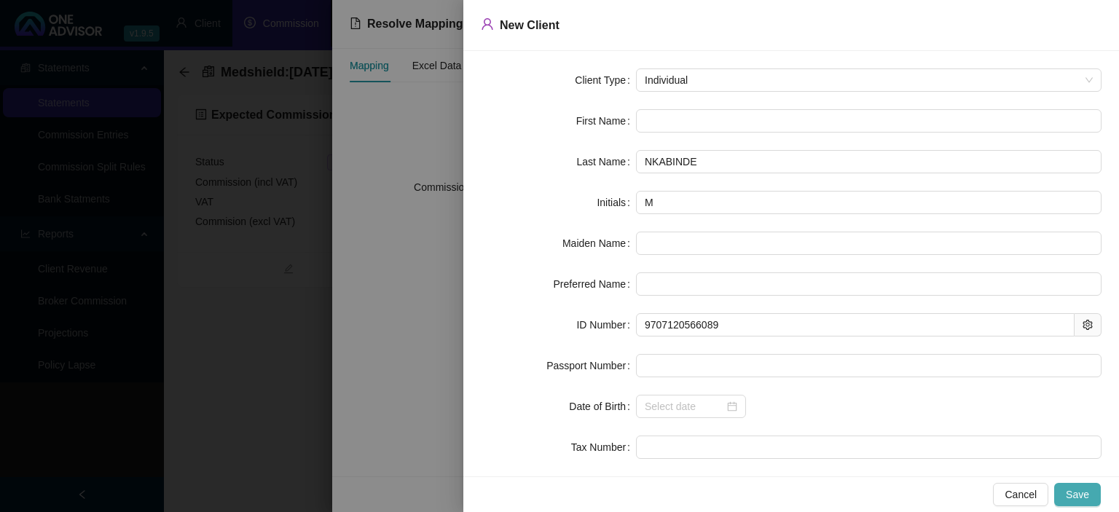
click at [1072, 486] on button "Save" at bounding box center [1077, 494] width 47 height 23
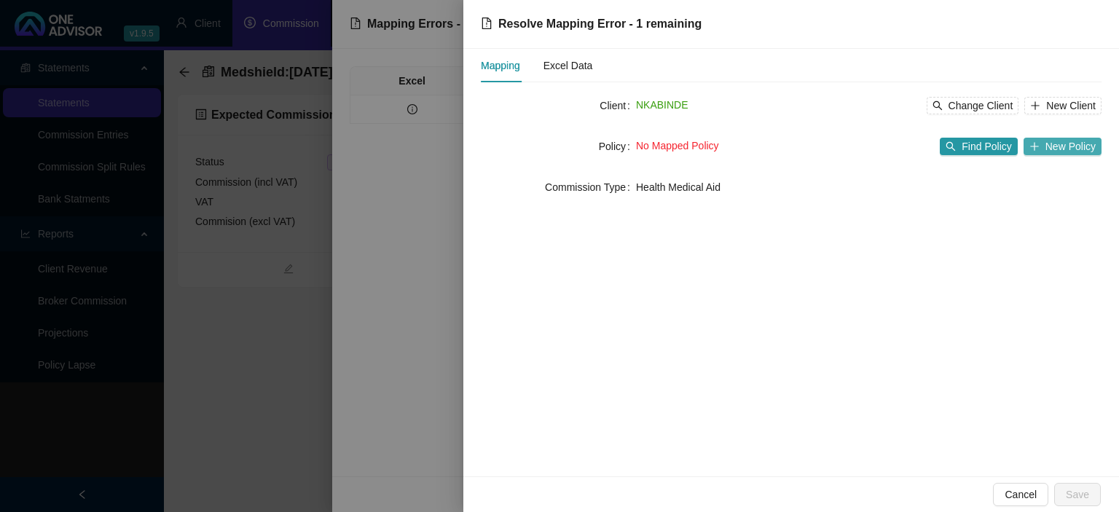
click at [1057, 141] on span "New Policy" at bounding box center [1070, 146] width 50 height 16
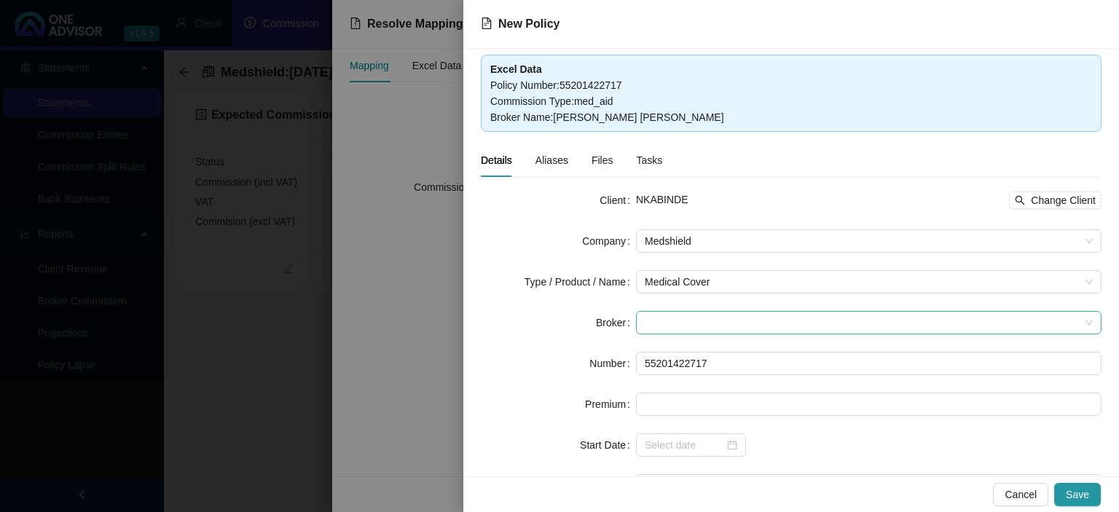
click at [669, 324] on span at bounding box center [869, 323] width 448 height 22
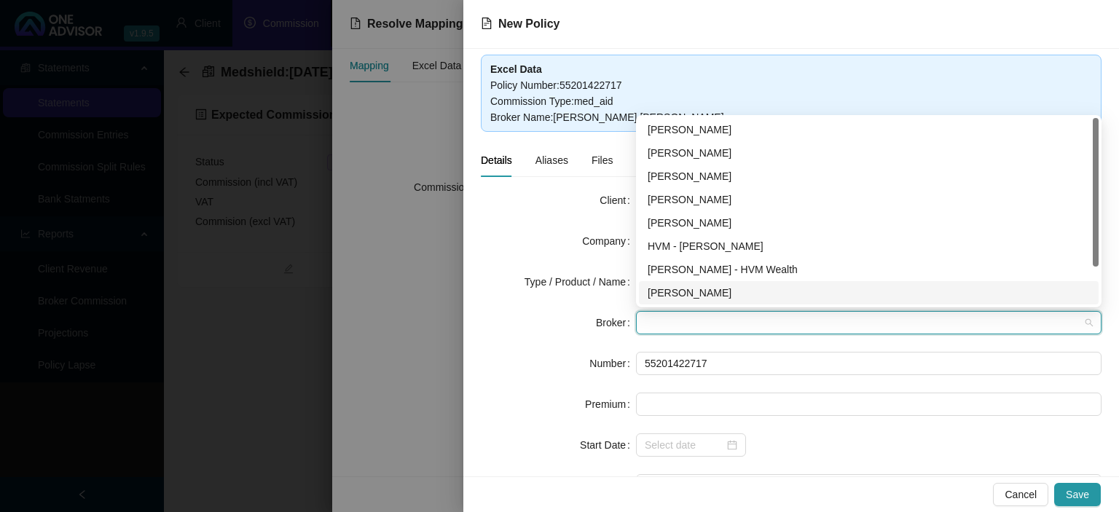
click at [683, 296] on div "[PERSON_NAME]" at bounding box center [869, 293] width 442 height 16
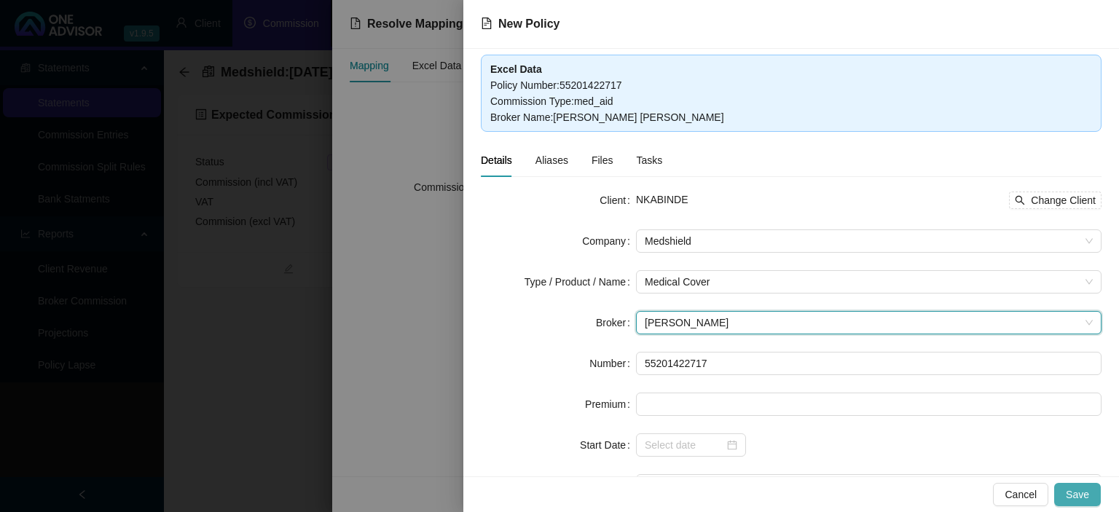
click at [1081, 496] on span "Save" at bounding box center [1077, 495] width 23 height 16
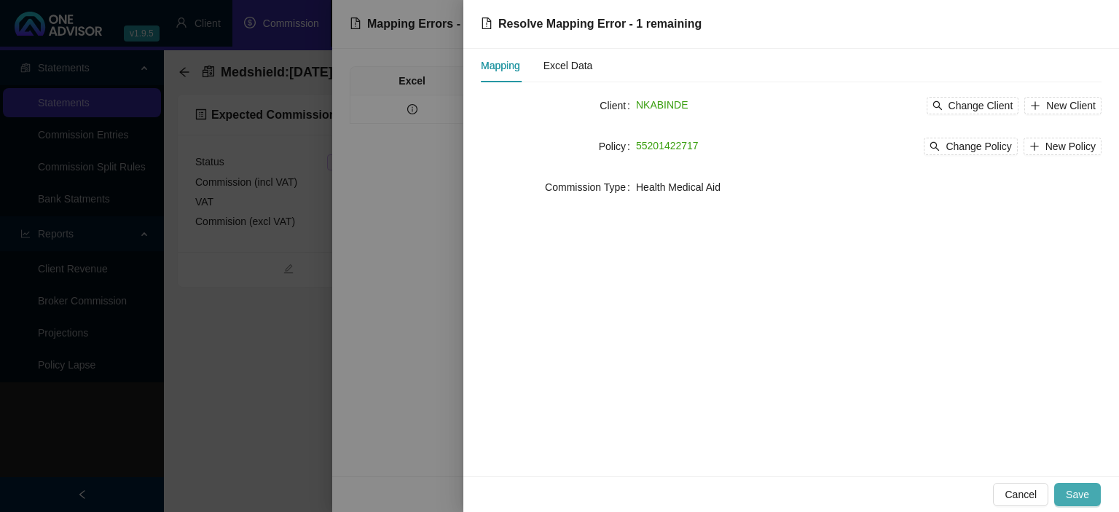
click at [1080, 497] on span "Save" at bounding box center [1077, 495] width 23 height 16
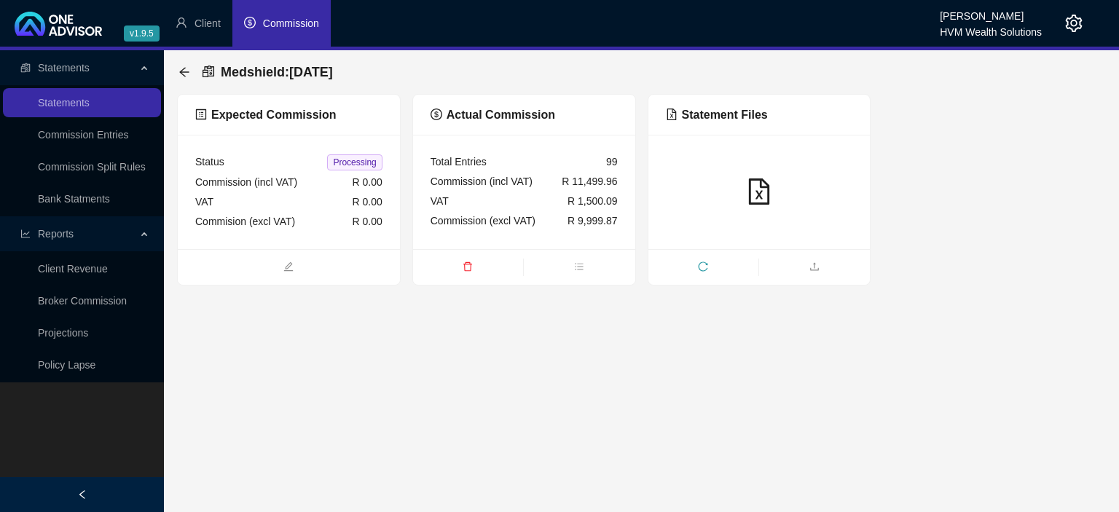
click at [170, 74] on div "Medshield : [DATE] Expected Commission Status Processing Commission (incl VAT) …" at bounding box center [641, 167] width 955 height 235
click at [182, 71] on icon "arrow-left" at bounding box center [183, 71] width 9 height 9
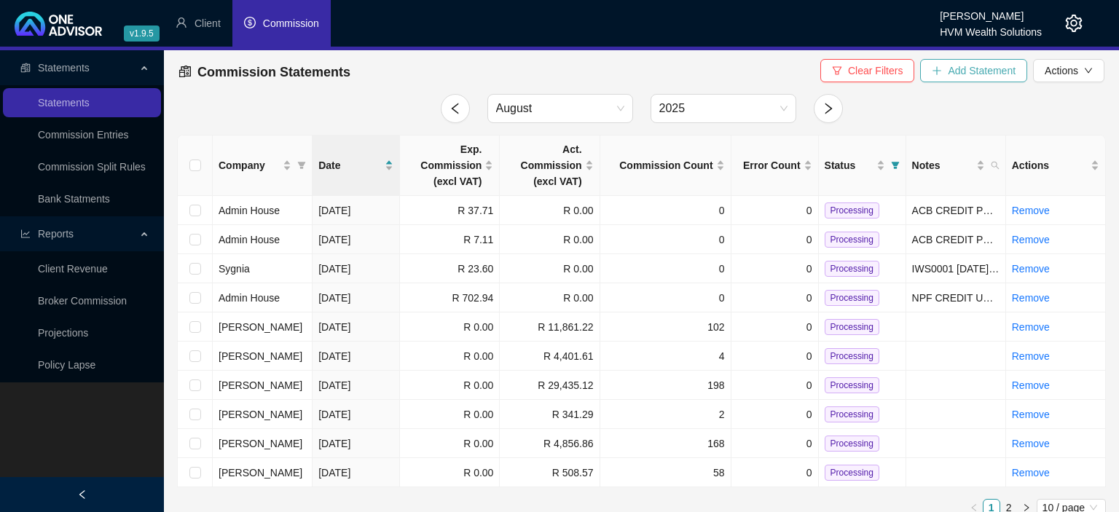
click at [951, 74] on span "Add Statement" at bounding box center [982, 71] width 68 height 16
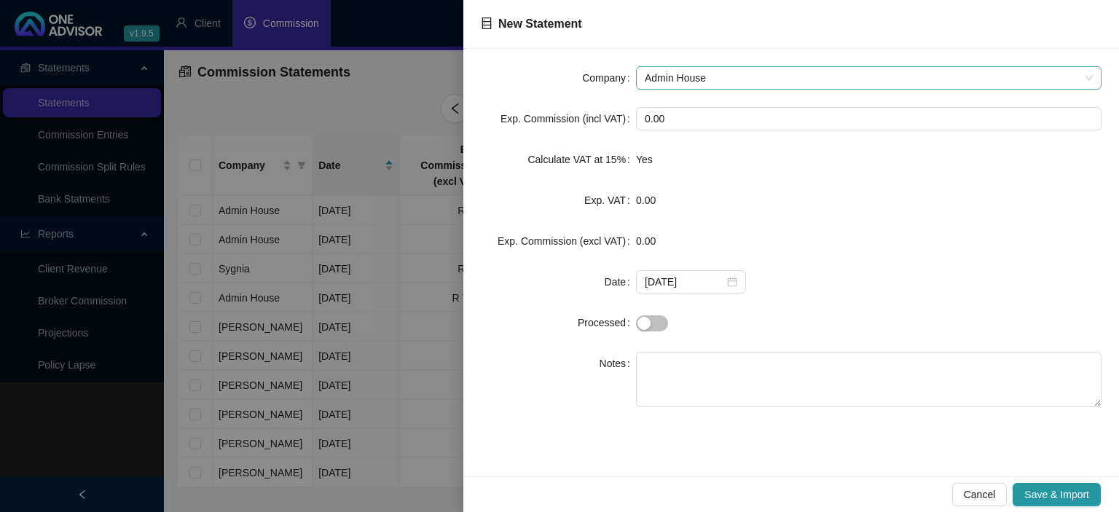
click at [698, 79] on span "Admin House" at bounding box center [869, 78] width 448 height 22
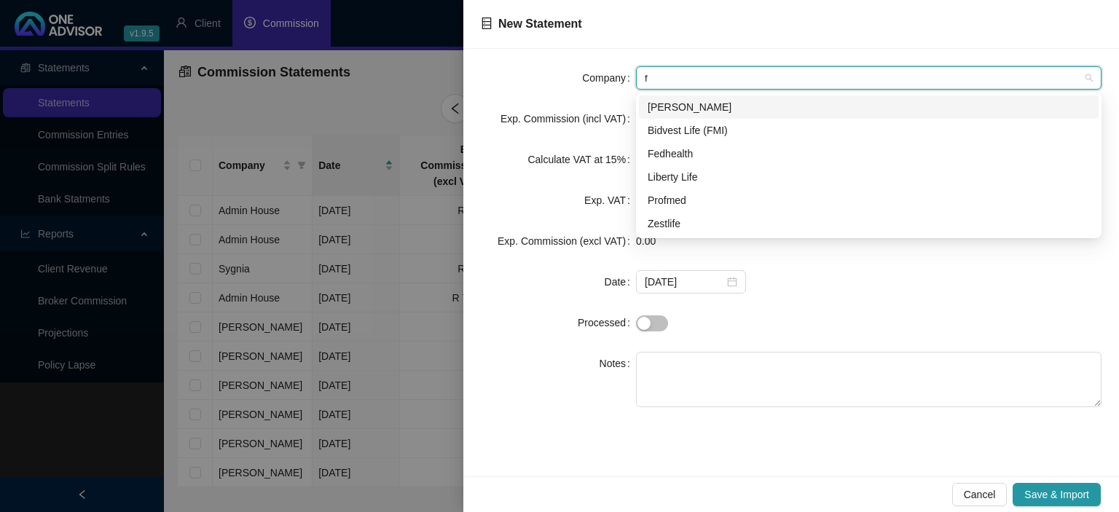
type input "fe"
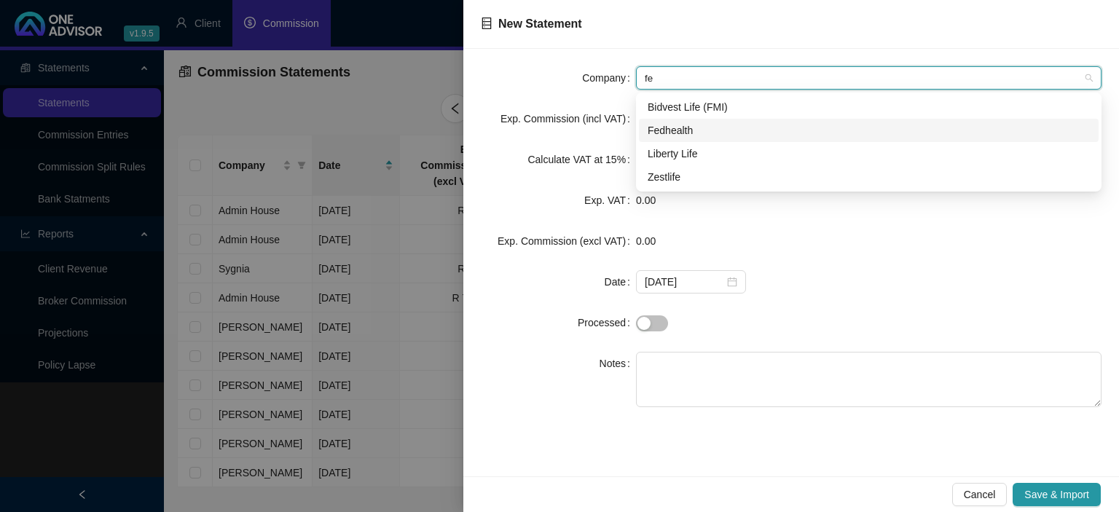
click at [675, 125] on div "Fedhealth" at bounding box center [869, 130] width 442 height 16
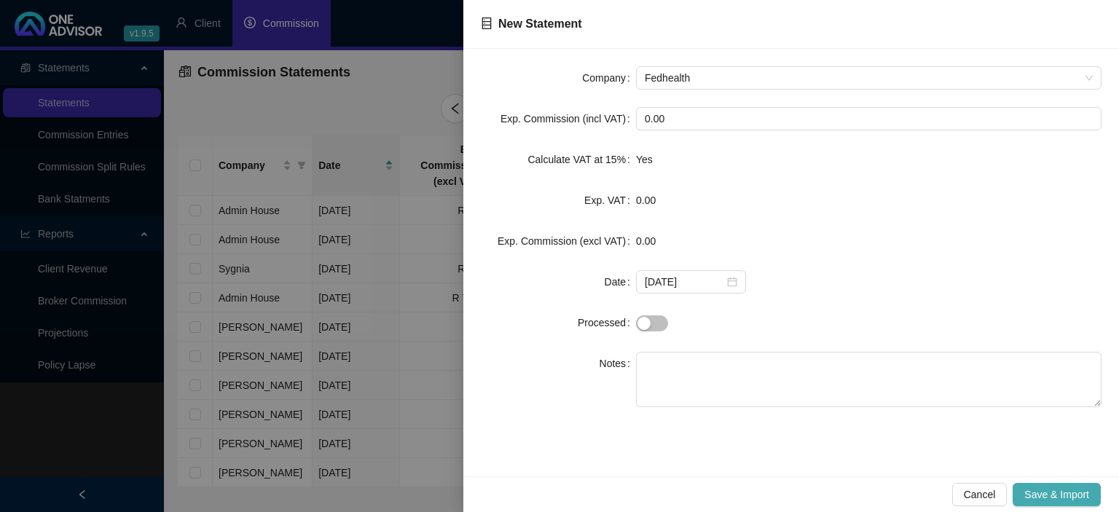
click at [1055, 498] on span "Save & Import" at bounding box center [1056, 495] width 65 height 16
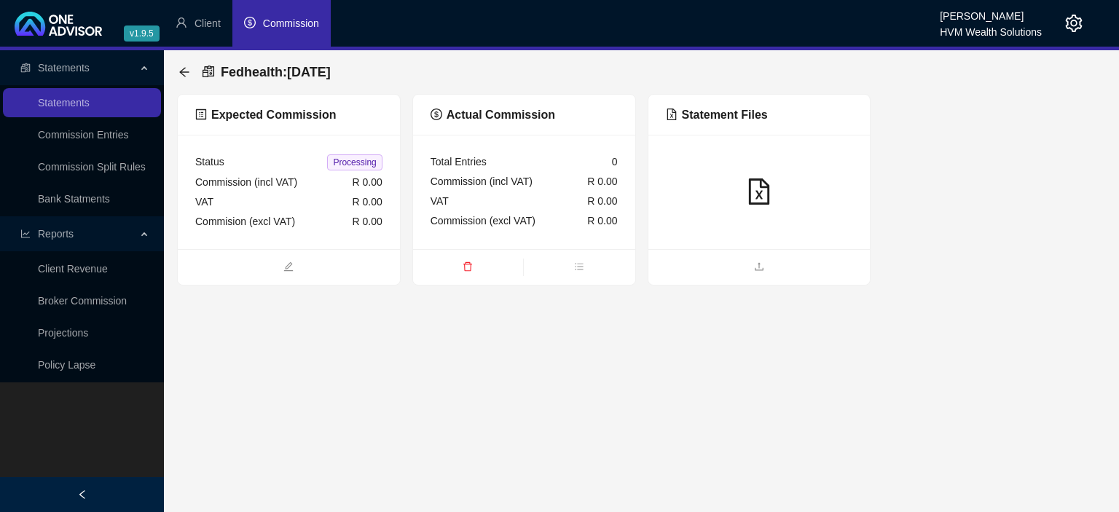
click at [747, 259] on span at bounding box center [759, 267] width 222 height 17
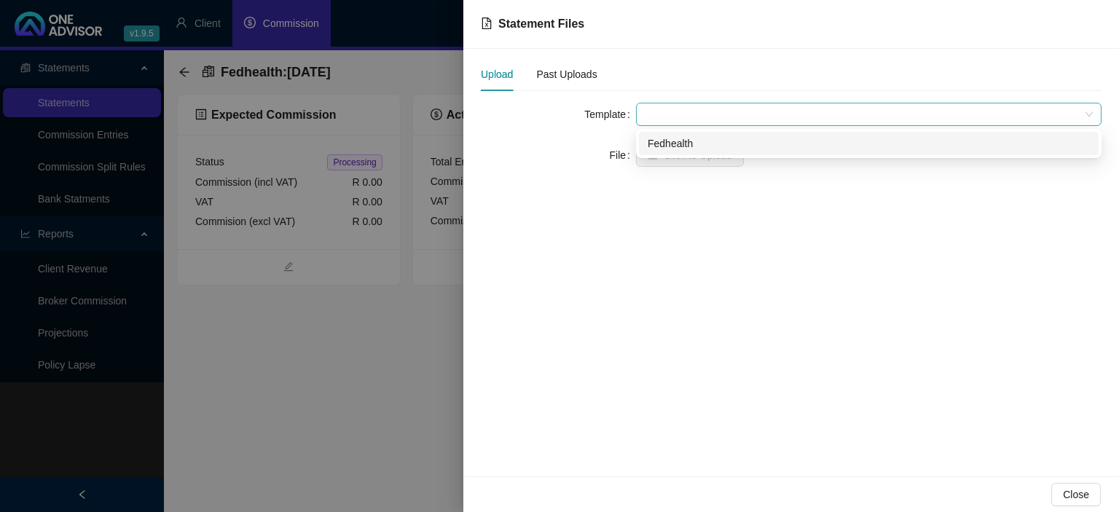
click at [695, 114] on span at bounding box center [869, 114] width 448 height 22
click at [685, 141] on div "Fedhealth" at bounding box center [869, 143] width 442 height 16
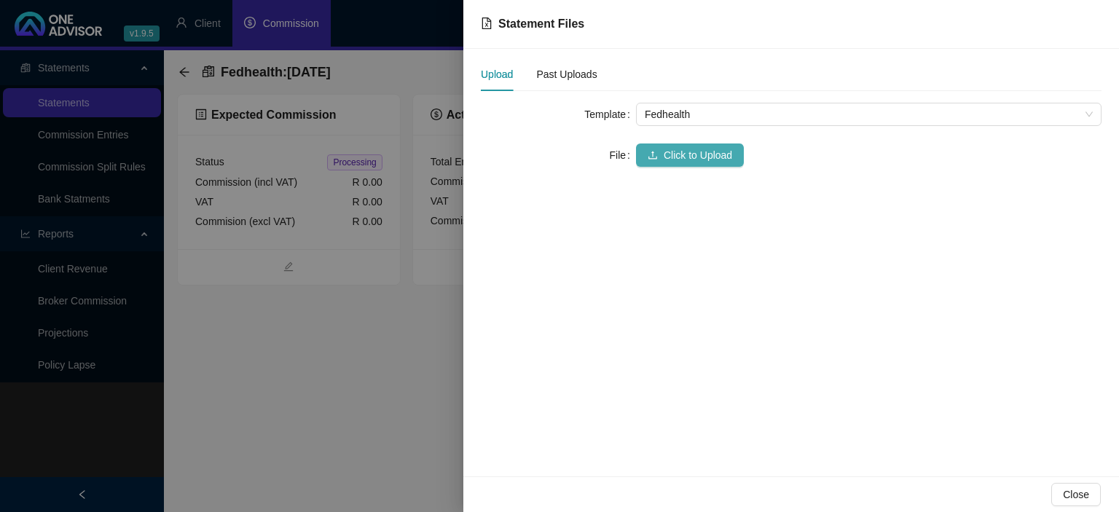
click at [663, 149] on button "Click to Upload" at bounding box center [690, 155] width 108 height 23
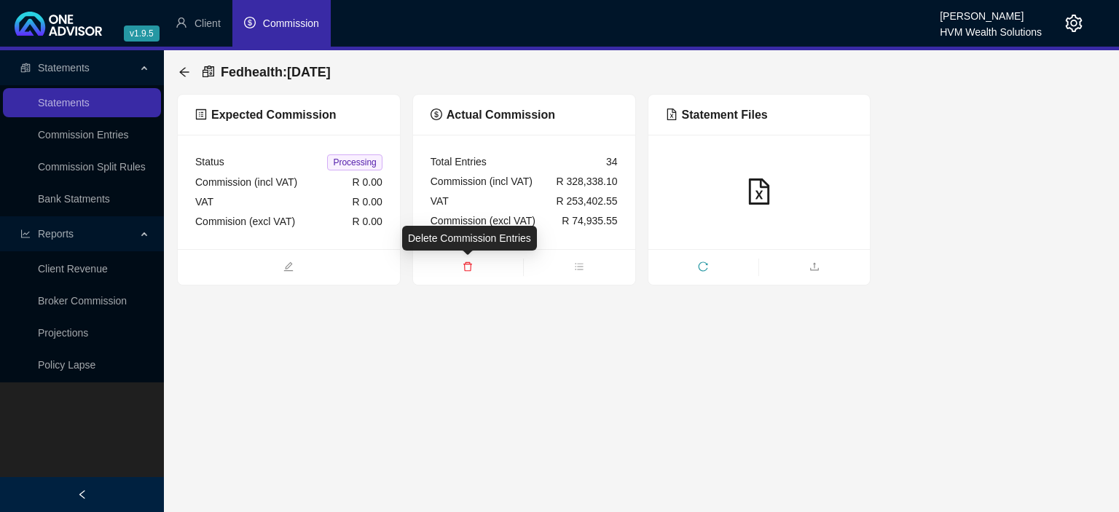
click at [469, 272] on span "delete" at bounding box center [468, 268] width 110 height 16
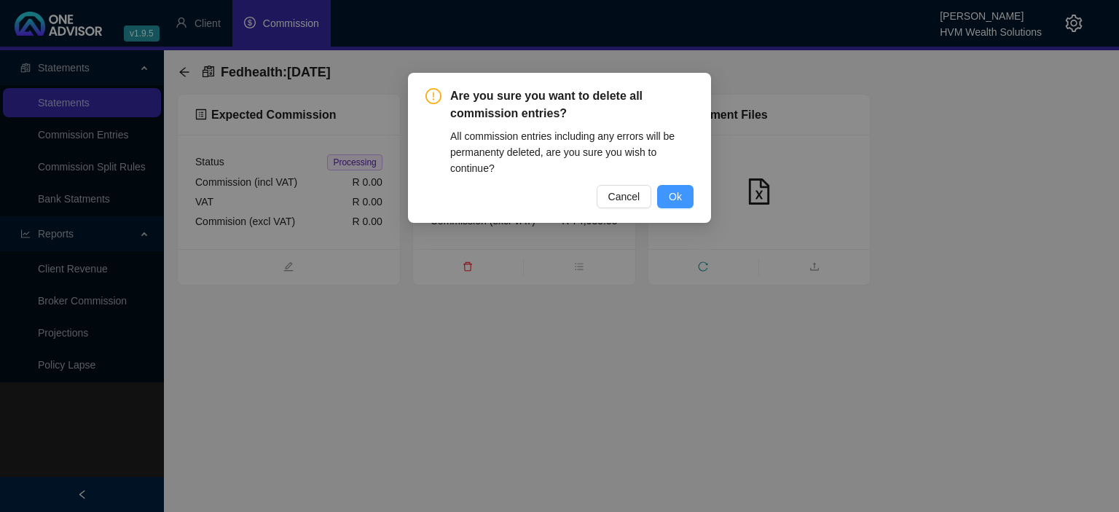
click at [672, 200] on span "Ok" at bounding box center [675, 197] width 13 height 16
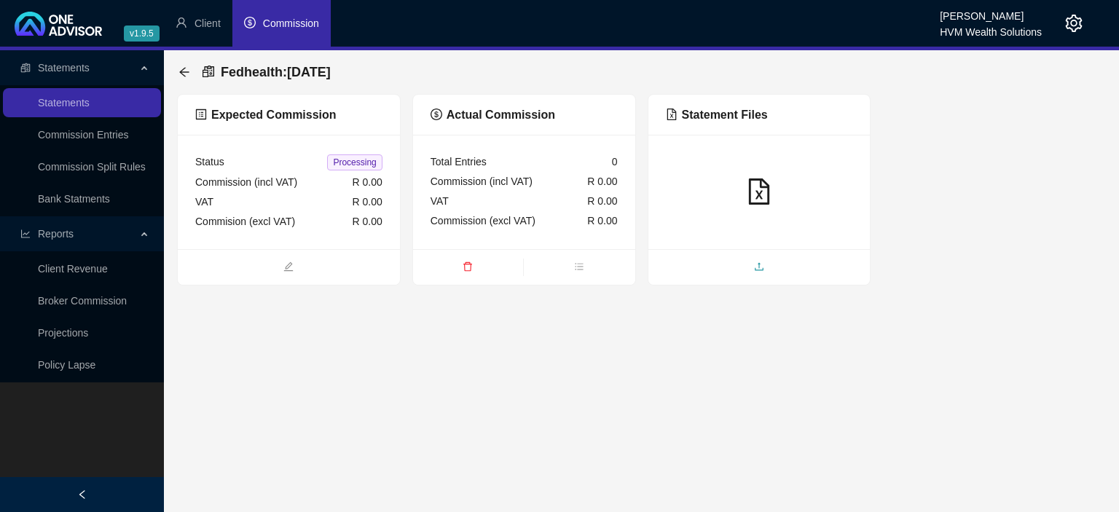
click at [730, 264] on span "upload" at bounding box center [759, 268] width 222 height 16
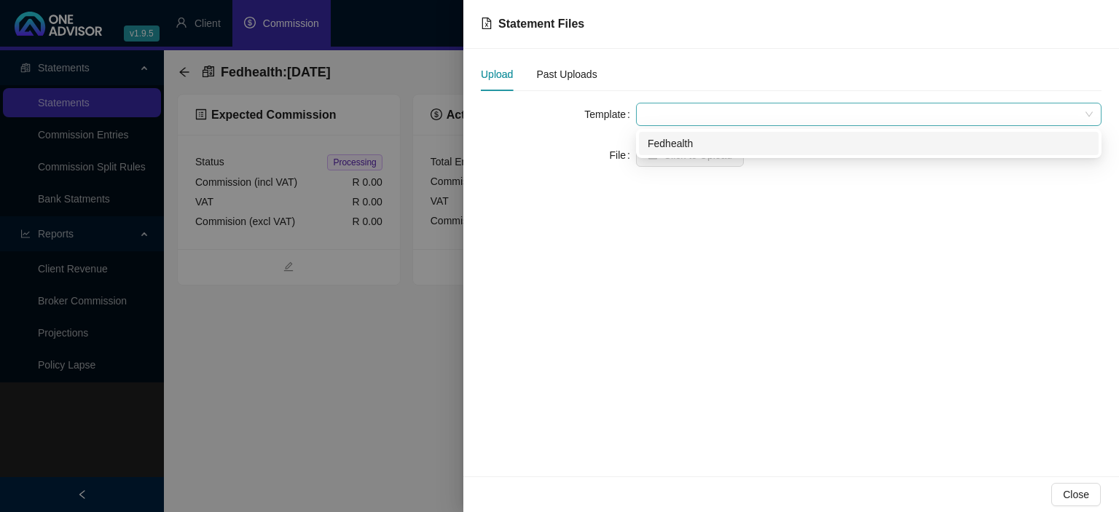
click at [691, 115] on span at bounding box center [869, 114] width 448 height 22
click at [685, 139] on div "Fedhealth" at bounding box center [869, 143] width 442 height 16
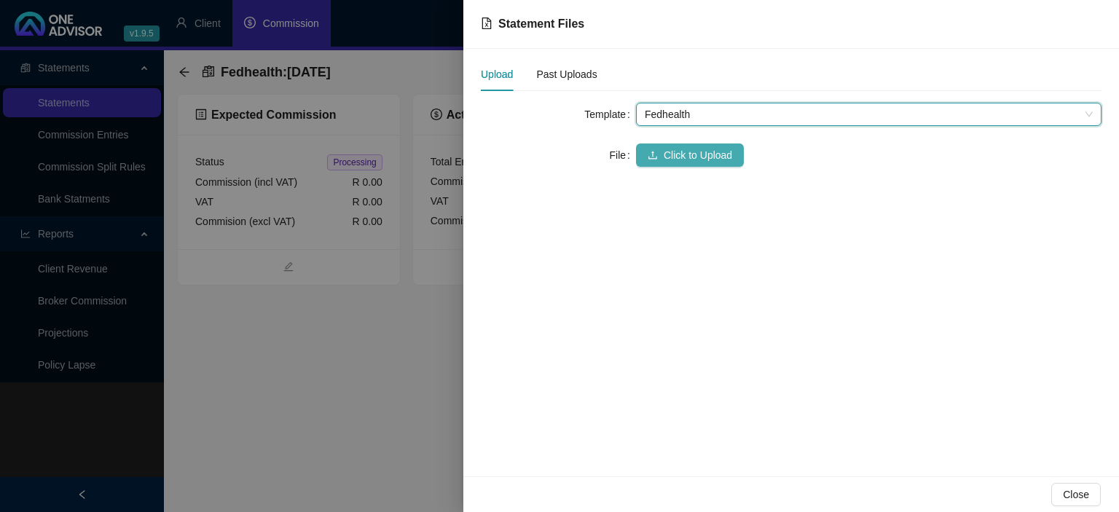
click at [669, 149] on span "Click to Upload" at bounding box center [698, 155] width 68 height 16
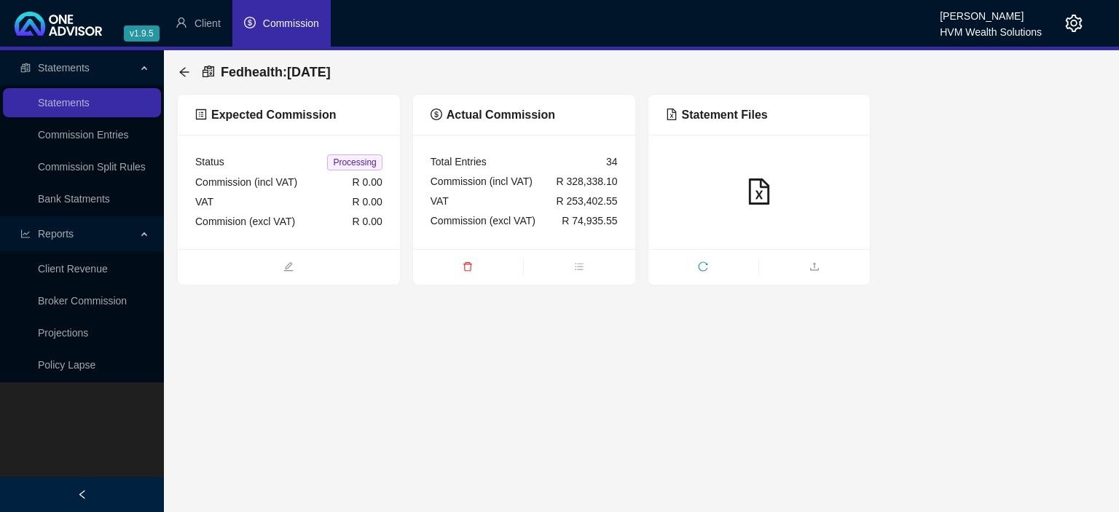
click at [471, 270] on icon "delete" at bounding box center [467, 266] width 9 height 9
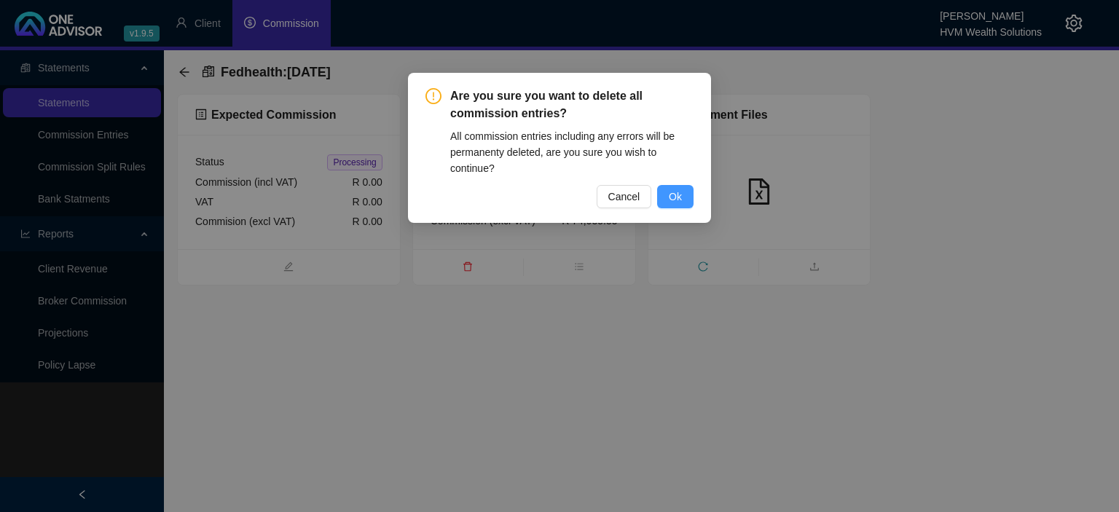
click at [674, 195] on span "Ok" at bounding box center [675, 197] width 13 height 16
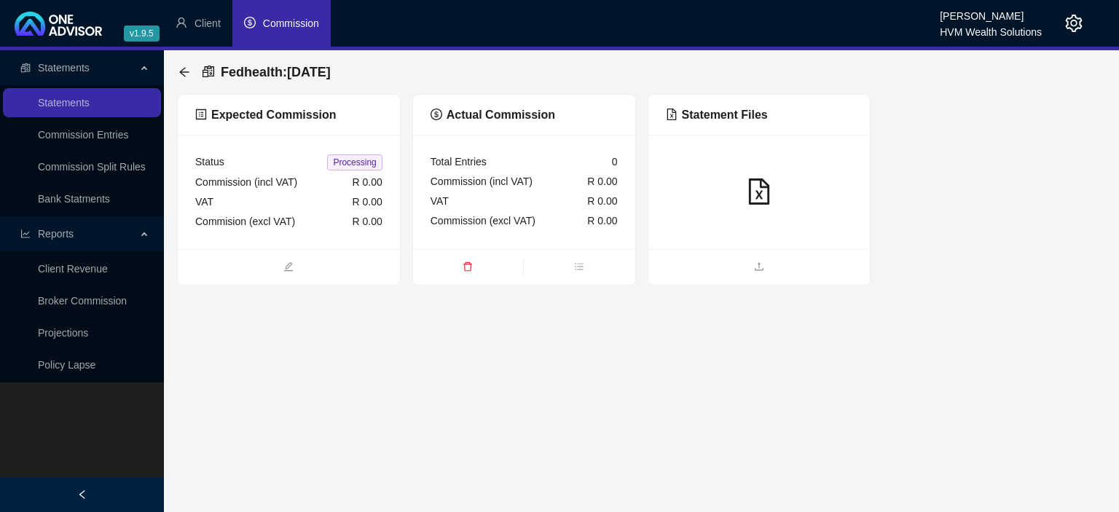
click at [731, 259] on span at bounding box center [759, 267] width 222 height 17
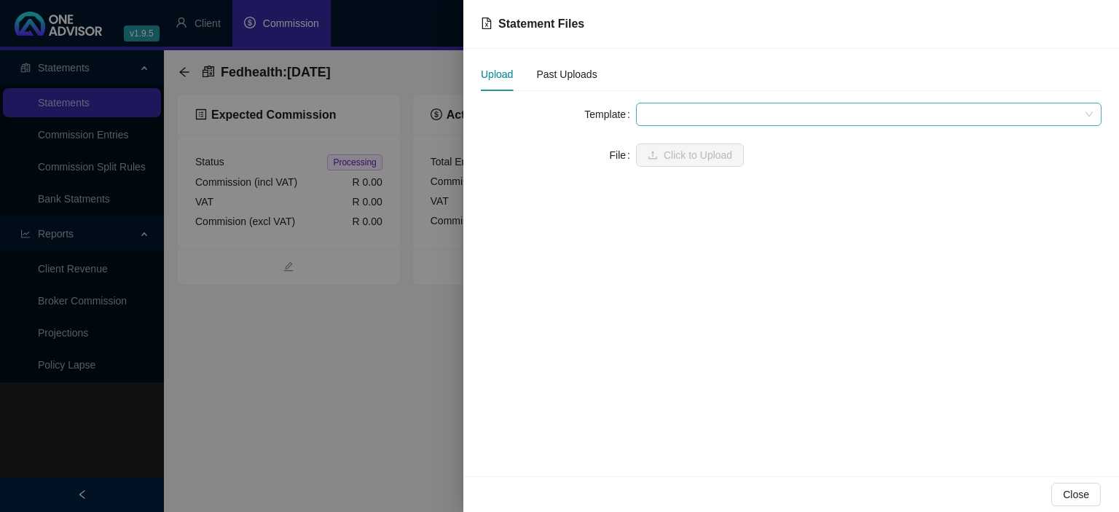
click at [652, 115] on span at bounding box center [869, 114] width 448 height 22
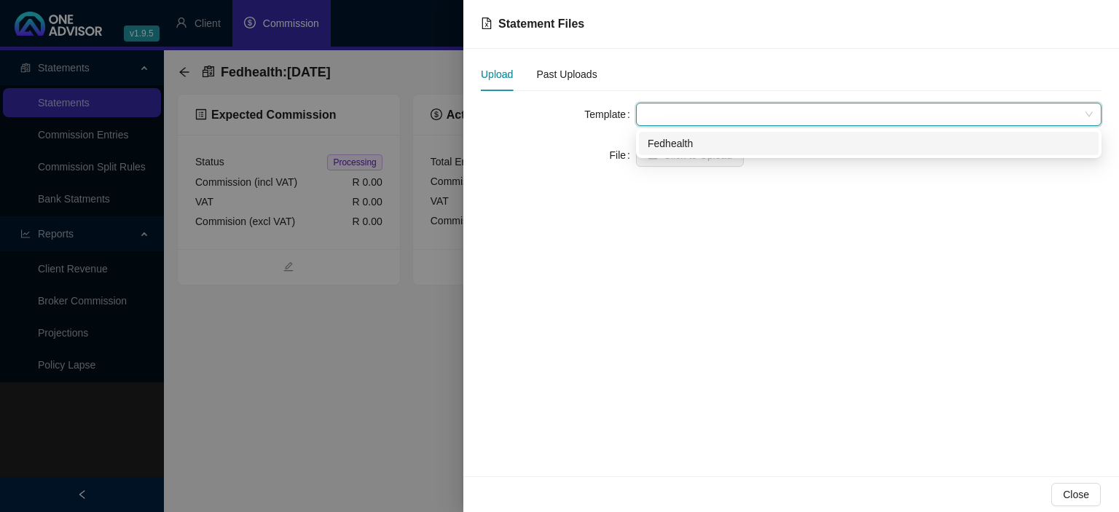
click at [658, 140] on div "Fedhealth" at bounding box center [869, 143] width 442 height 16
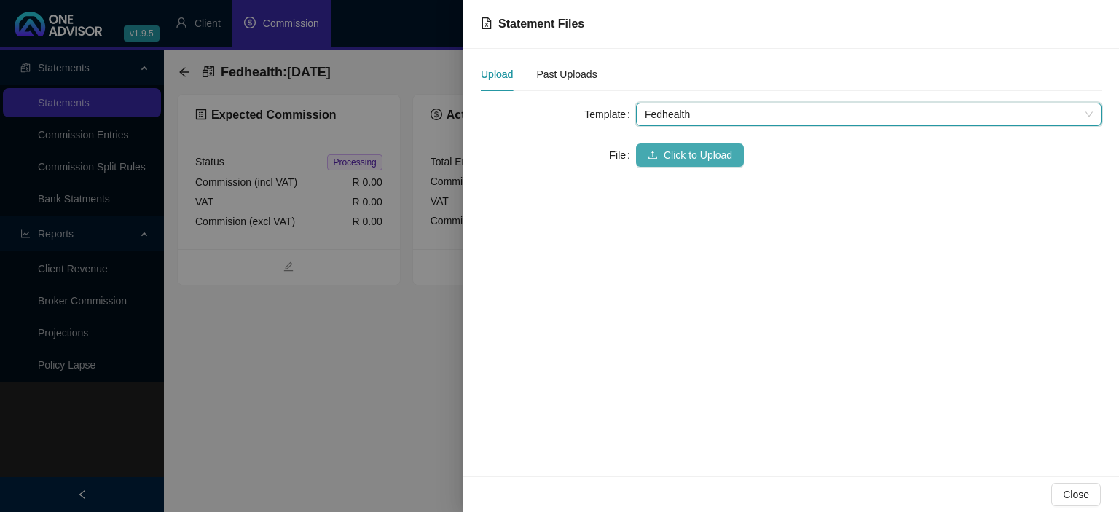
click at [663, 152] on button "Click to Upload" at bounding box center [690, 155] width 108 height 23
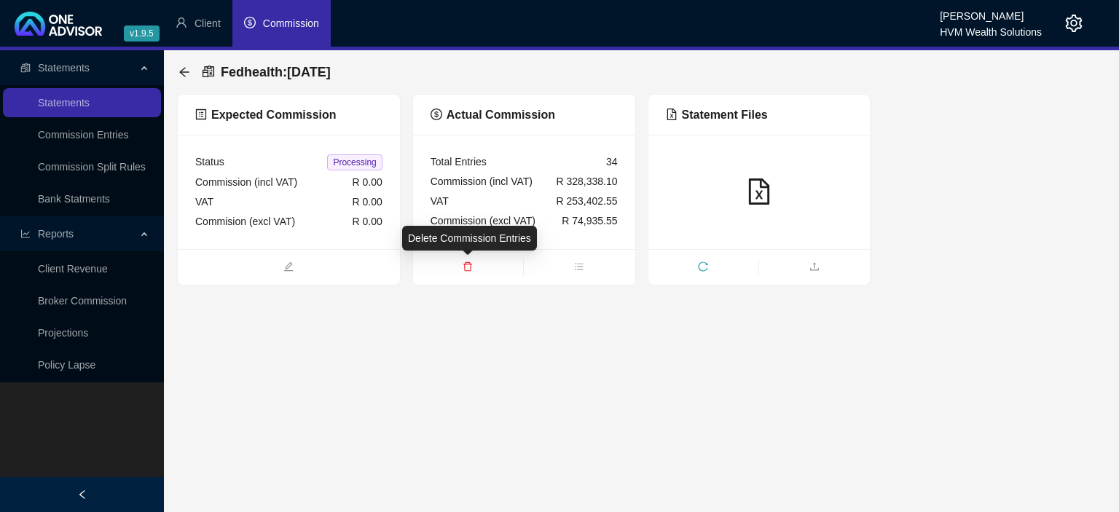
click at [460, 266] on span "delete" at bounding box center [468, 268] width 110 height 16
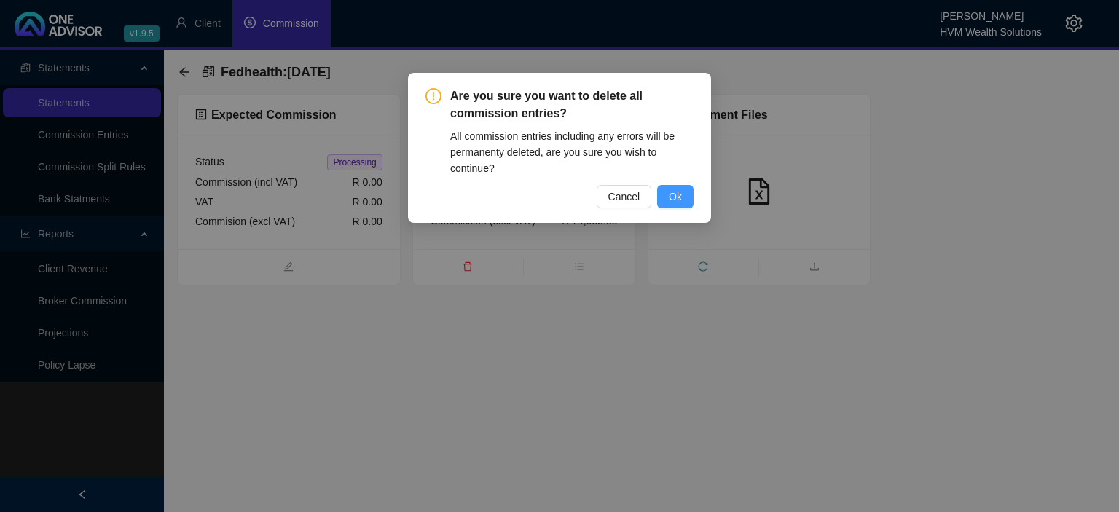
click at [675, 200] on span "Ok" at bounding box center [675, 197] width 13 height 16
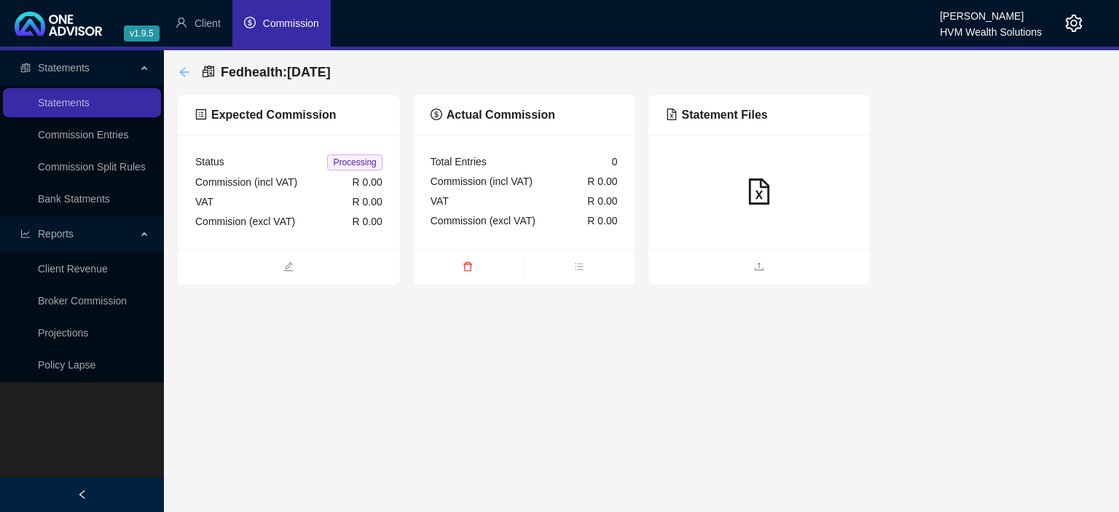
click at [181, 71] on icon "arrow-left" at bounding box center [183, 71] width 9 height 9
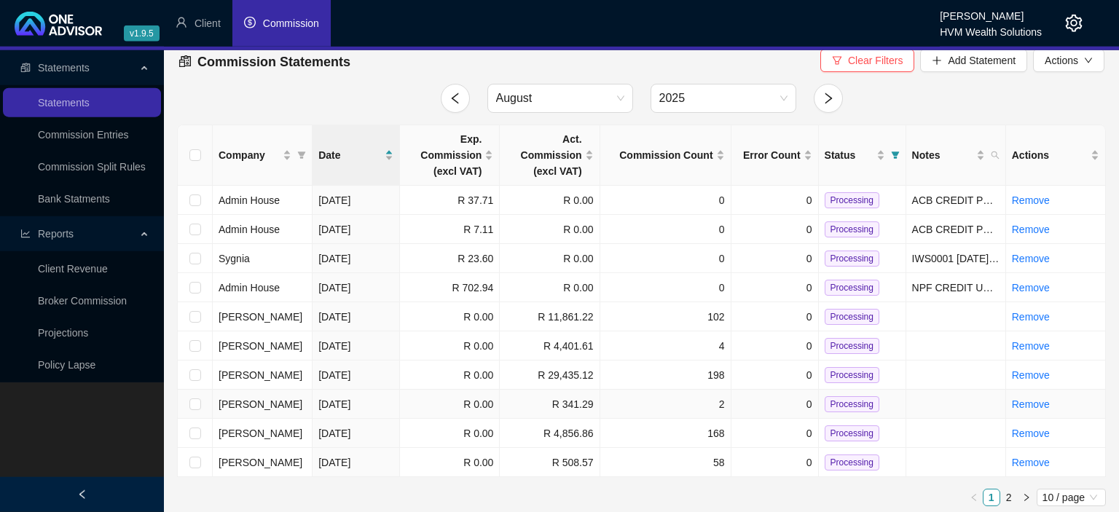
scroll to position [14, 0]
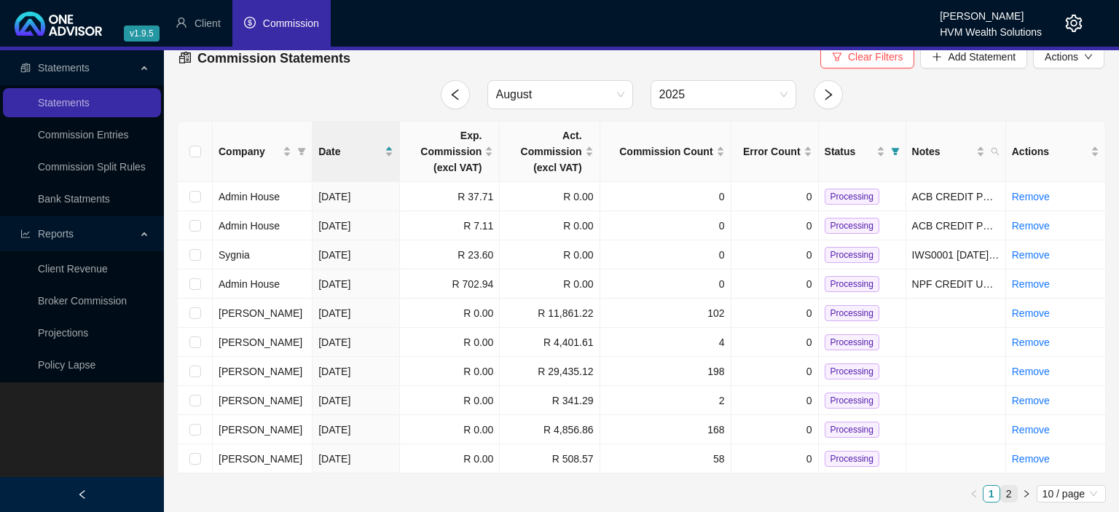
click at [1007, 491] on link "2" at bounding box center [1009, 494] width 16 height 16
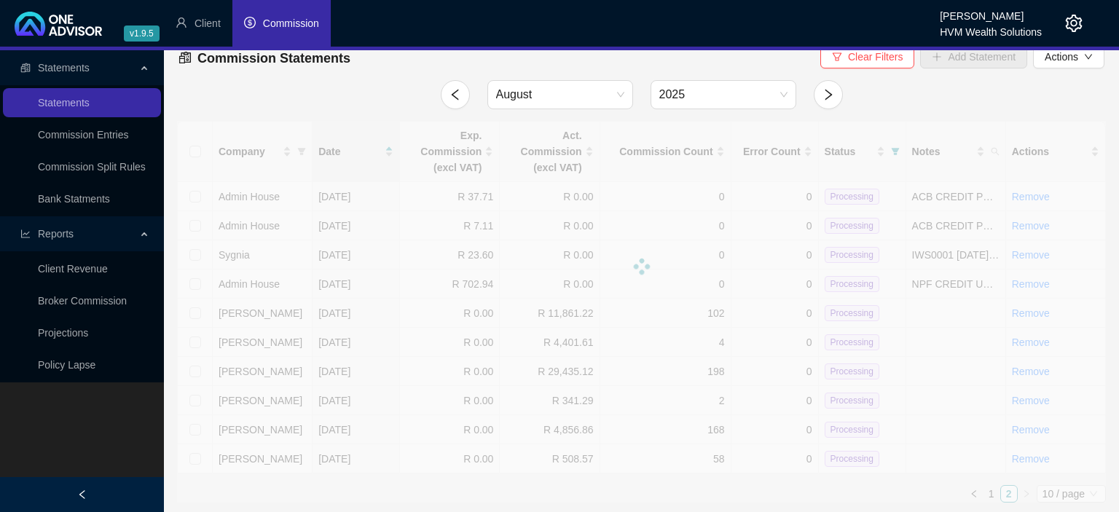
scroll to position [0, 0]
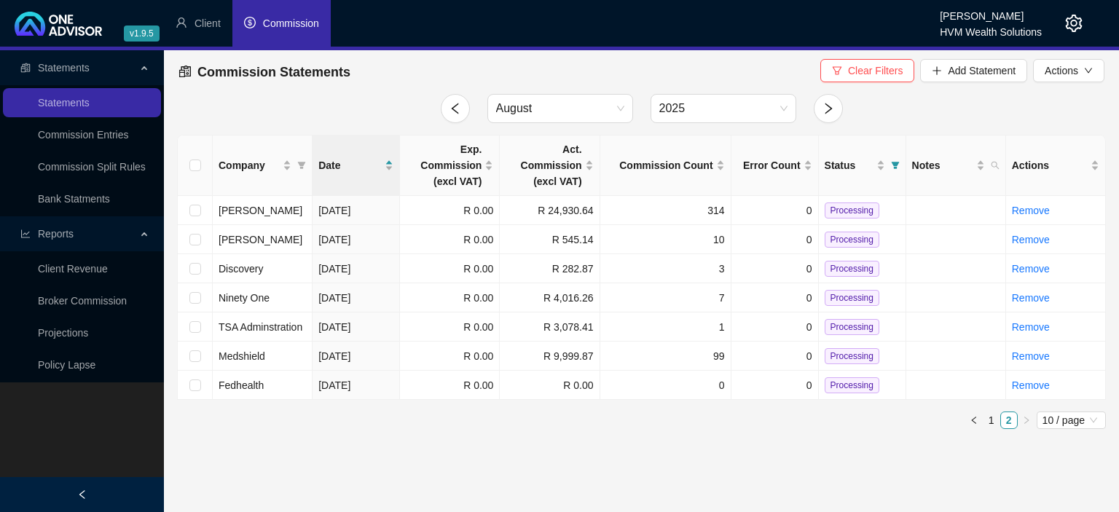
click at [270, 386] on td "Fedhealth" at bounding box center [263, 385] width 100 height 29
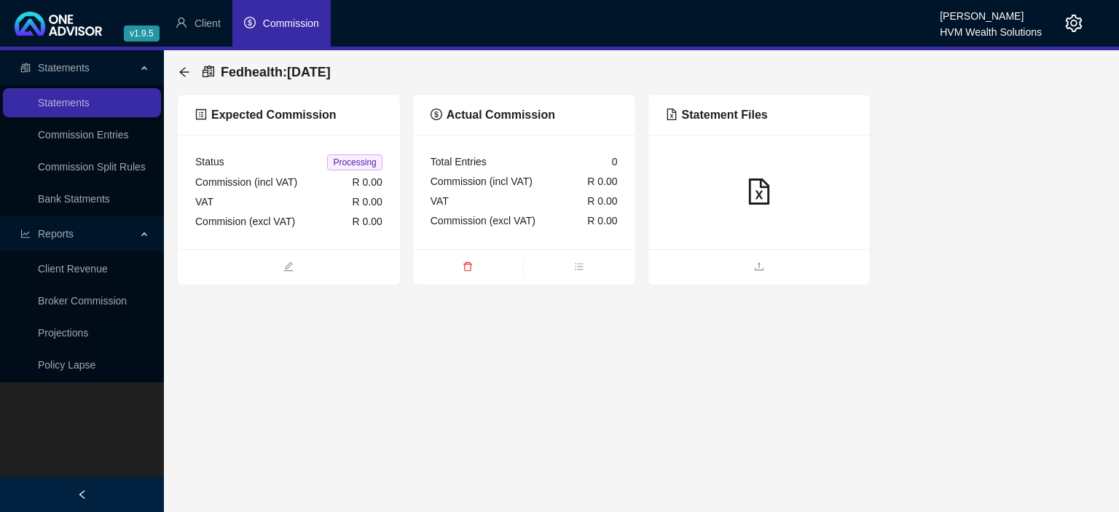
click at [710, 245] on div at bounding box center [759, 192] width 222 height 114
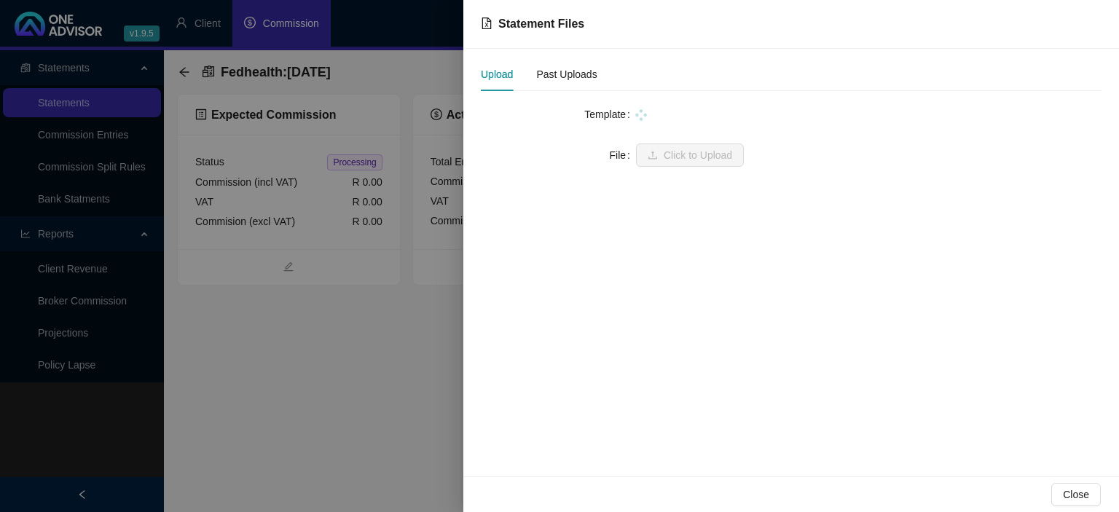
click at [667, 112] on div at bounding box center [868, 114] width 465 height 16
click at [666, 112] on span at bounding box center [869, 114] width 448 height 22
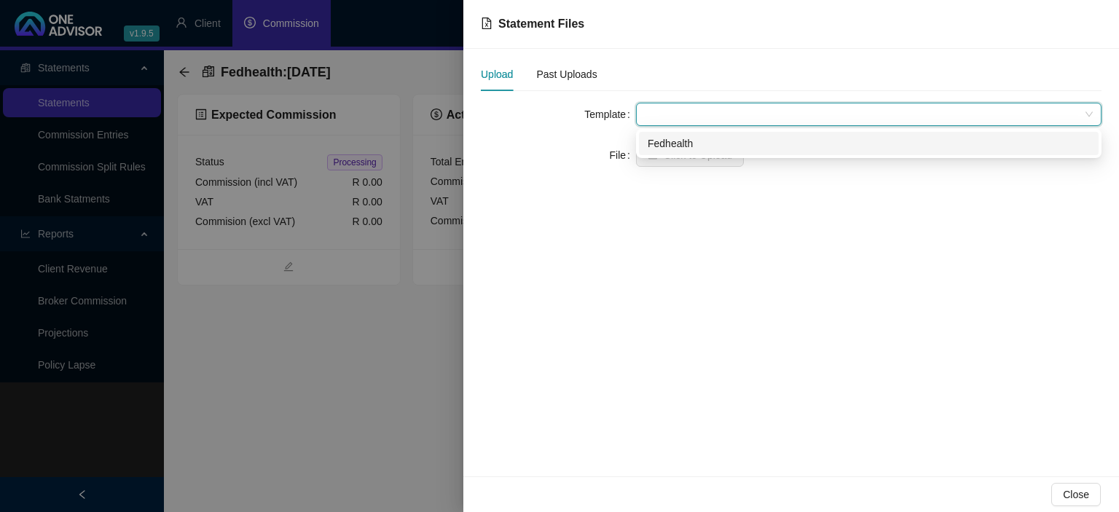
click at [664, 141] on div "Fedhealth" at bounding box center [869, 143] width 442 height 16
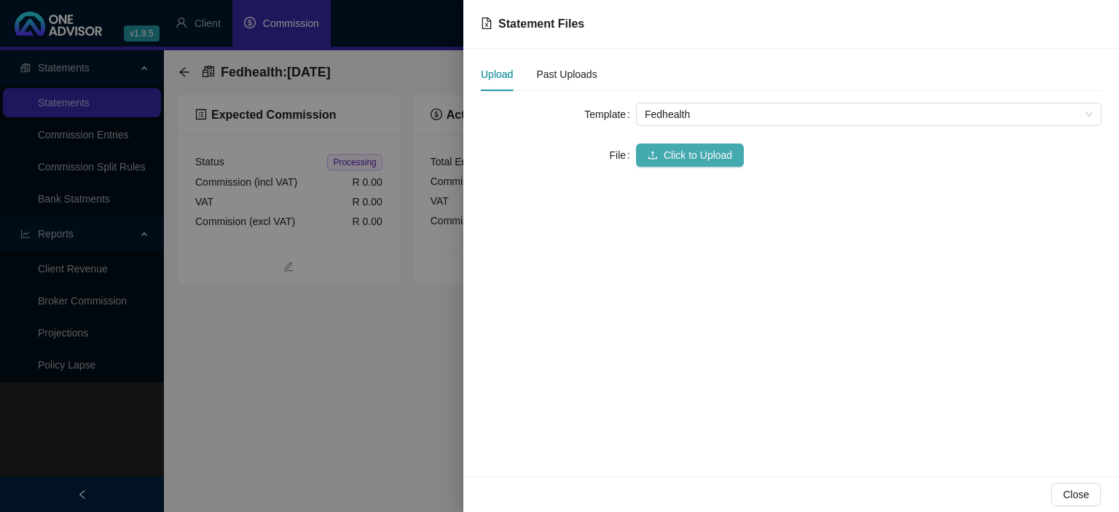
click at [661, 151] on button "Click to Upload" at bounding box center [690, 155] width 108 height 23
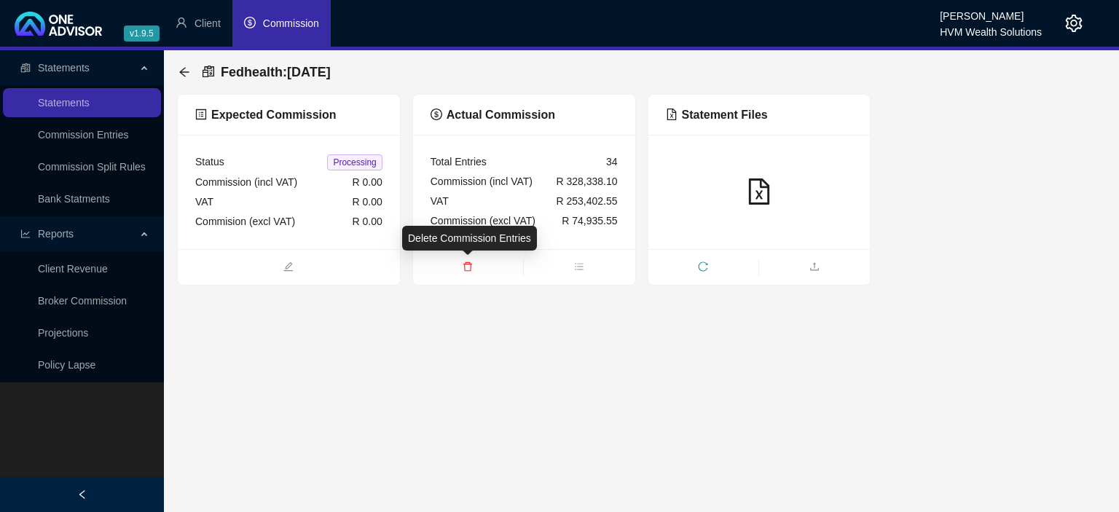
click at [469, 266] on icon "delete" at bounding box center [468, 267] width 10 height 10
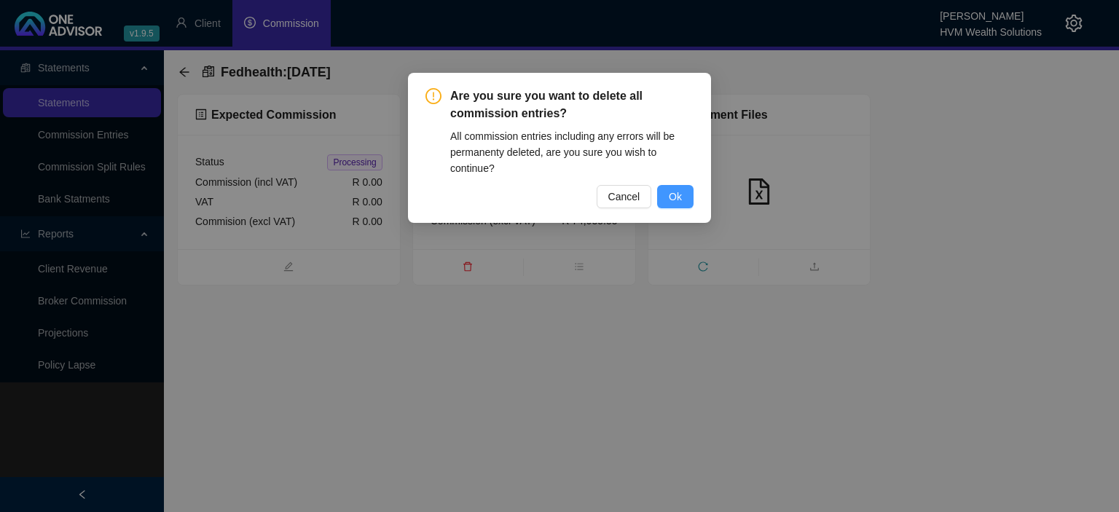
click at [669, 197] on button "Ok" at bounding box center [675, 196] width 36 height 23
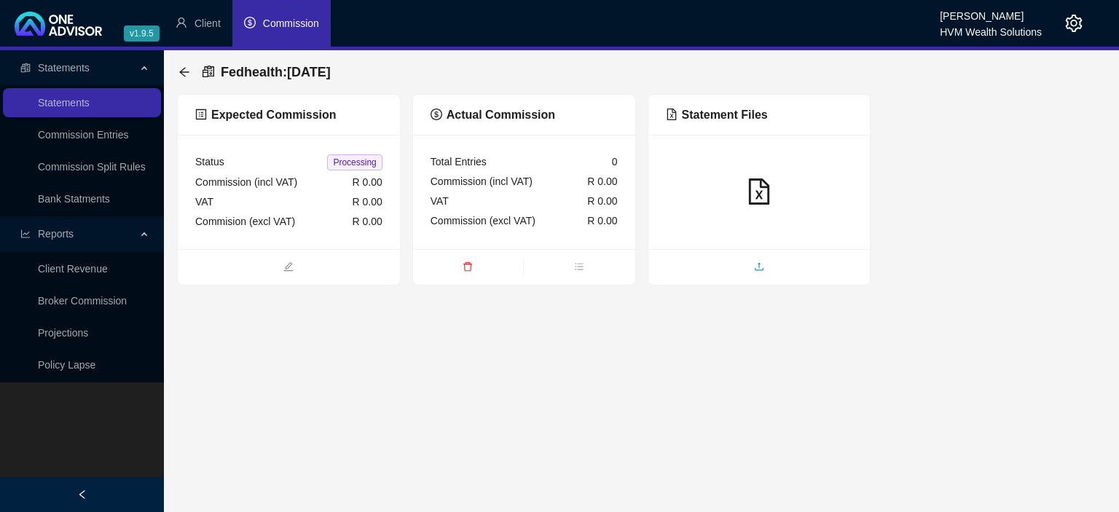
click at [739, 267] on span "upload" at bounding box center [759, 268] width 222 height 16
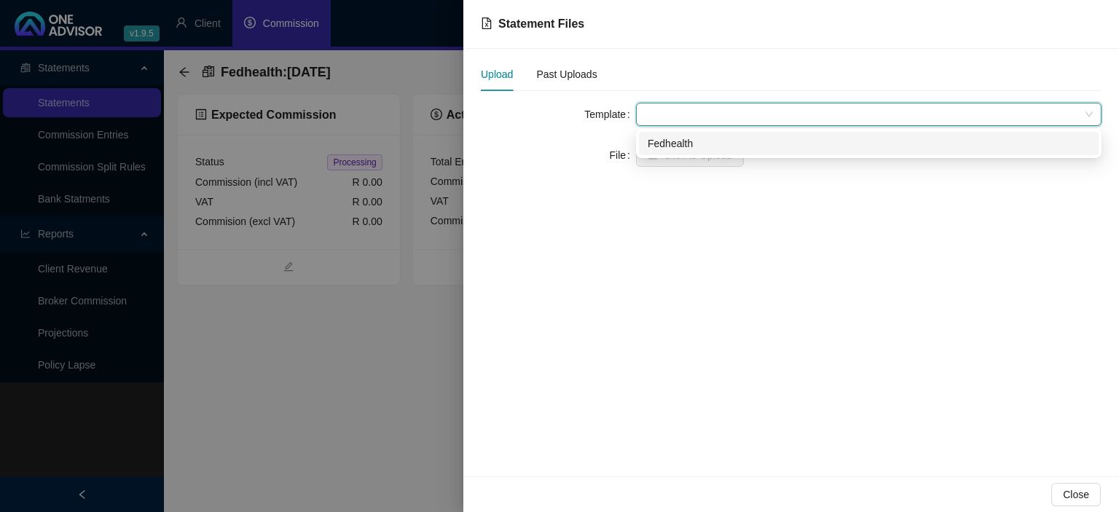
click at [670, 135] on div "Fedhealth" at bounding box center [869, 143] width 442 height 16
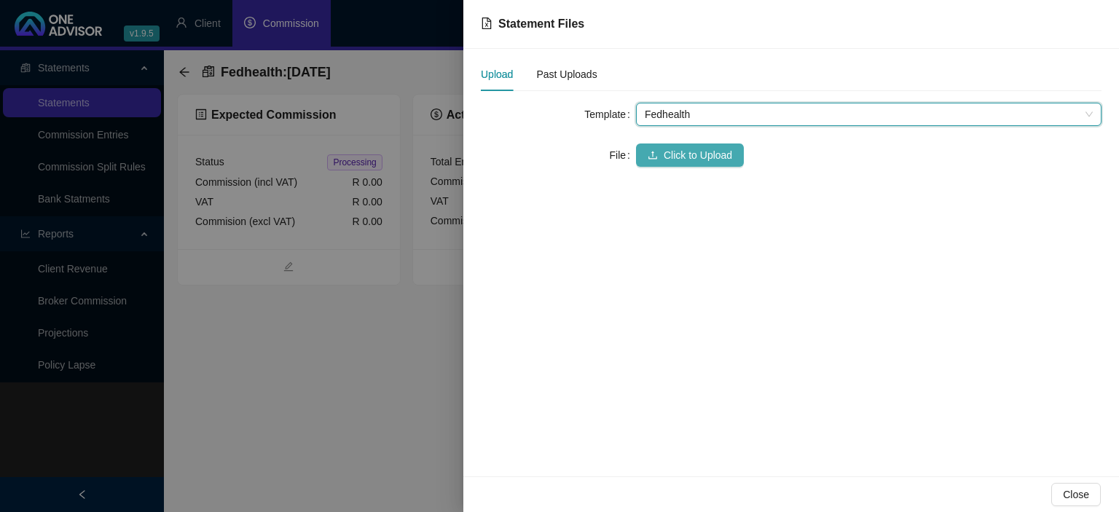
click at [672, 155] on span "Click to Upload" at bounding box center [698, 155] width 68 height 16
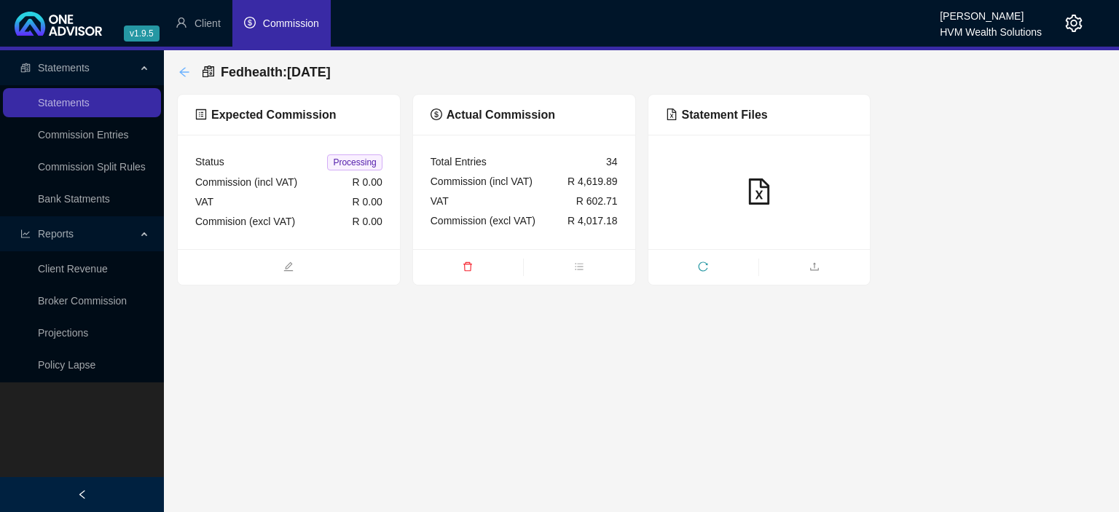
click at [183, 75] on icon "arrow-left" at bounding box center [183, 71] width 9 height 9
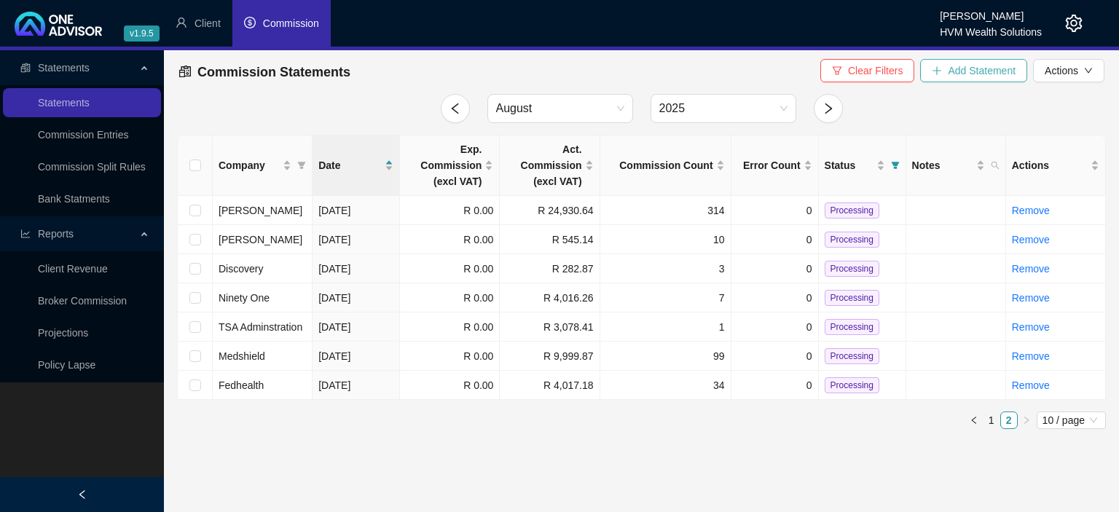
click at [943, 73] on button "Add Statement" at bounding box center [973, 70] width 107 height 23
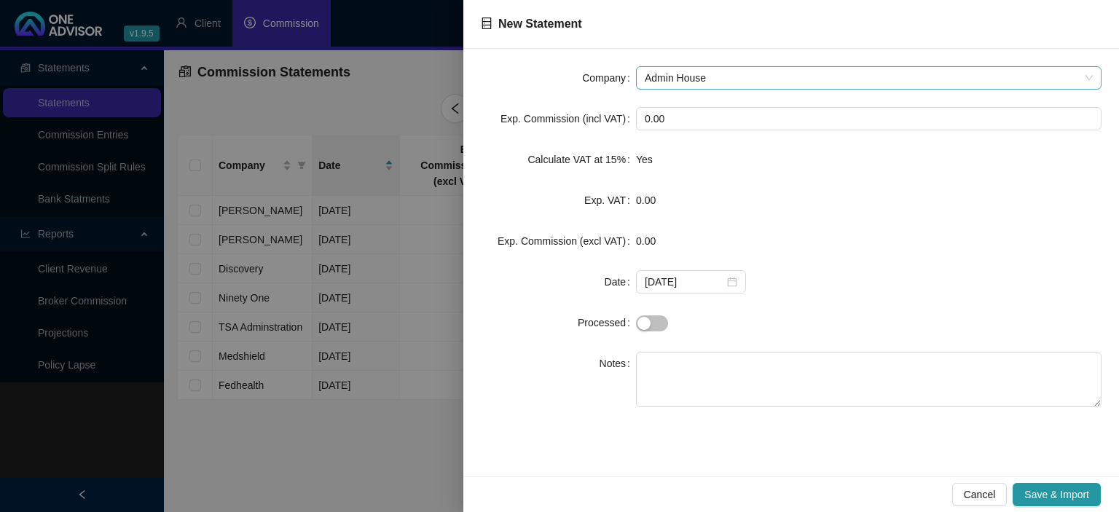
click at [704, 77] on span "Admin House" at bounding box center [869, 78] width 448 height 22
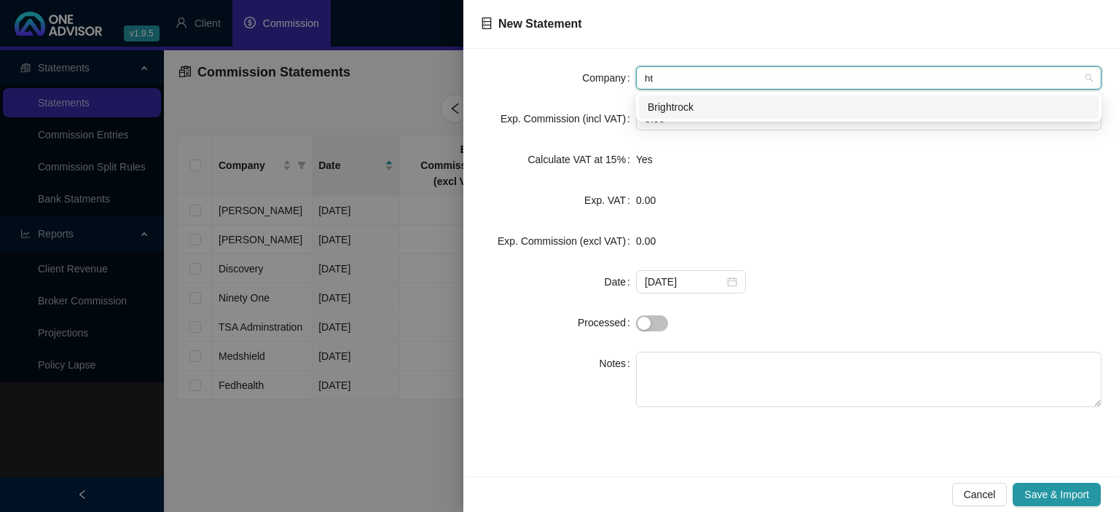
type input "h"
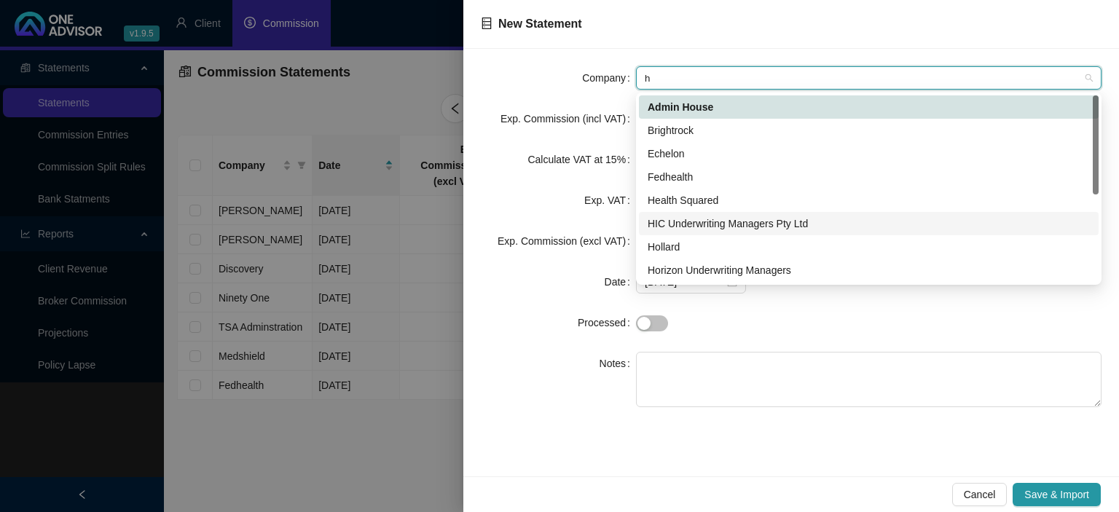
click at [780, 217] on div "HIC Underwriting Managers Pty Ltd" at bounding box center [869, 224] width 442 height 16
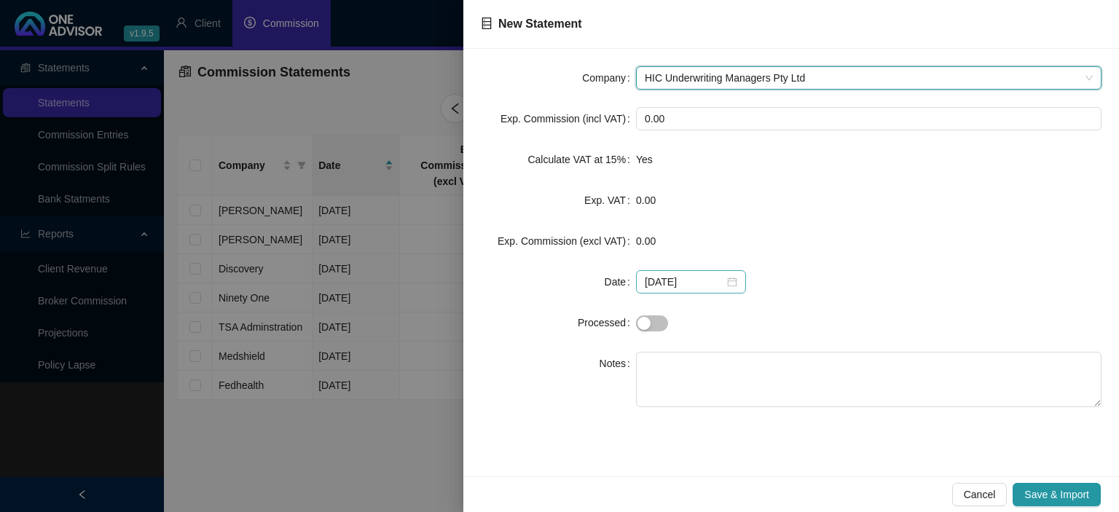
click at [731, 286] on div "[DATE]" at bounding box center [691, 282] width 93 height 16
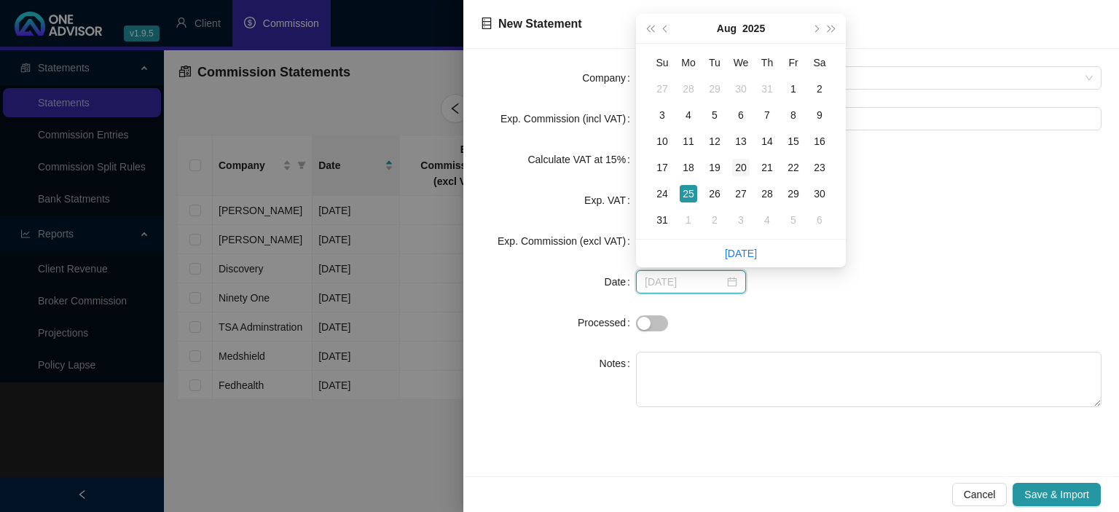
type input "[DATE]"
click at [741, 168] on div "20" at bounding box center [740, 167] width 17 height 17
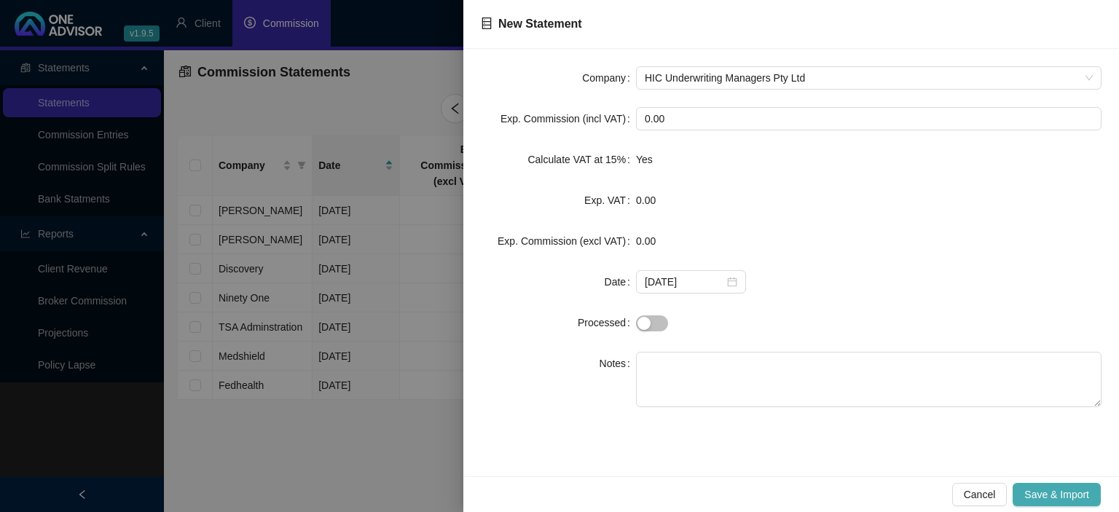
click at [1037, 495] on span "Save & Import" at bounding box center [1056, 495] width 65 height 16
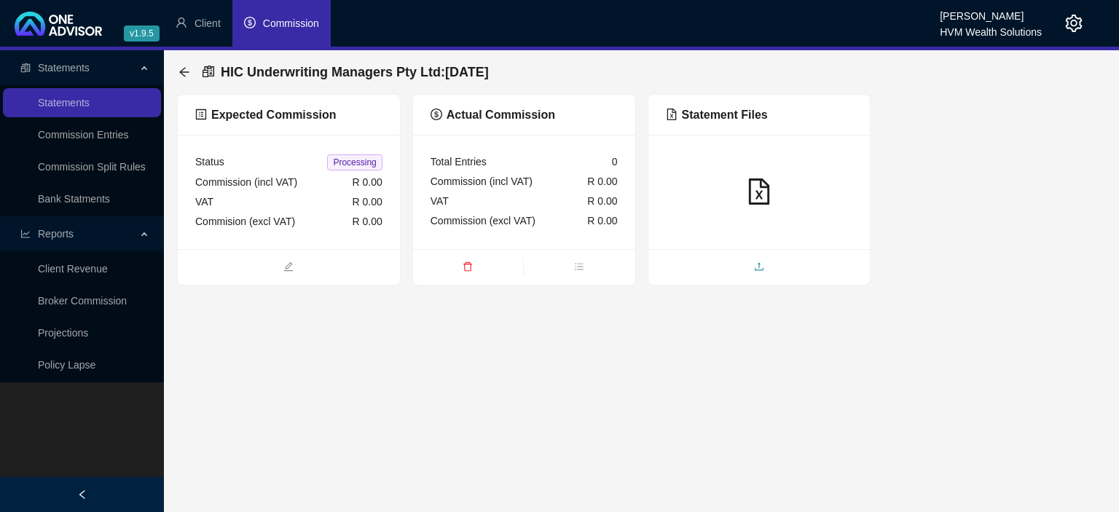
click at [740, 267] on span "upload" at bounding box center [759, 268] width 222 height 16
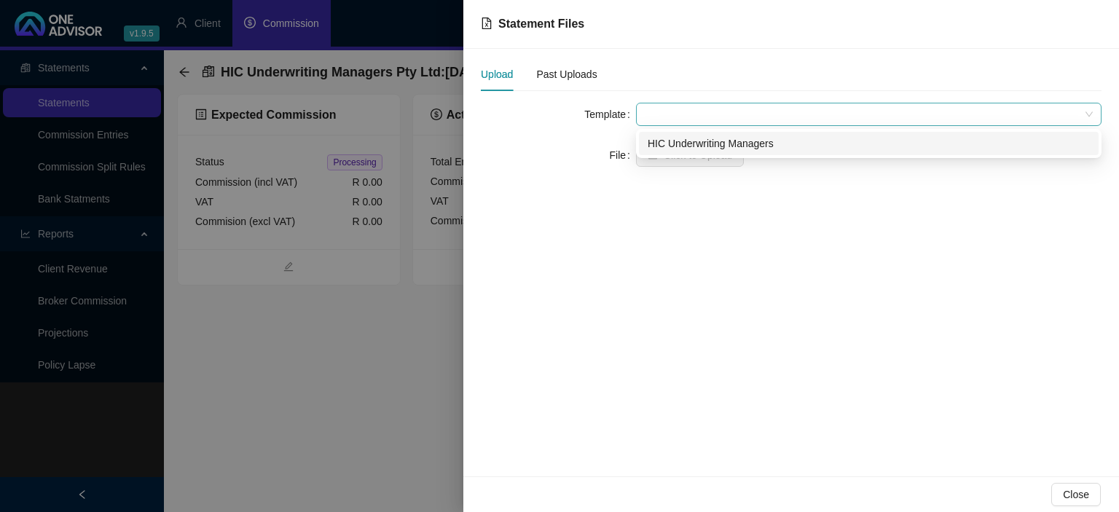
click at [686, 111] on span at bounding box center [869, 114] width 448 height 22
click at [681, 135] on div "HIC Underwriting Managers" at bounding box center [869, 143] width 442 height 16
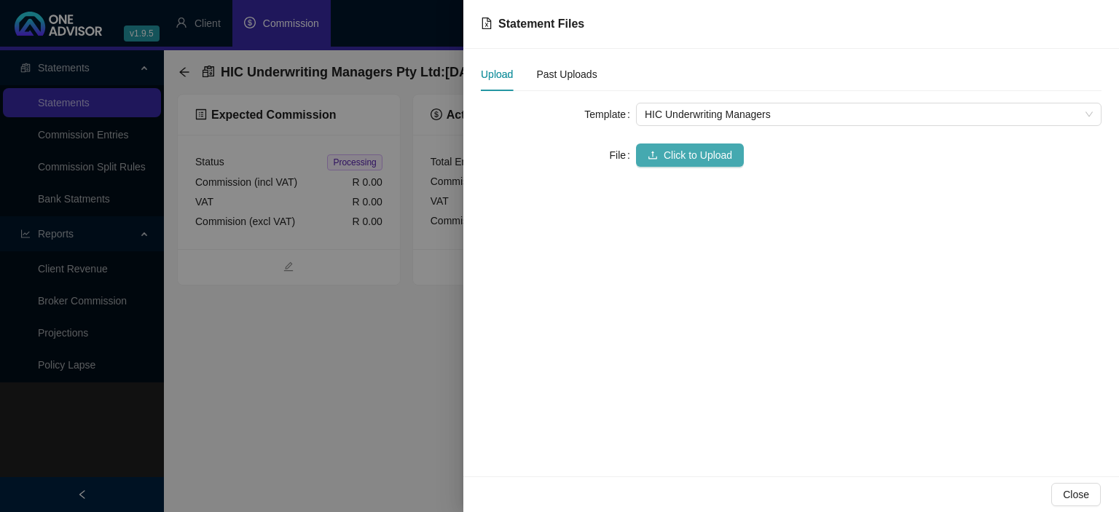
click at [674, 153] on span "Click to Upload" at bounding box center [698, 155] width 68 height 16
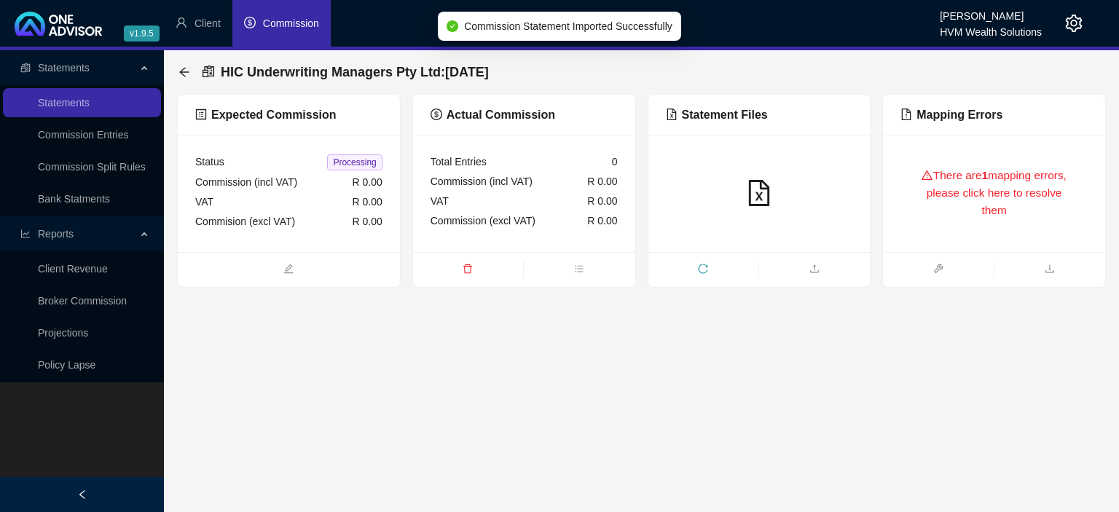
click at [964, 235] on div "There are 1 mapping errors, please click here to resolve them" at bounding box center [994, 193] width 222 height 117
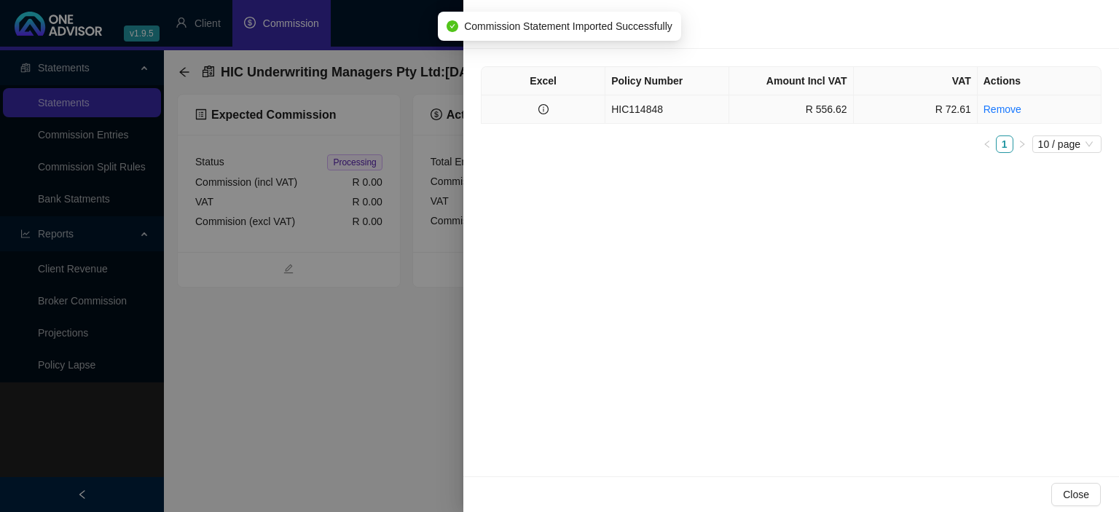
click at [636, 109] on td "HIC114848" at bounding box center [667, 109] width 124 height 28
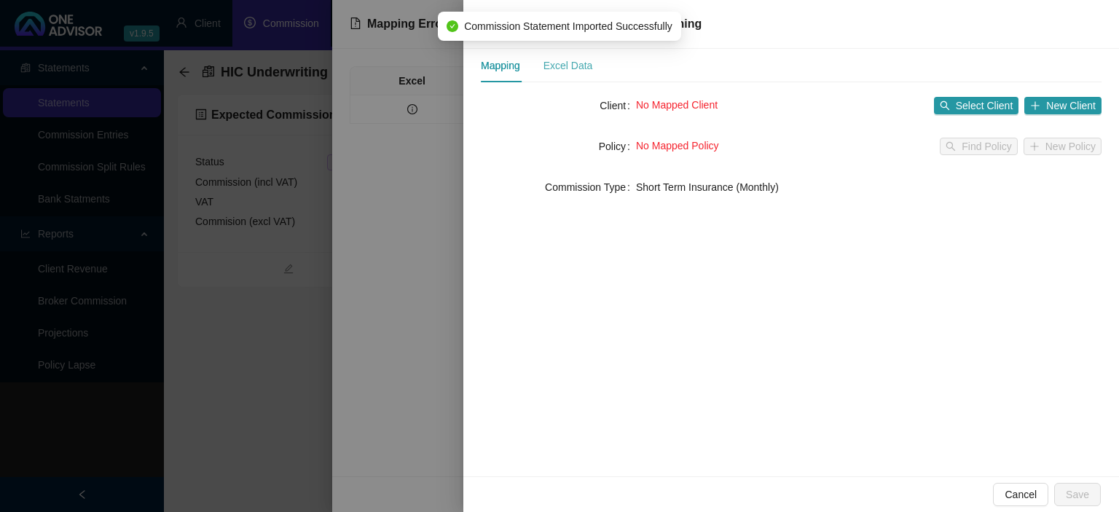
click at [568, 76] on div "Excel Data" at bounding box center [568, 66] width 50 height 34
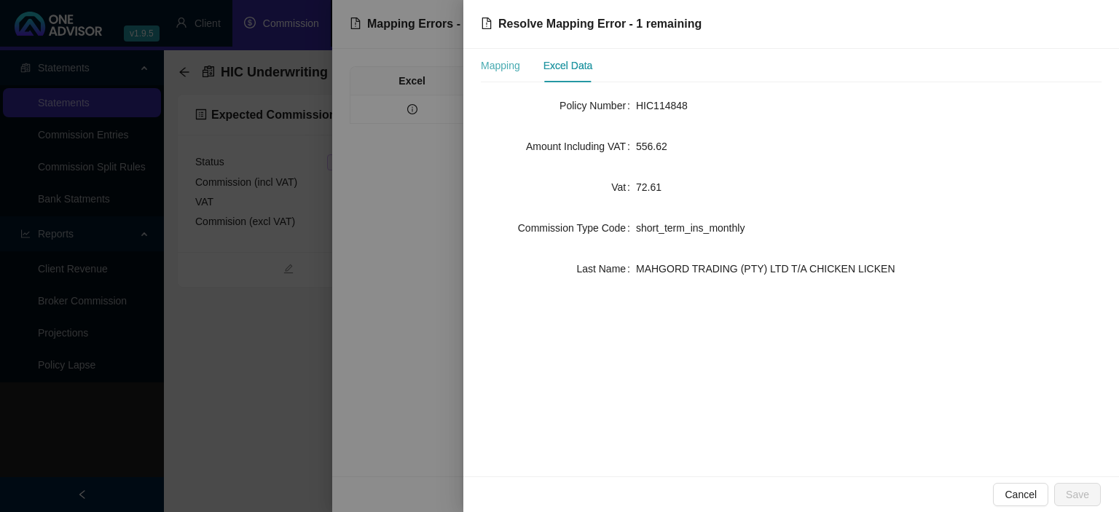
click at [506, 74] on div "Mapping" at bounding box center [500, 66] width 39 height 34
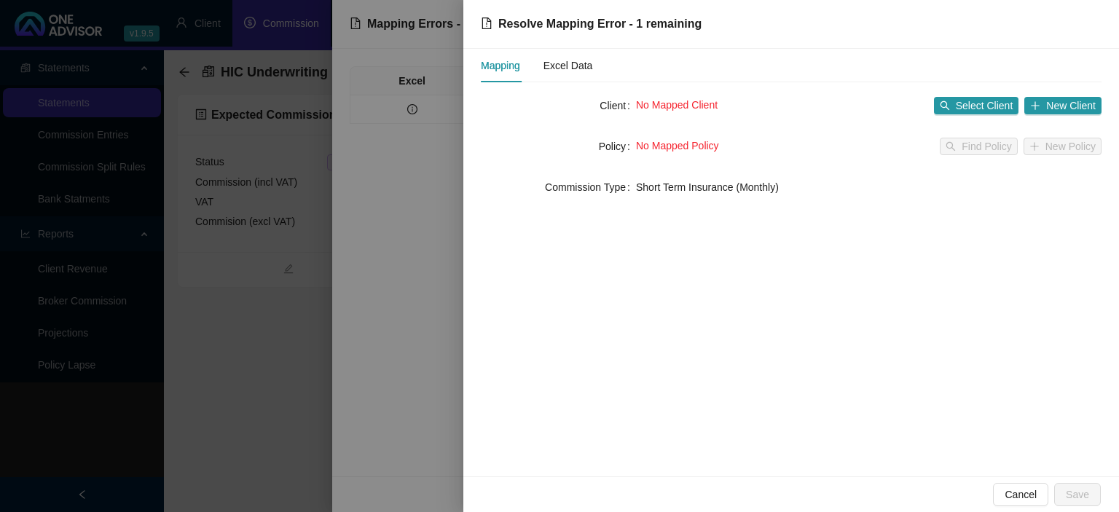
click at [384, 401] on div at bounding box center [559, 256] width 1119 height 512
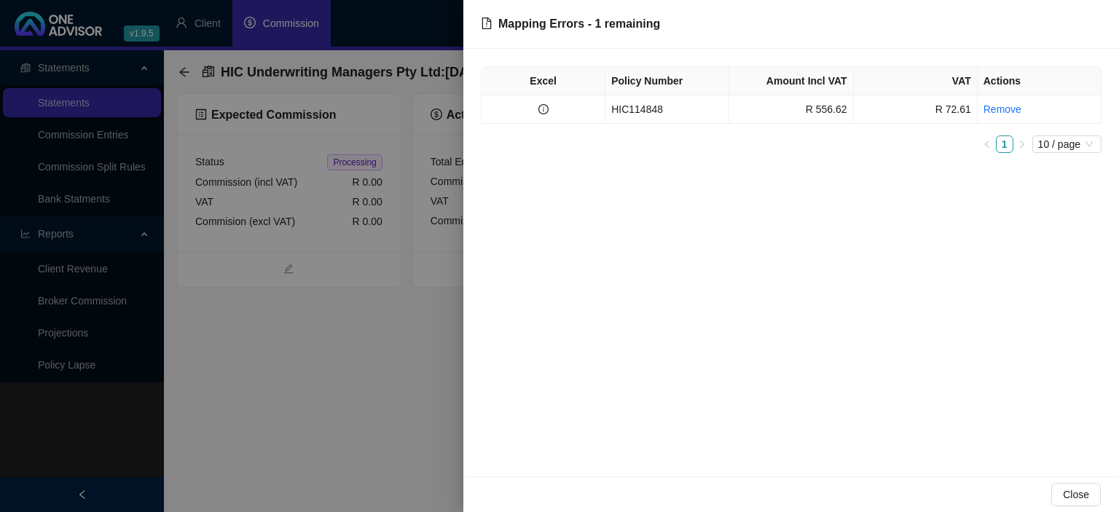
click at [383, 398] on div at bounding box center [559, 256] width 1119 height 512
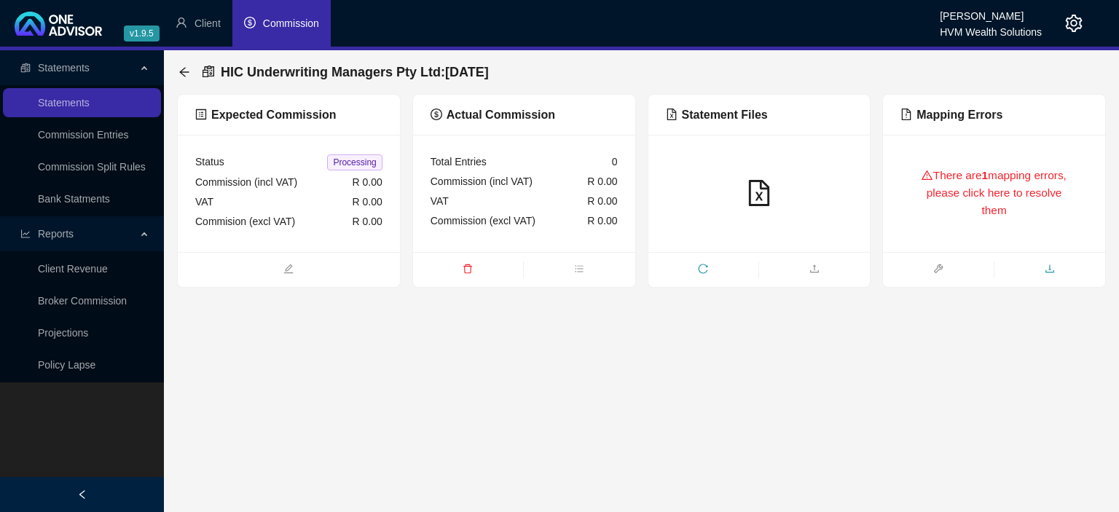
click at [1049, 264] on span "download" at bounding box center [1049, 270] width 111 height 16
click at [188, 69] on icon "arrow-left" at bounding box center [184, 72] width 12 height 12
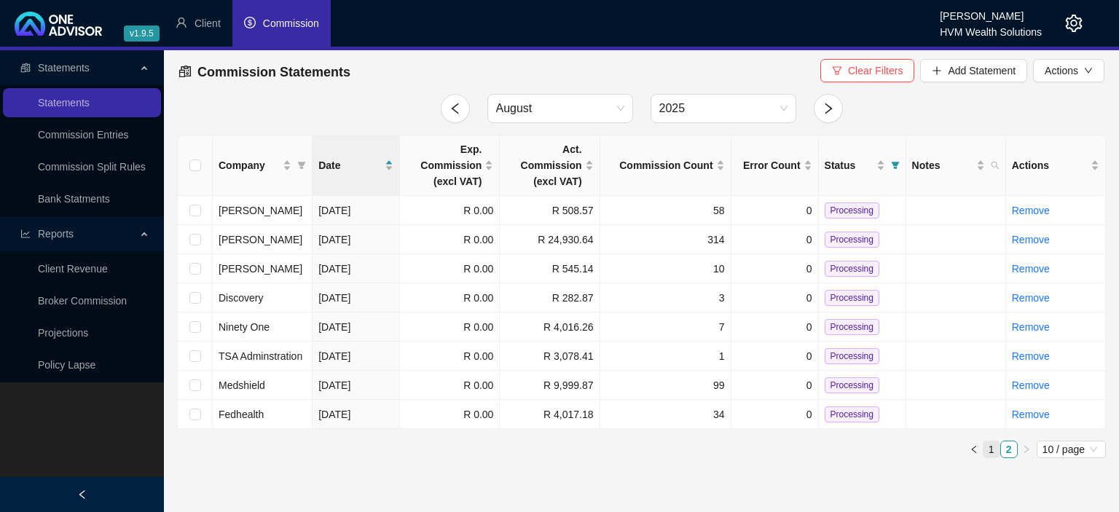
click at [994, 446] on link "1" at bounding box center [991, 449] width 16 height 16
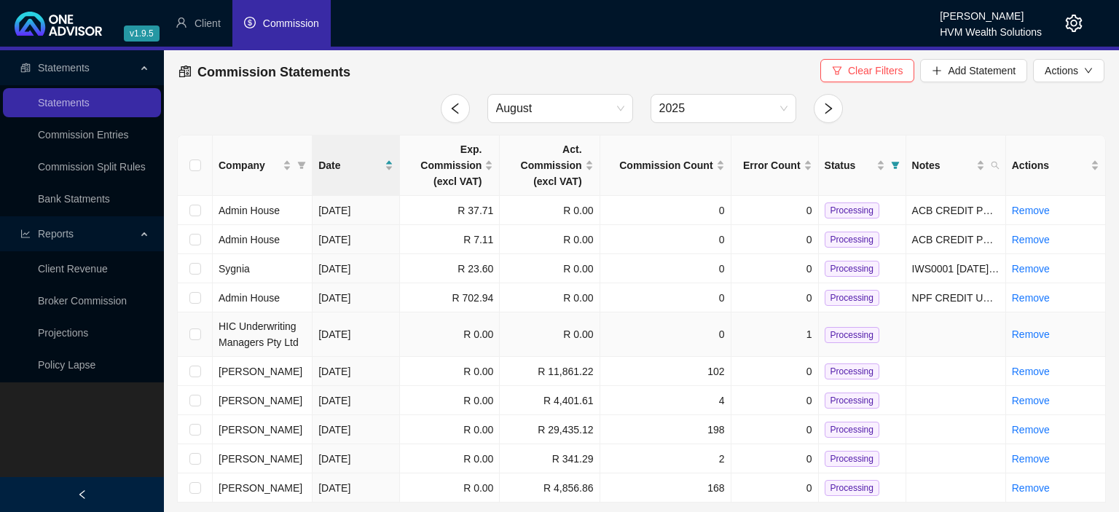
click at [741, 333] on td "1" at bounding box center [774, 335] width 87 height 44
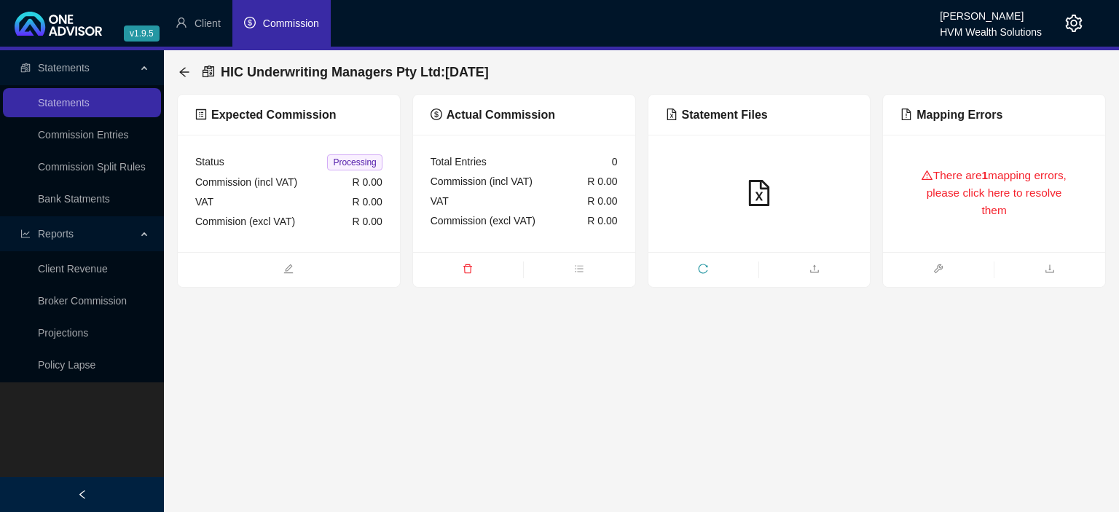
click at [943, 182] on div "There are 1 mapping errors, please click here to resolve them" at bounding box center [993, 193] width 187 height 82
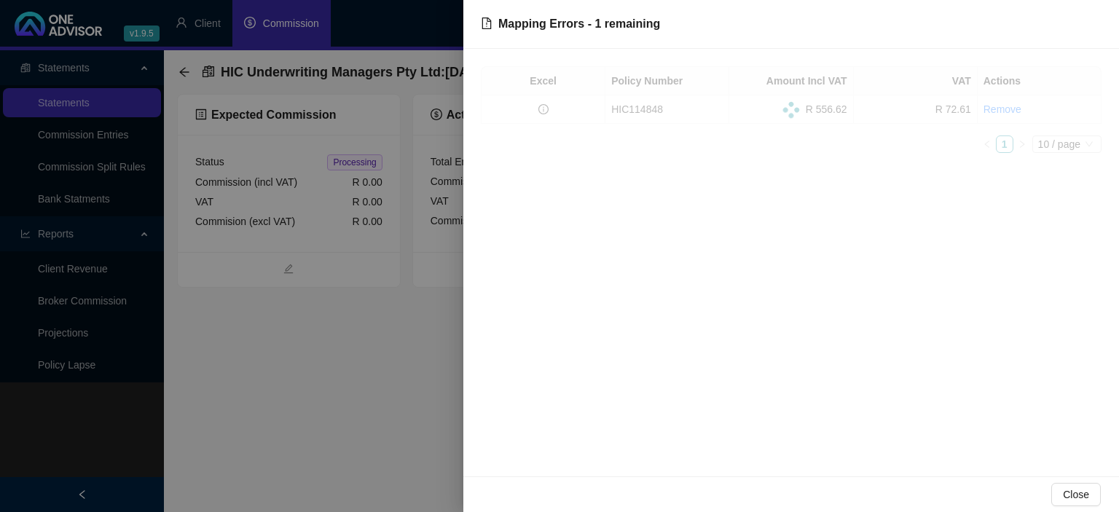
click at [651, 103] on div at bounding box center [791, 109] width 621 height 87
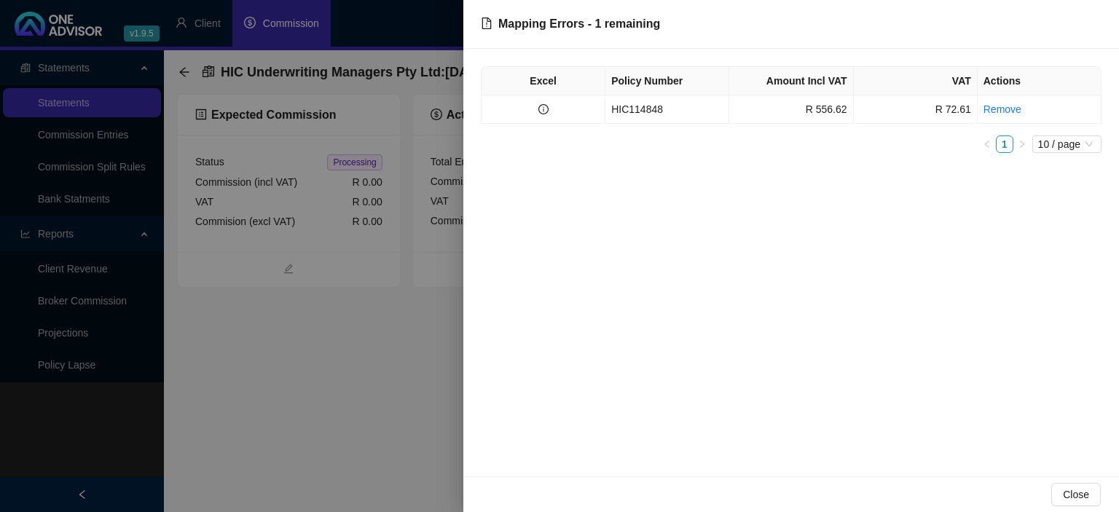
click at [641, 111] on td "HIC114848" at bounding box center [667, 109] width 124 height 28
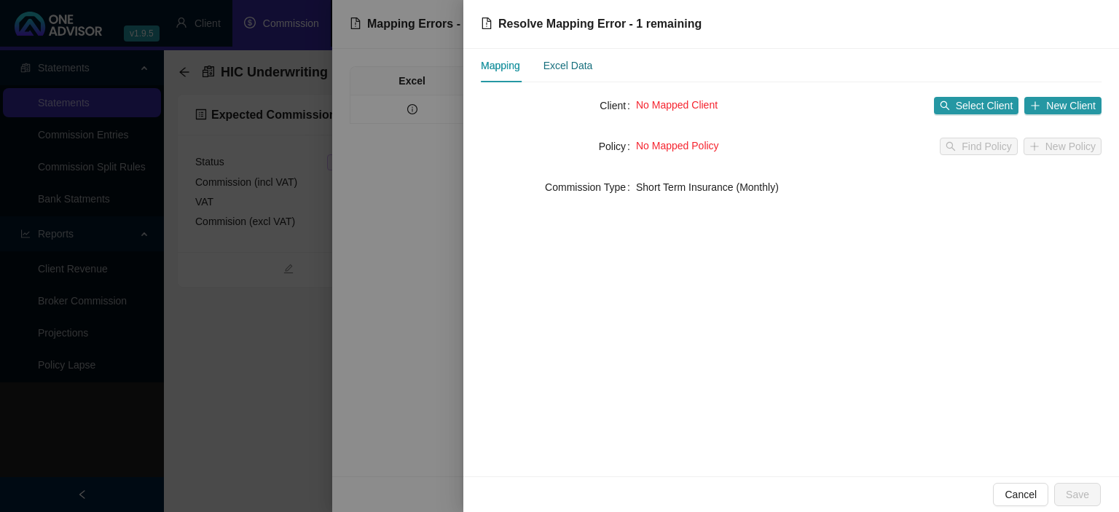
click at [575, 67] on div "Excel Data" at bounding box center [568, 66] width 50 height 16
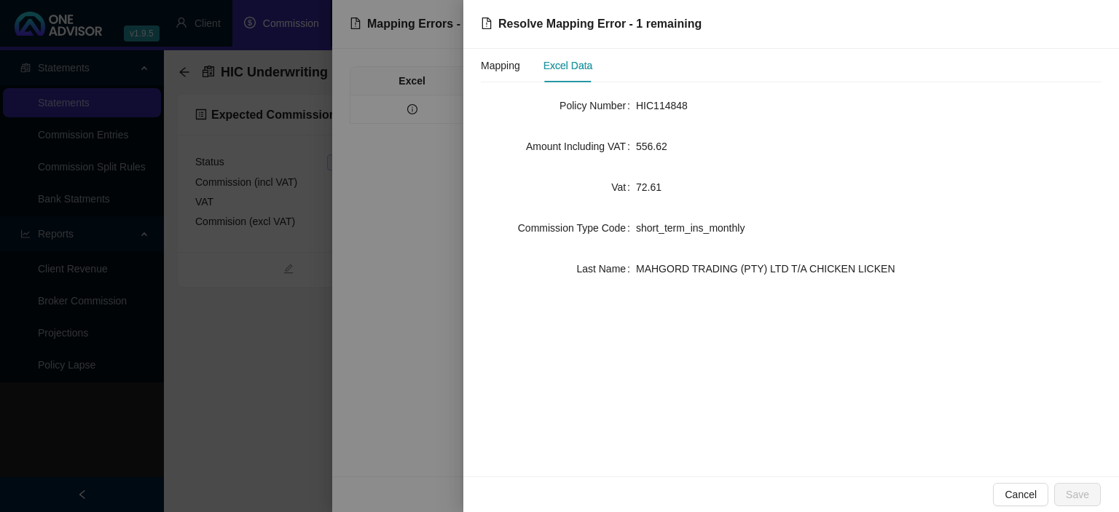
click at [550, 69] on div "Excel Data" at bounding box center [568, 66] width 50 height 16
drag, startPoint x: 475, startPoint y: 55, endPoint x: 575, endPoint y: 89, distance: 106.2
click at [475, 57] on div "Mapping Excel Data Policy Number HIC114848 Amount Including VAT 556.62 Vat 72.6…" at bounding box center [791, 263] width 656 height 428
click at [520, 71] on div "Mapping" at bounding box center [500, 66] width 39 height 16
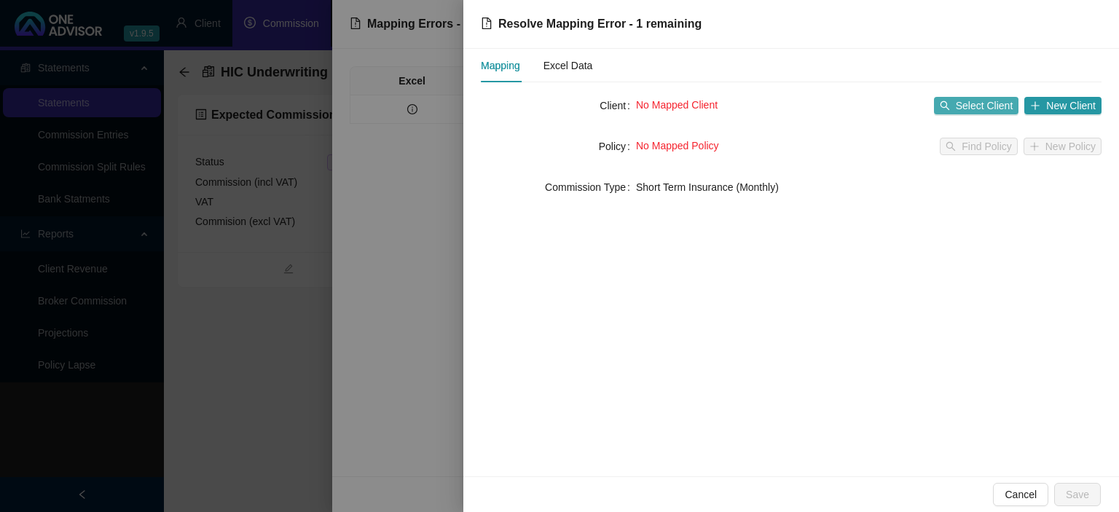
click at [963, 111] on span "Select Client" at bounding box center [985, 106] width 58 height 16
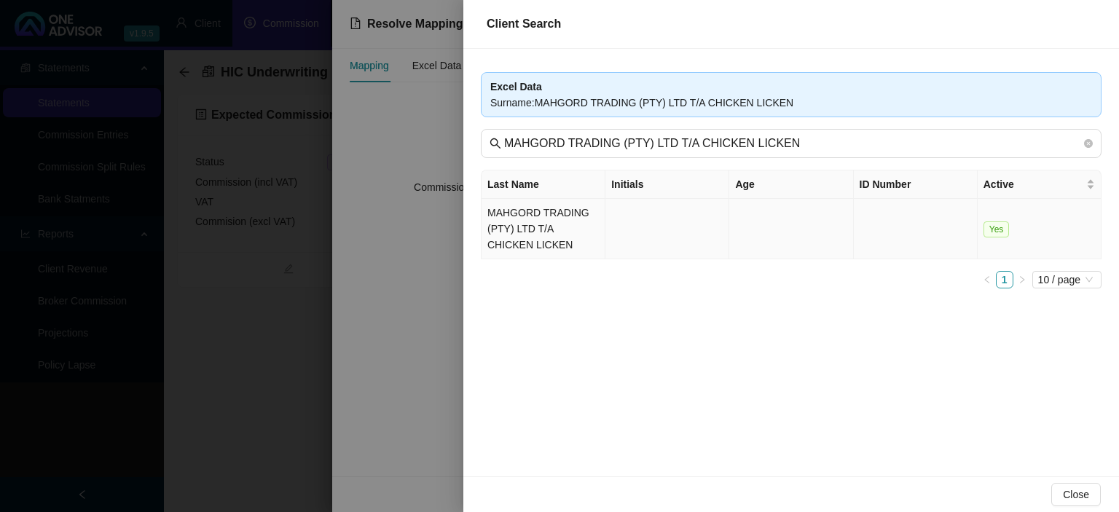
click at [573, 215] on td "MAHGORD TRADING (PTY) LTD T/A CHICKEN LICKEN" at bounding box center [544, 229] width 124 height 60
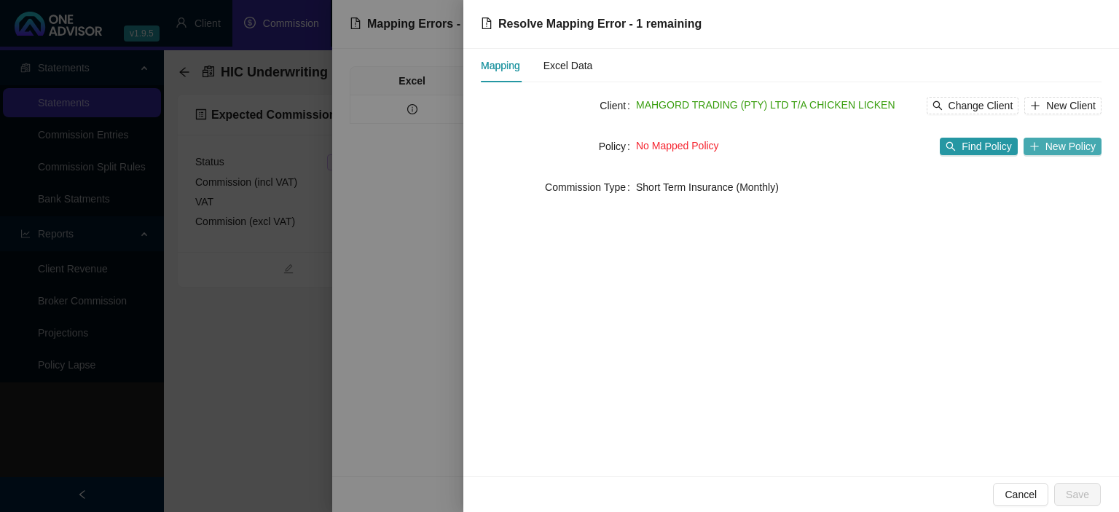
click at [1037, 145] on icon "plus" at bounding box center [1034, 146] width 10 height 10
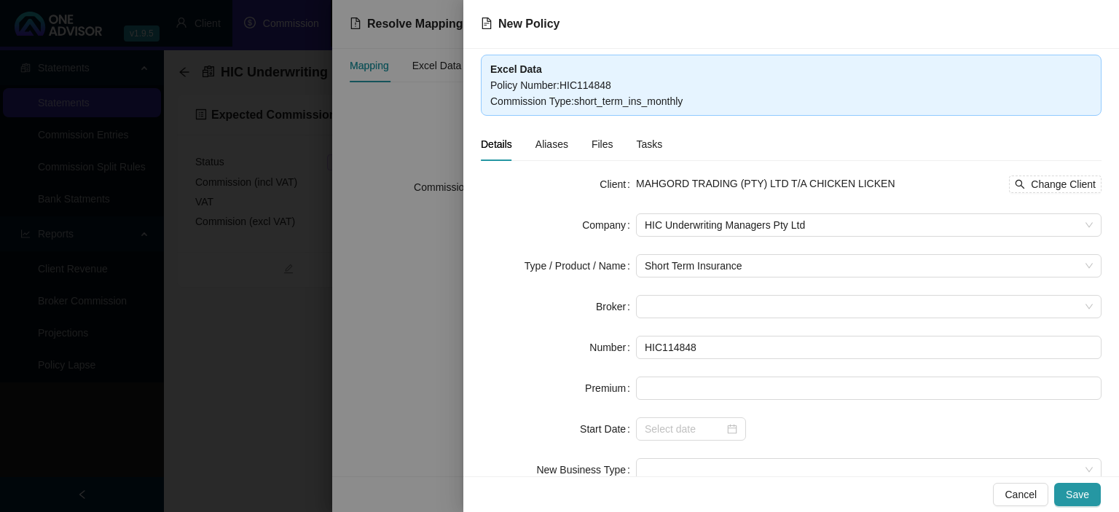
click at [389, 235] on div at bounding box center [559, 256] width 1119 height 512
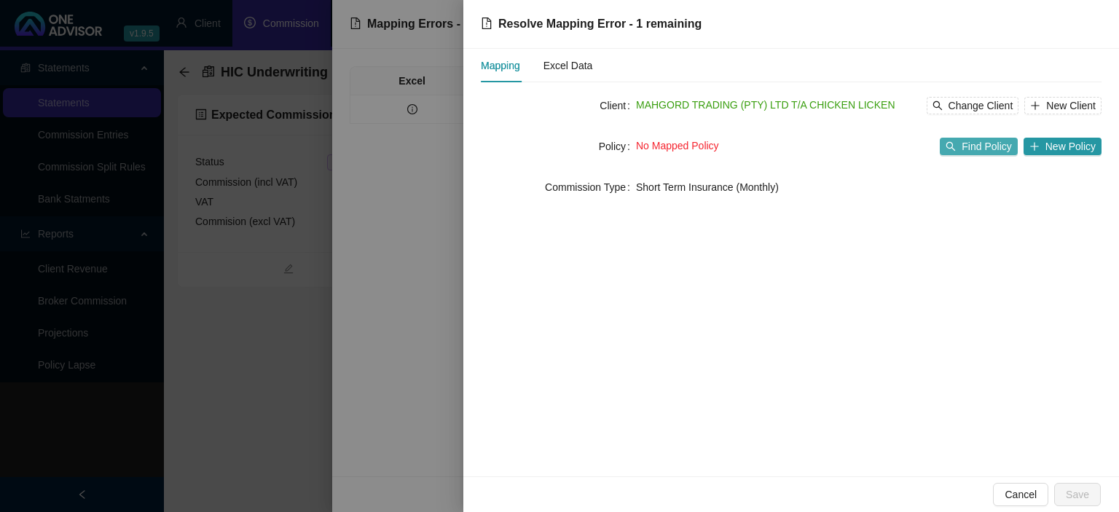
click at [969, 144] on span "Find Policy" at bounding box center [987, 146] width 50 height 16
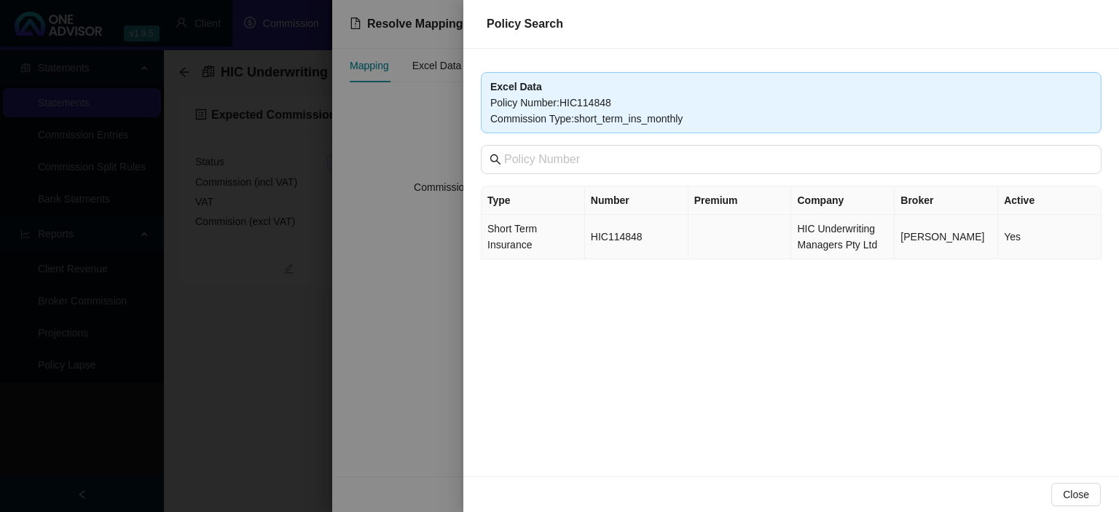
click at [623, 242] on td "HIC114848" at bounding box center [636, 237] width 103 height 44
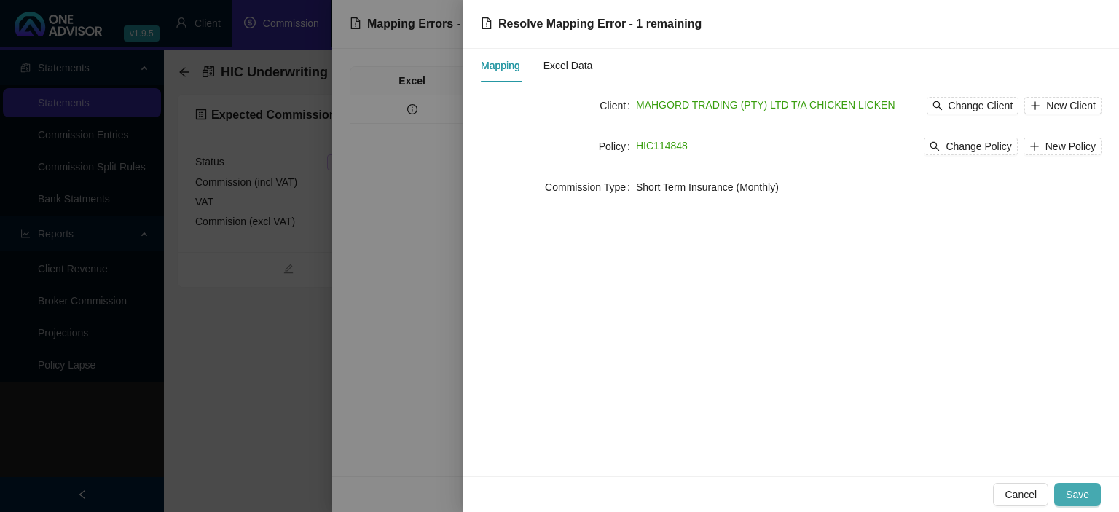
click at [1077, 494] on span "Save" at bounding box center [1077, 495] width 23 height 16
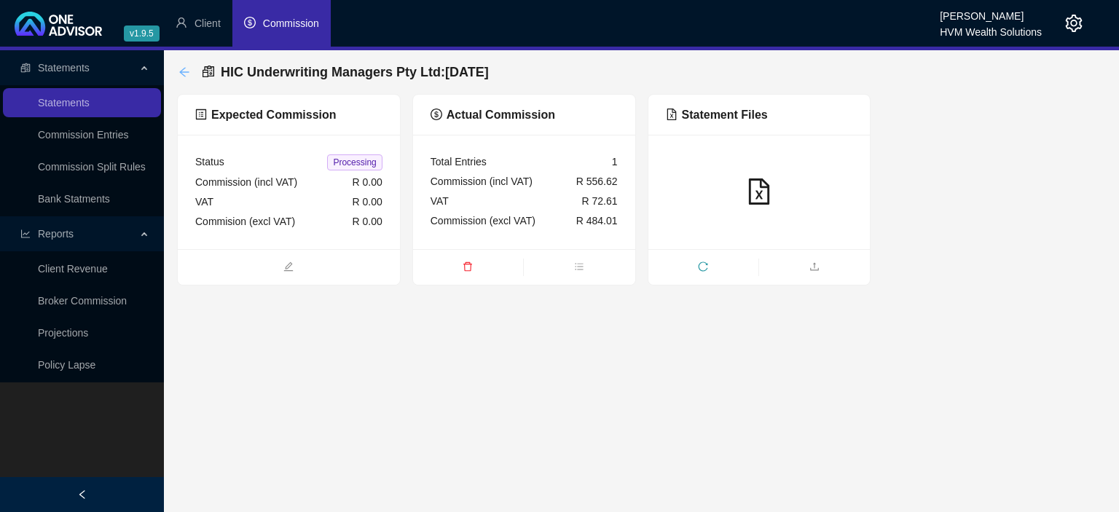
click at [184, 74] on icon "arrow-left" at bounding box center [184, 72] width 12 height 12
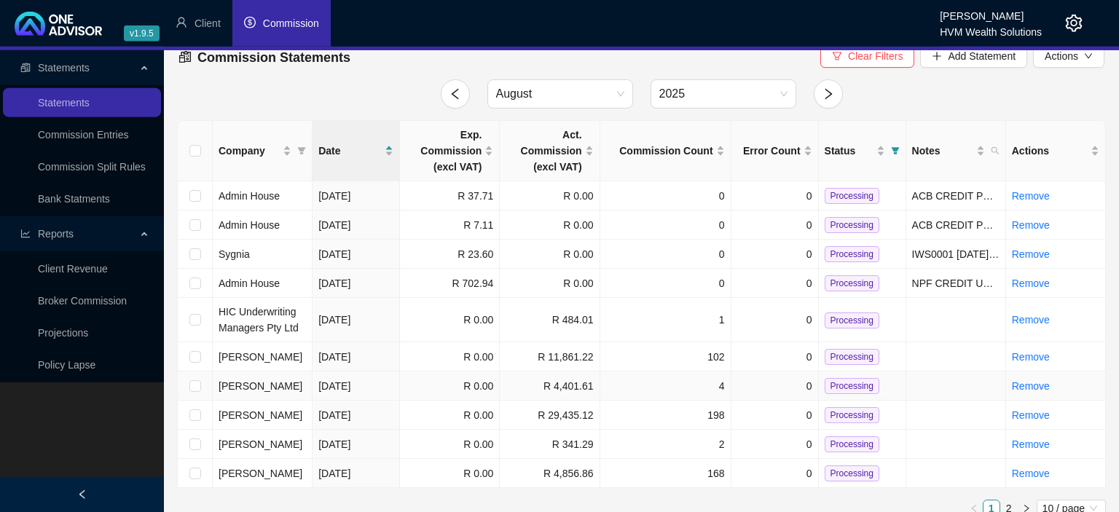
scroll to position [29, 0]
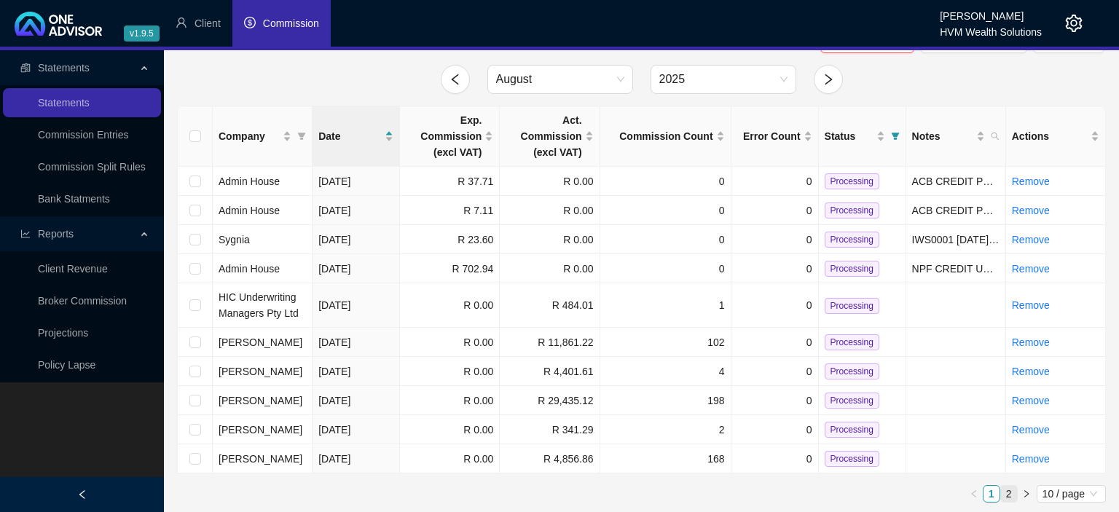
click at [1007, 493] on link "2" at bounding box center [1009, 494] width 16 height 16
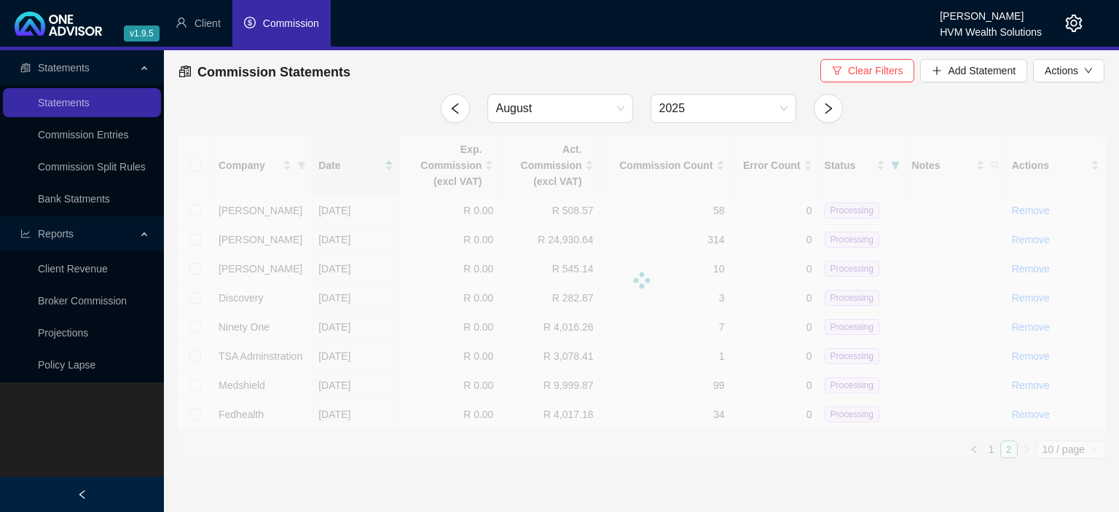
scroll to position [0, 0]
